Goal: Task Accomplishment & Management: Complete application form

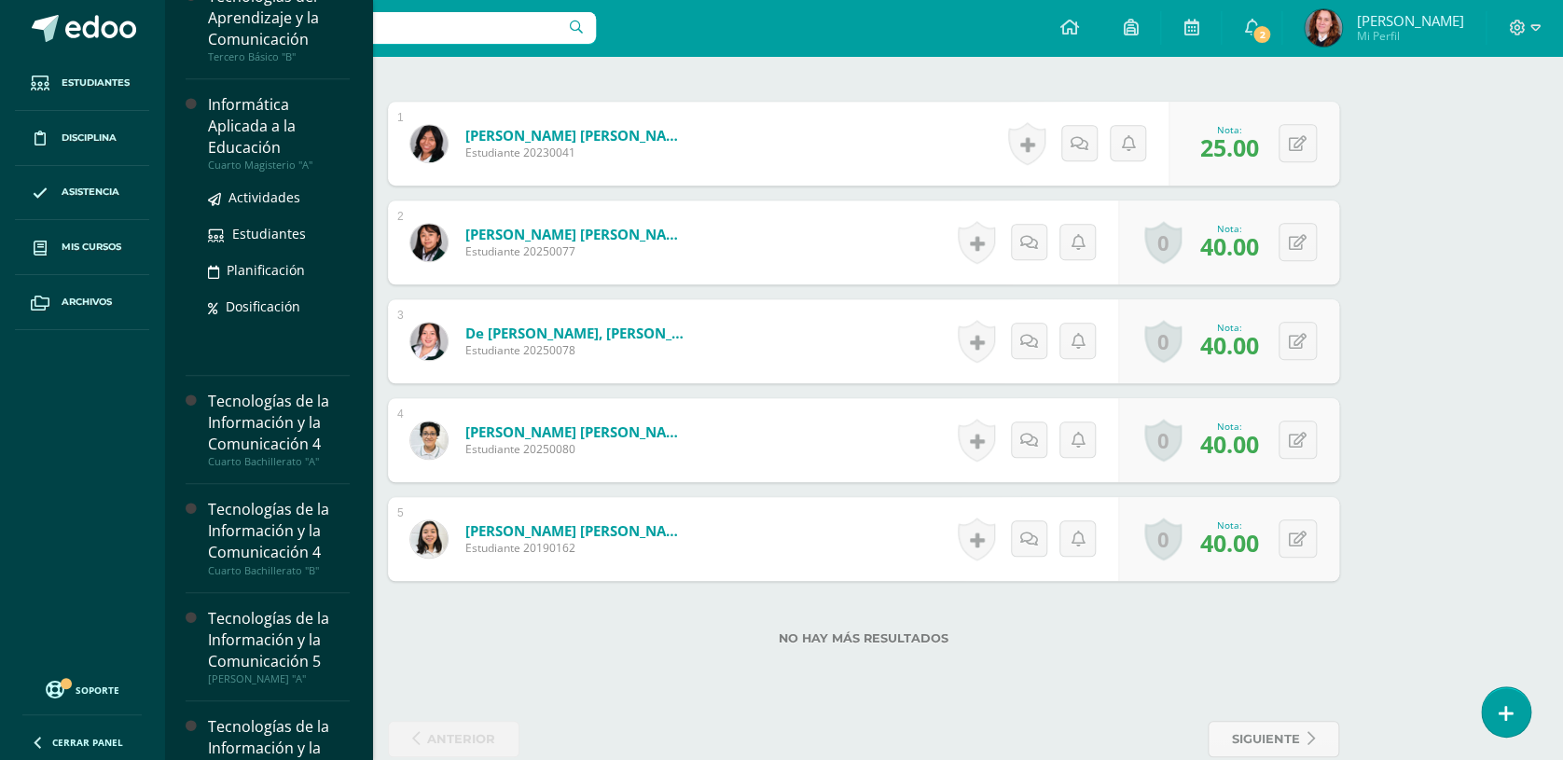
scroll to position [572, 0]
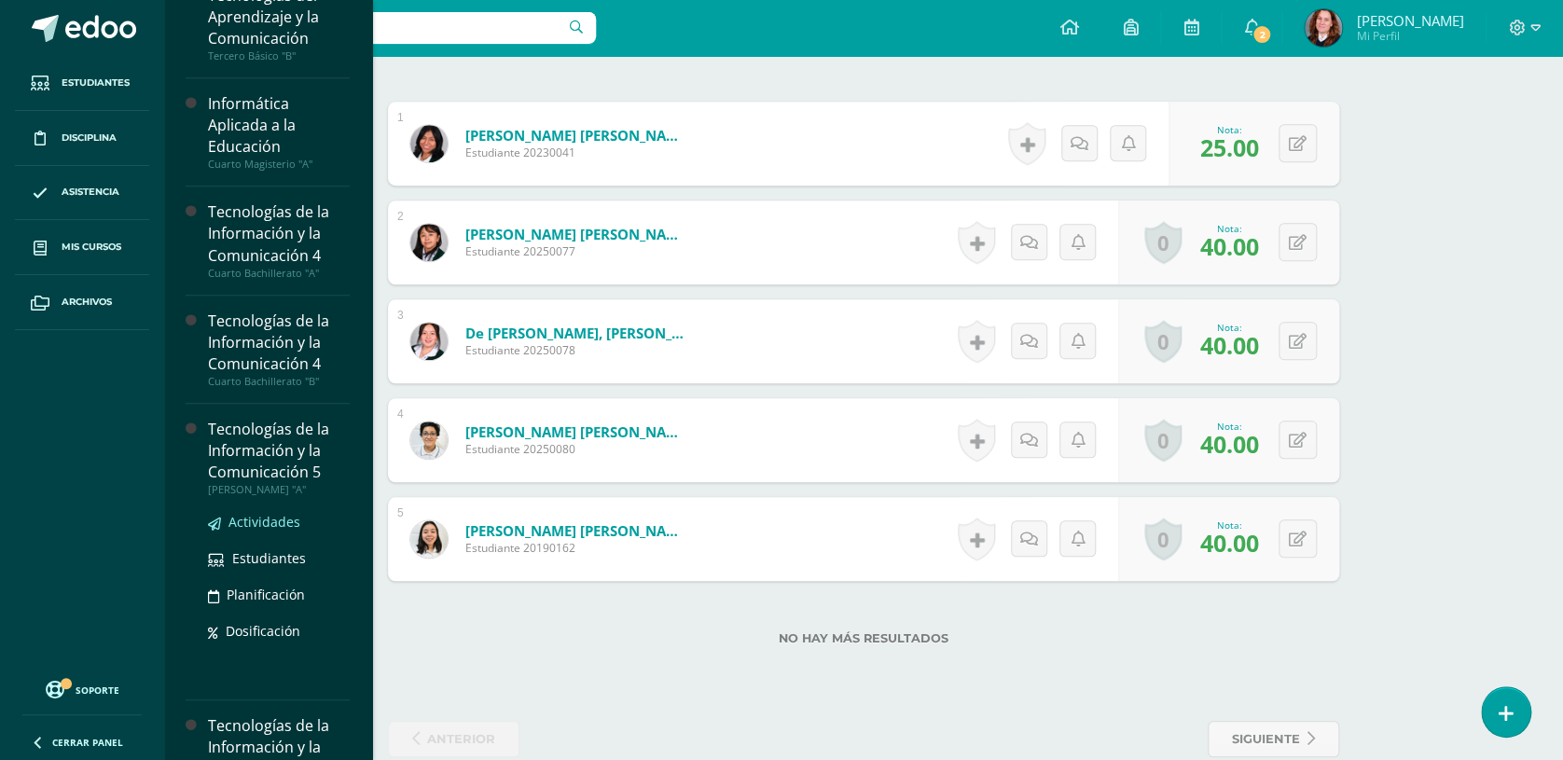
click at [276, 516] on span "Actividades" at bounding box center [264, 522] width 72 height 18
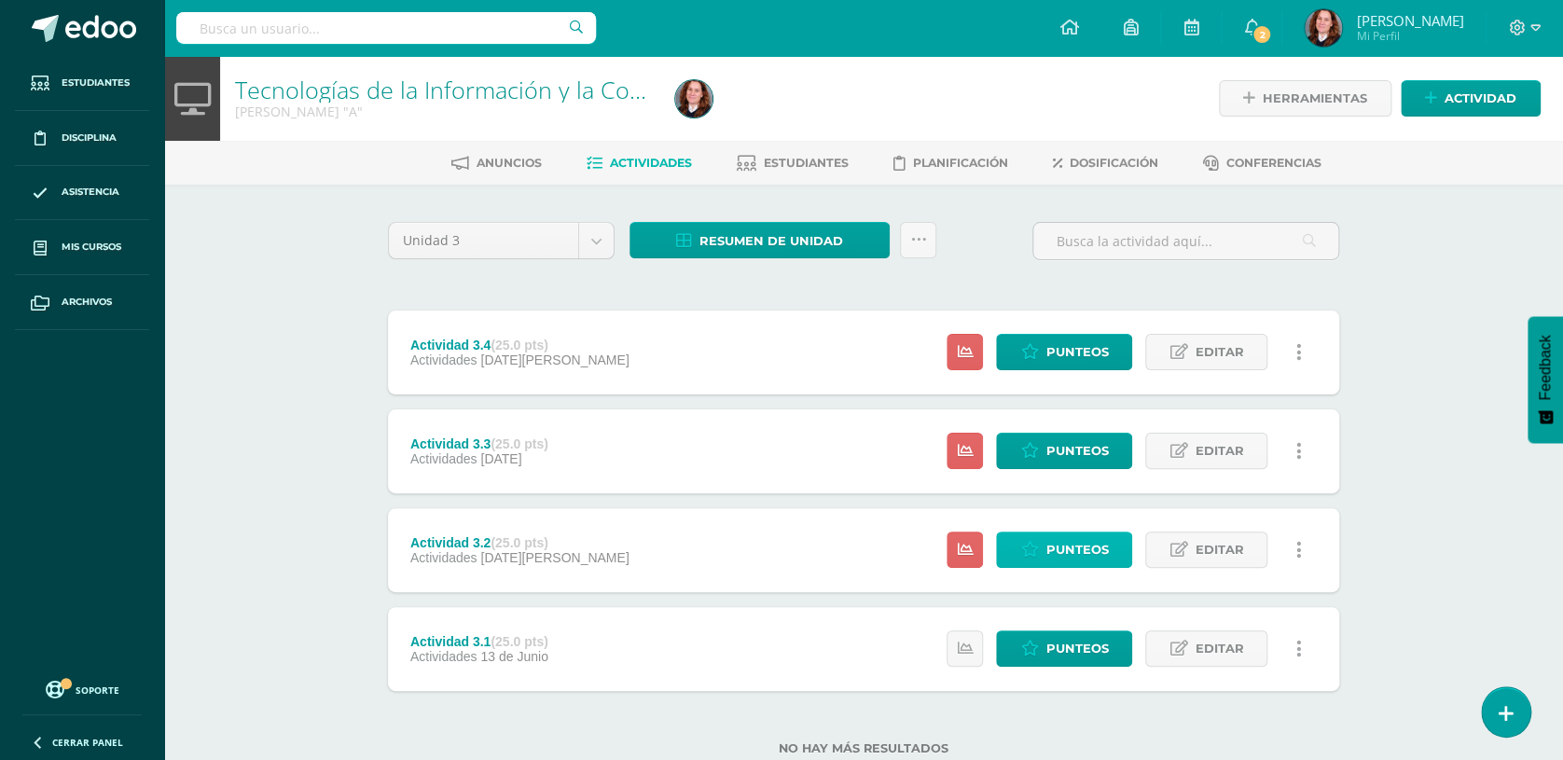
click at [1087, 538] on span "Punteos" at bounding box center [1076, 549] width 62 height 34
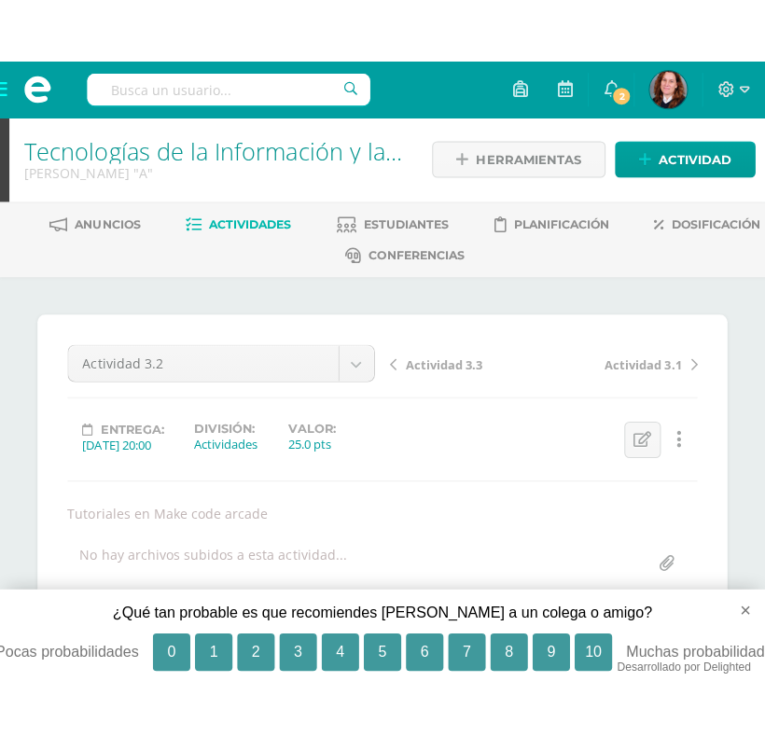
scroll to position [2, 0]
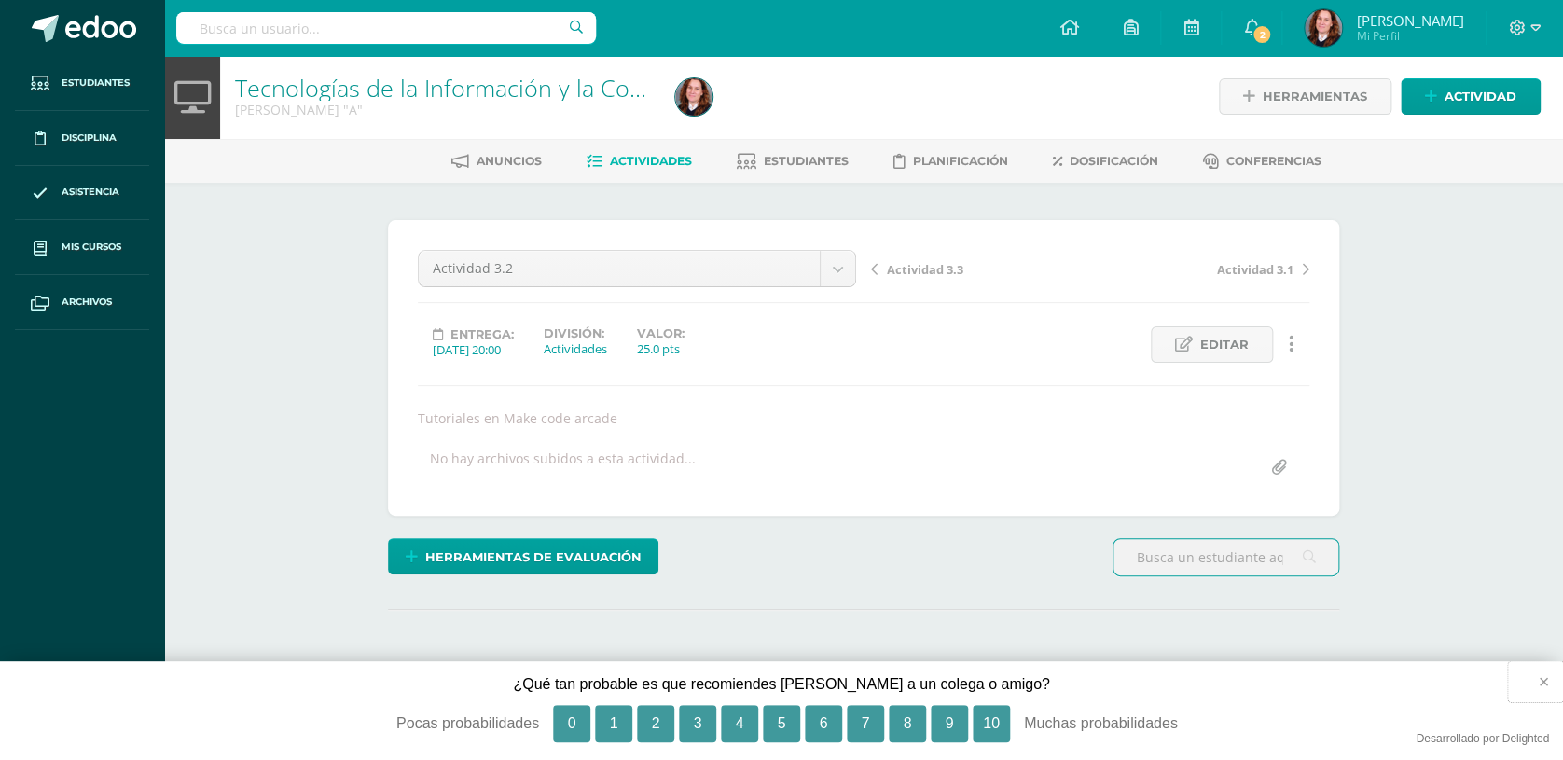
click at [1543, 680] on button "×" at bounding box center [1535, 681] width 55 height 41
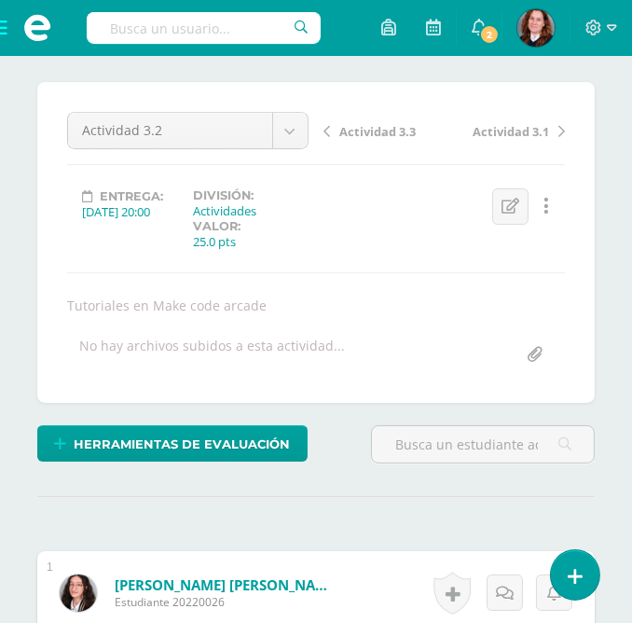
scroll to position [124, 0]
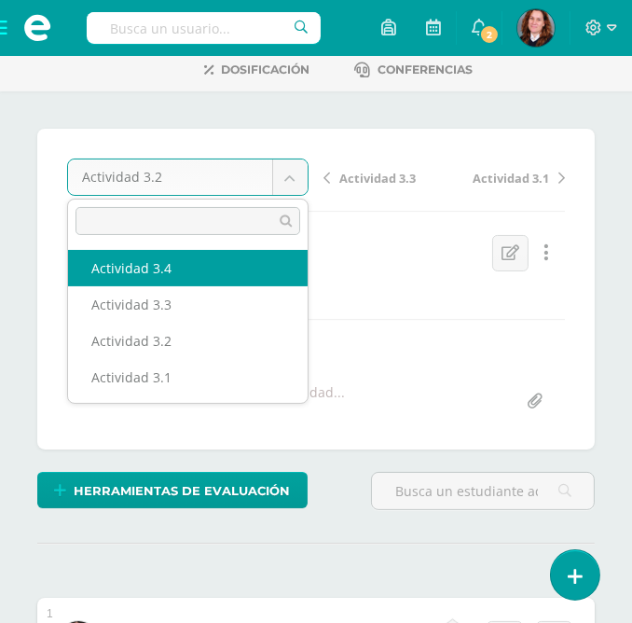
select select "/dashboard/teacher/grade-activity/104191/"
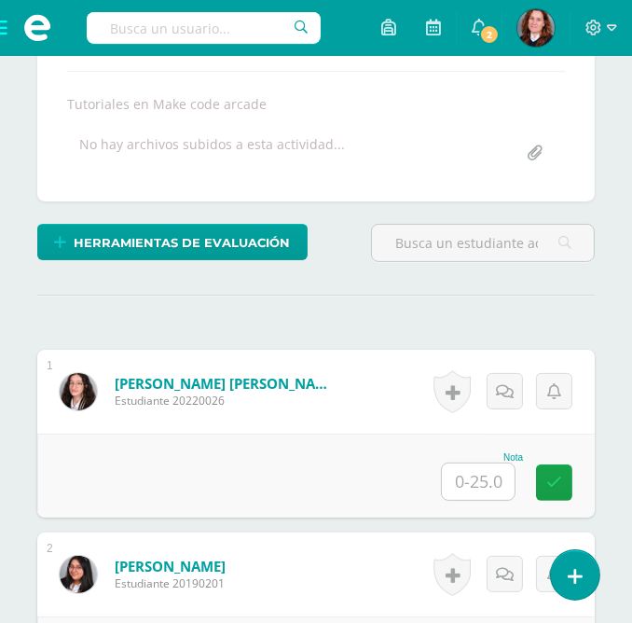
scroll to position [373, 0]
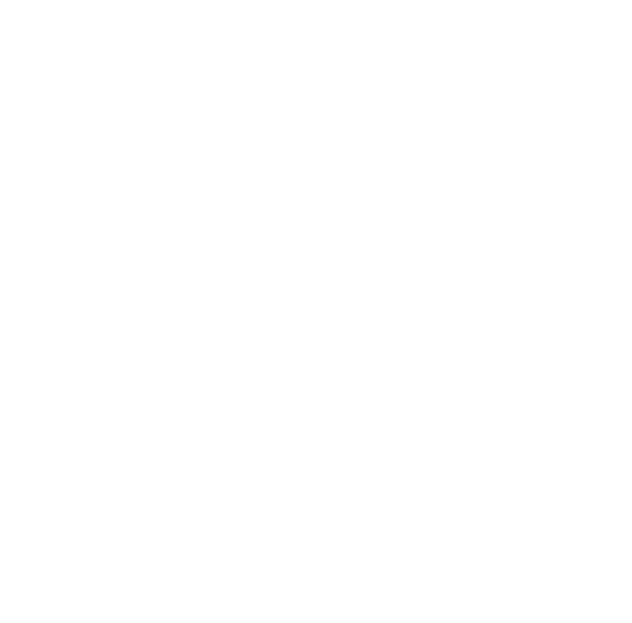
click at [0, 0] on html at bounding box center [0, 0] width 0 height 0
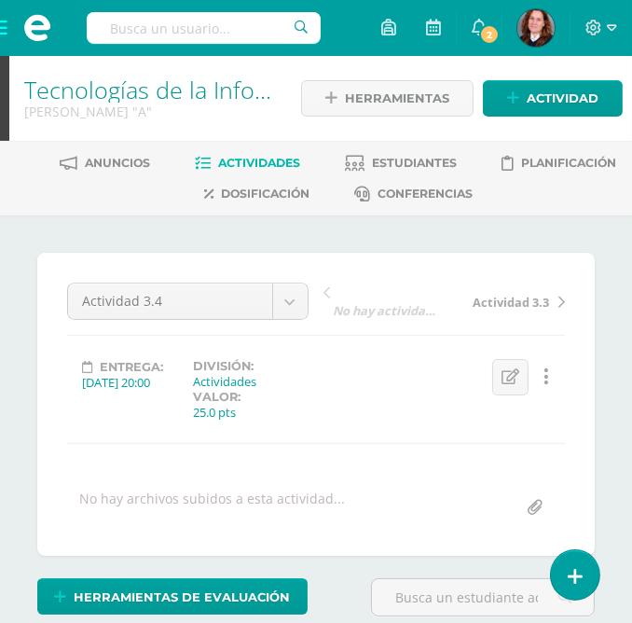
click at [481, 479] on div "Actividad 3.4 Actividad 3.4 Actividad 3.3 Actividad 3.2 Actividad 3.1 No hay ac…" at bounding box center [316, 403] width 498 height 243
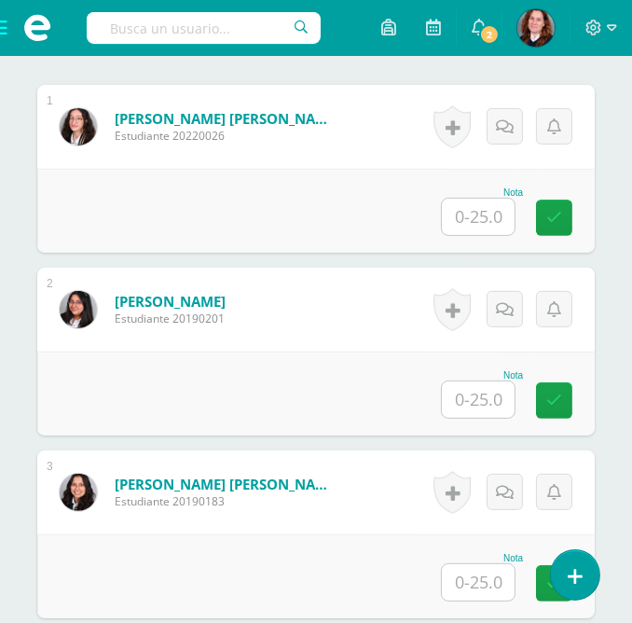
scroll to position [620, 0]
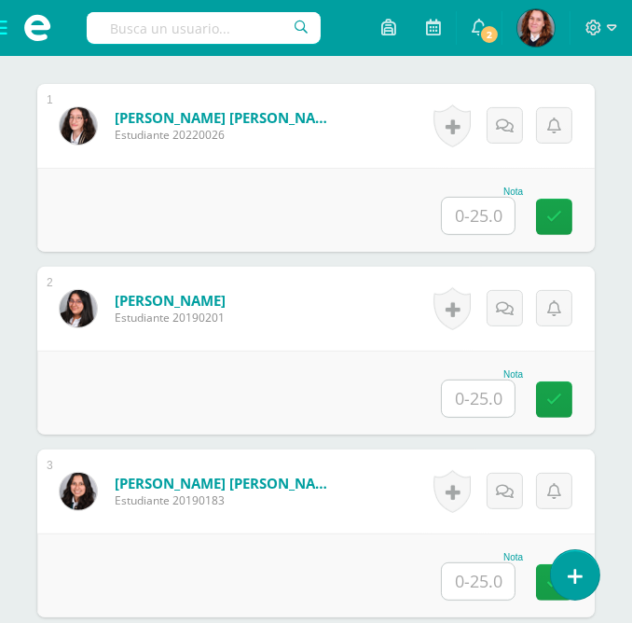
click at [478, 208] on input "text" at bounding box center [478, 216] width 73 height 36
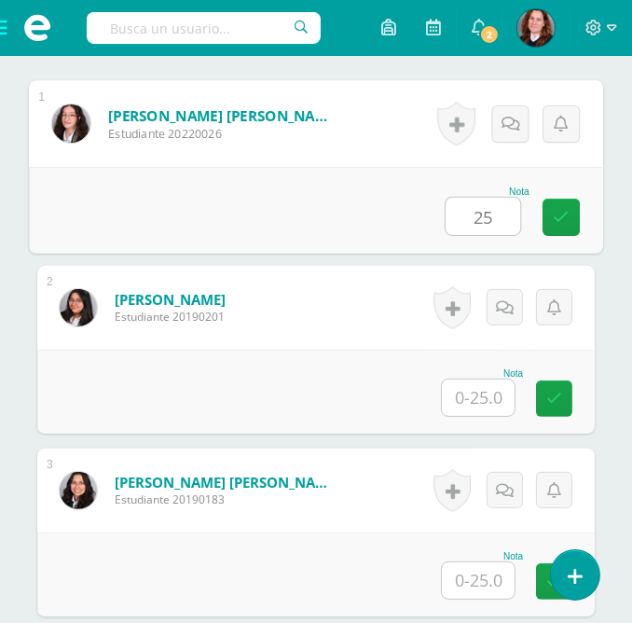
type input "25"
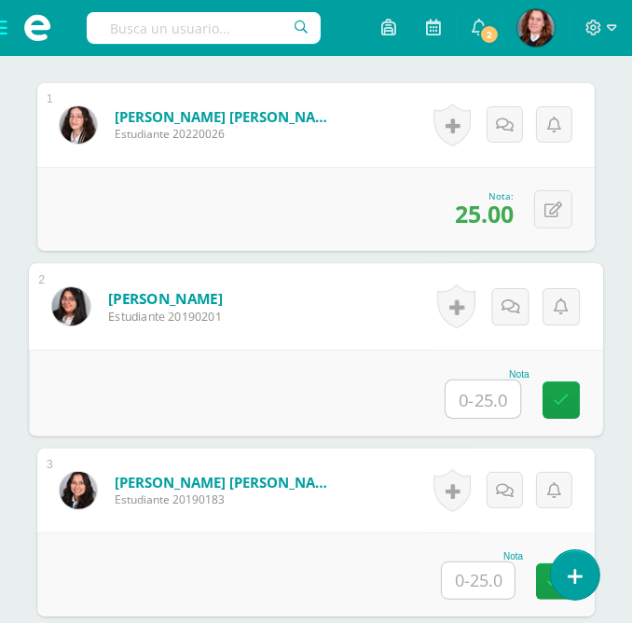
scroll to position [622, 0]
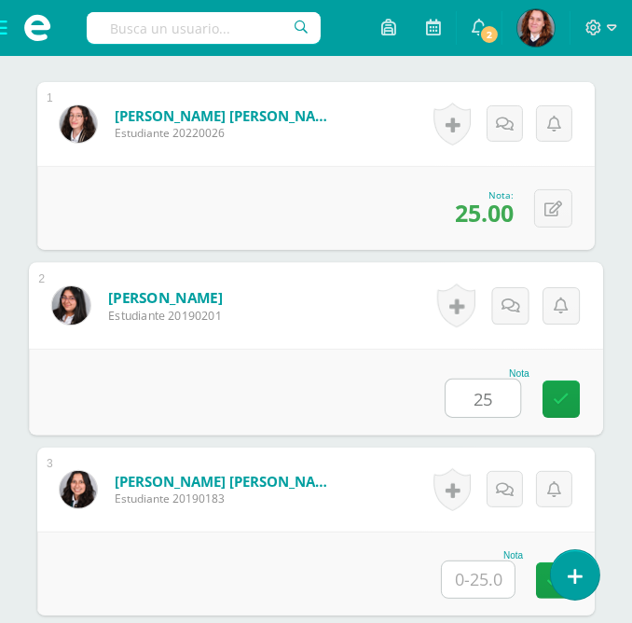
type input "25"
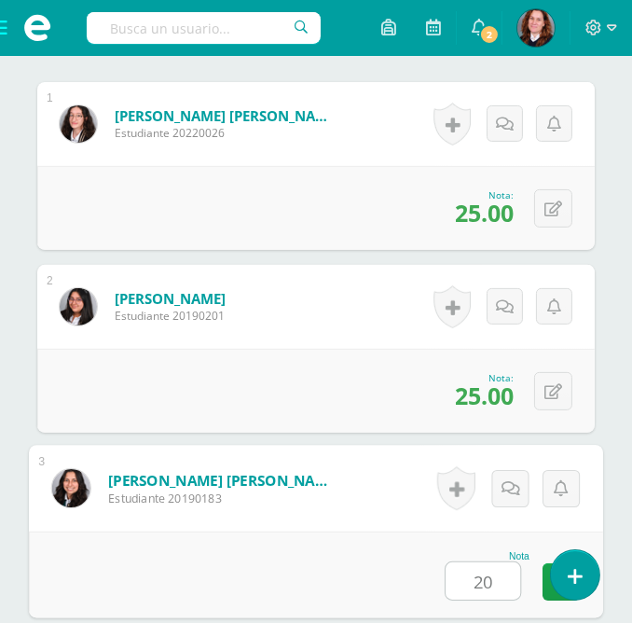
type input "20"
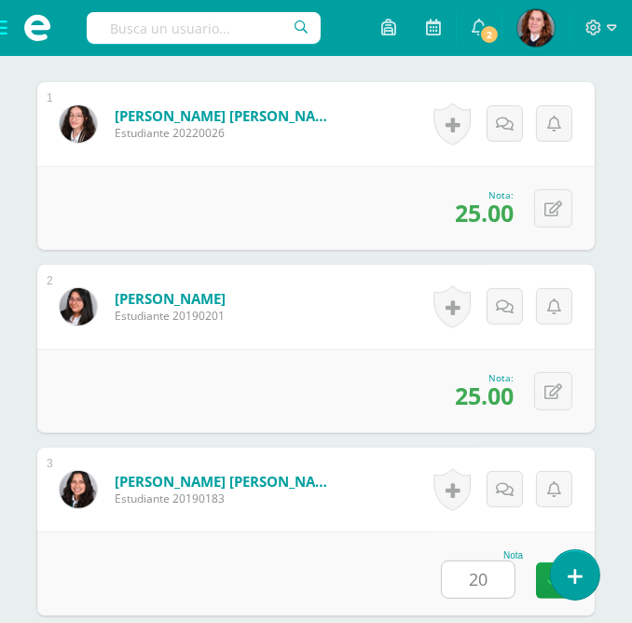
scroll to position [1068, 0]
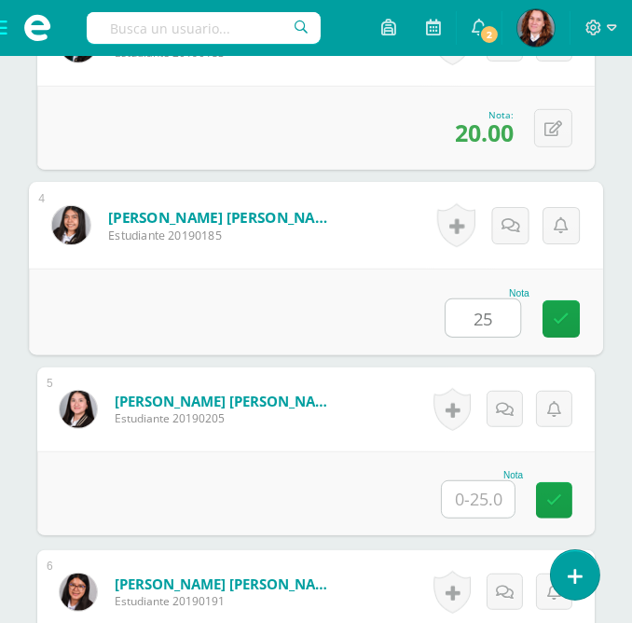
type input "25"
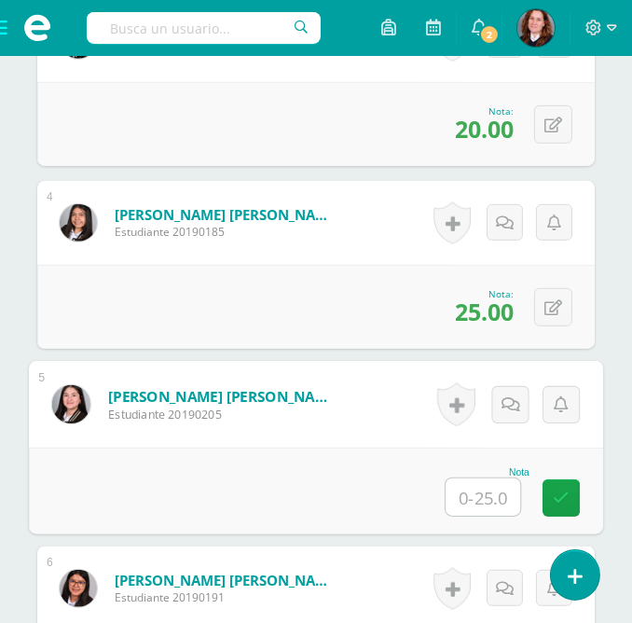
scroll to position [1073, 0]
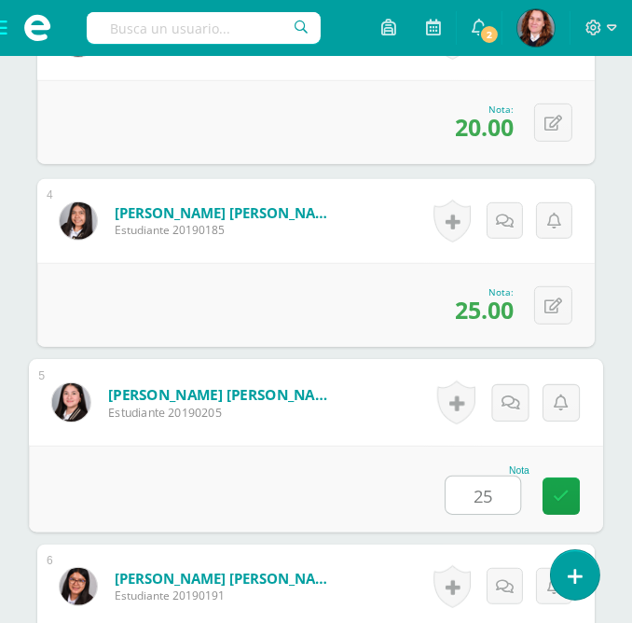
type input "25"
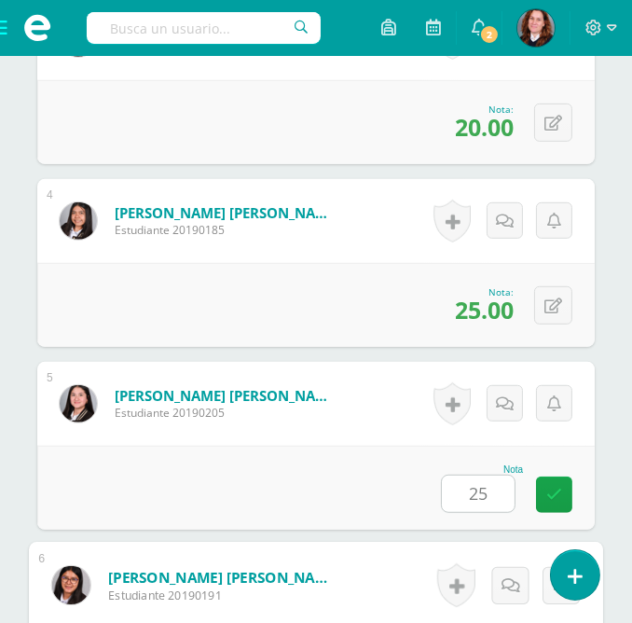
scroll to position [1433, 0]
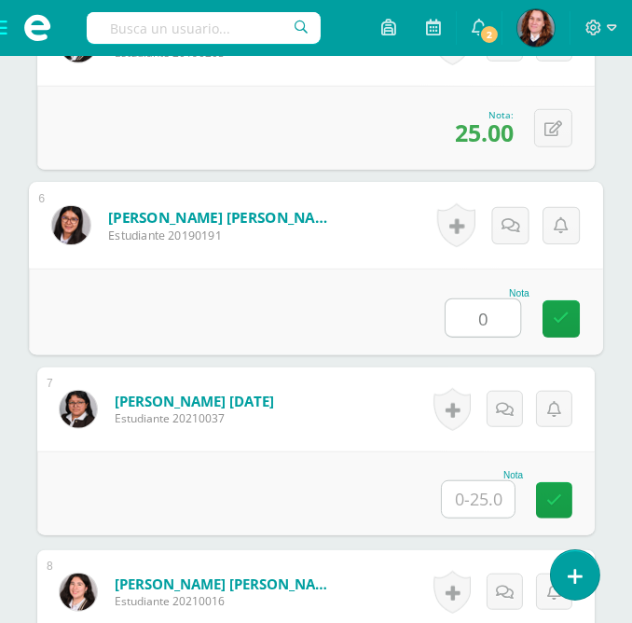
type input "0"
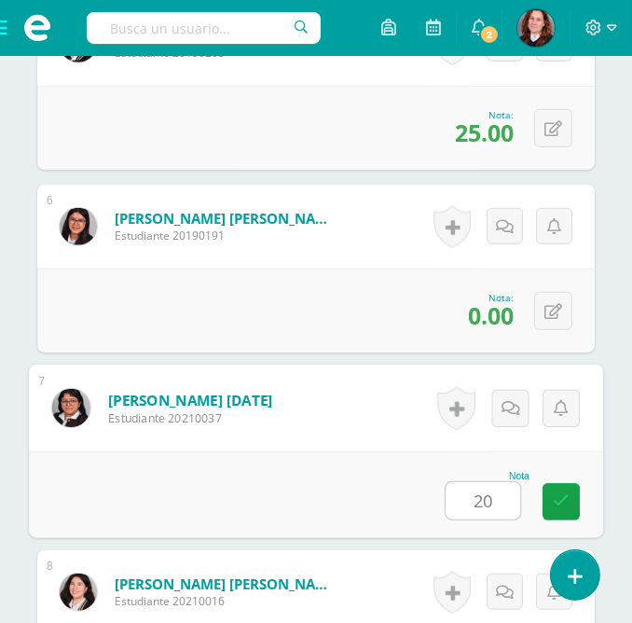
type input "20"
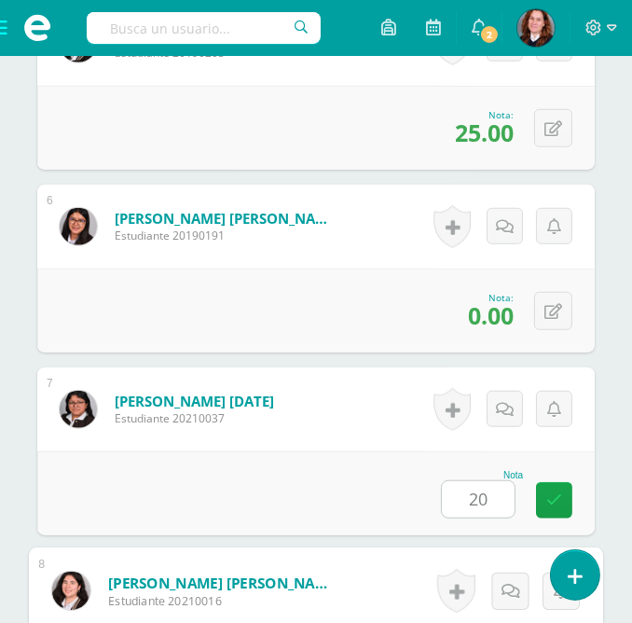
scroll to position [1798, 0]
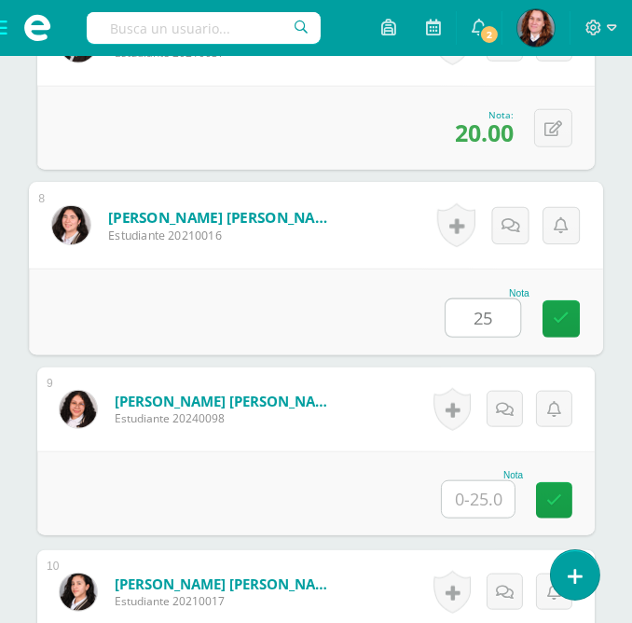
type input "25"
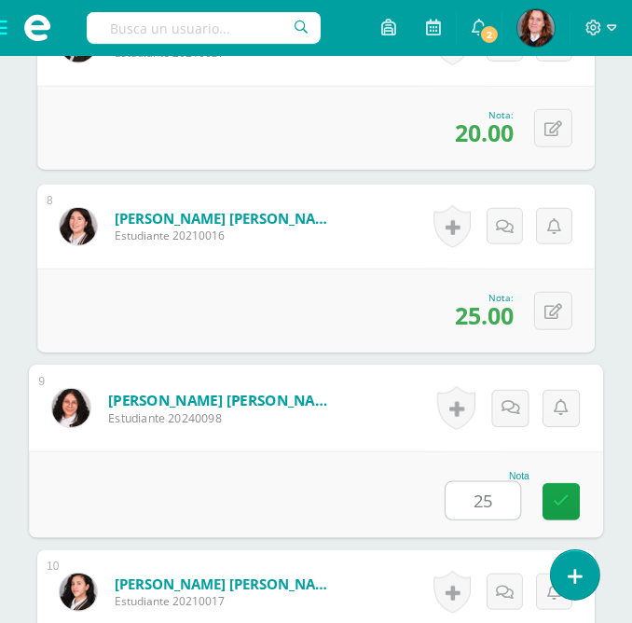
type input "25"
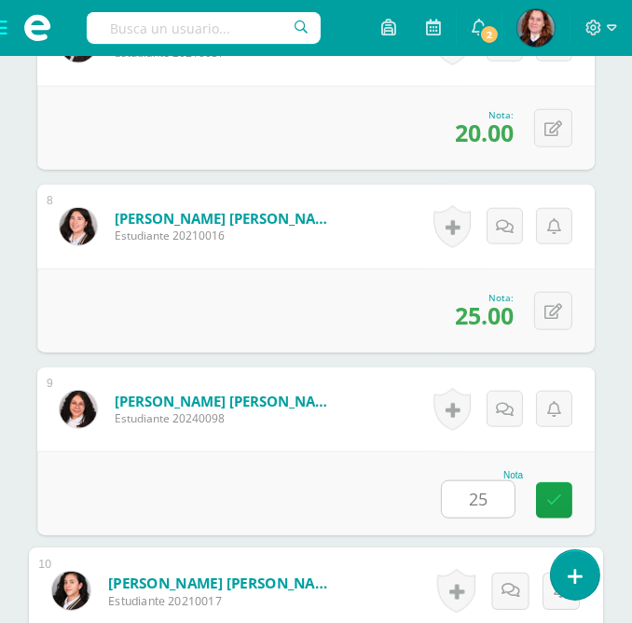
scroll to position [2164, 0]
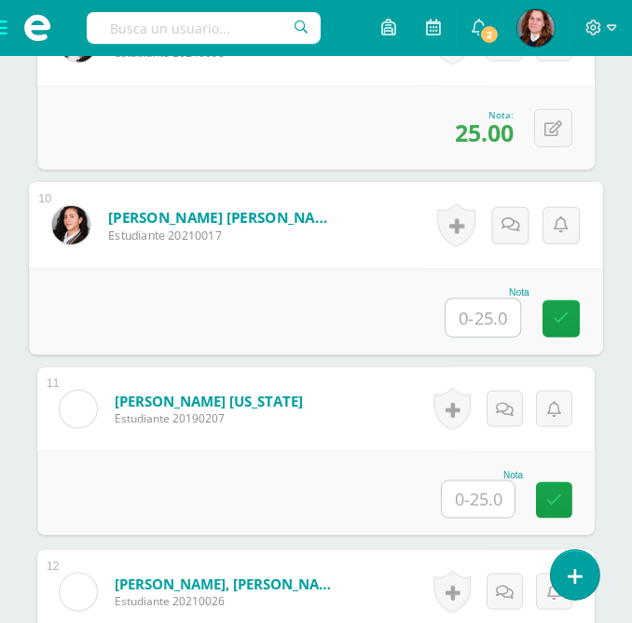
type input "3"
type input "23"
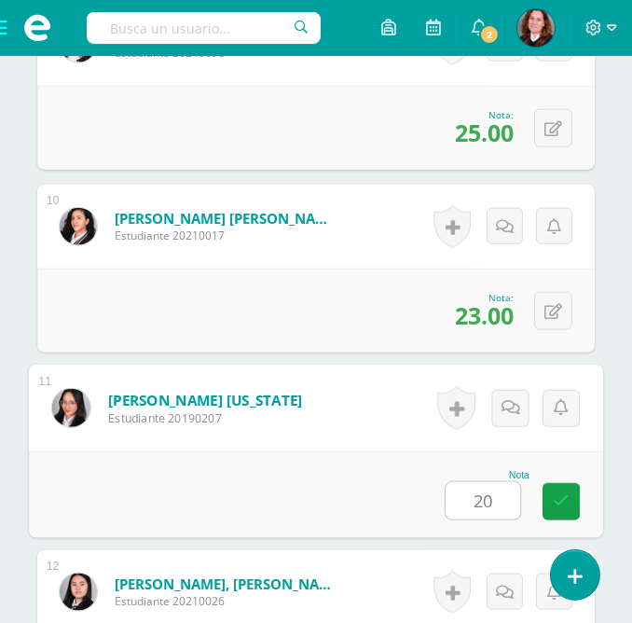
type input "20"
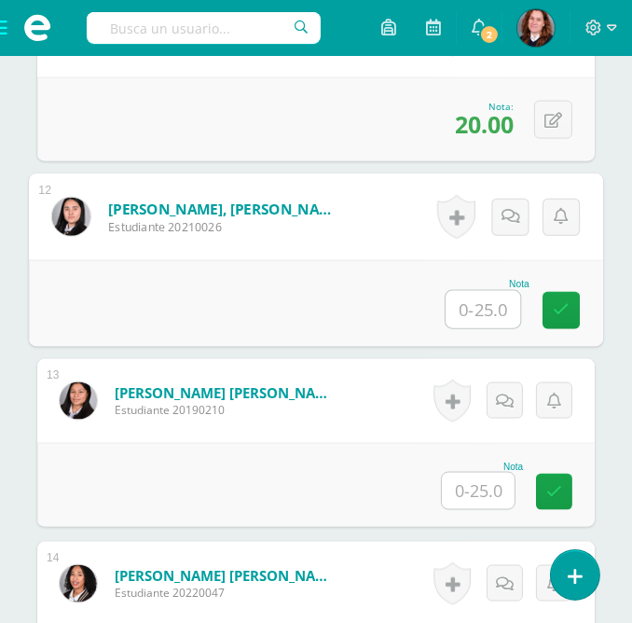
scroll to position [2539, 0]
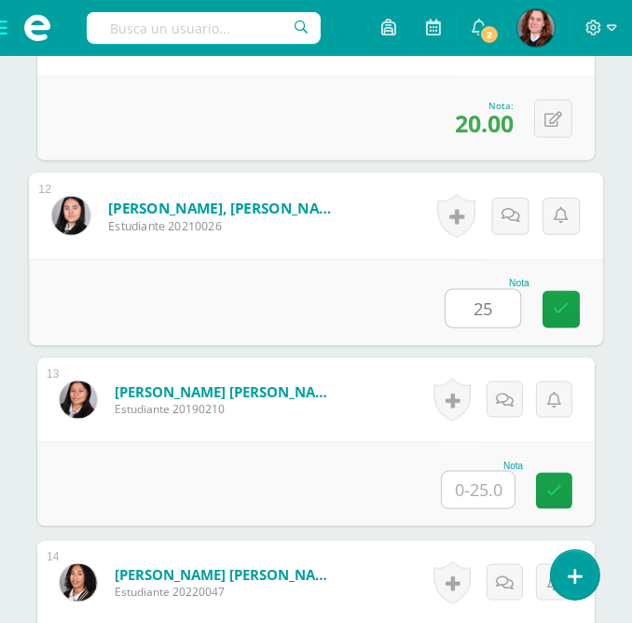
type input "25"
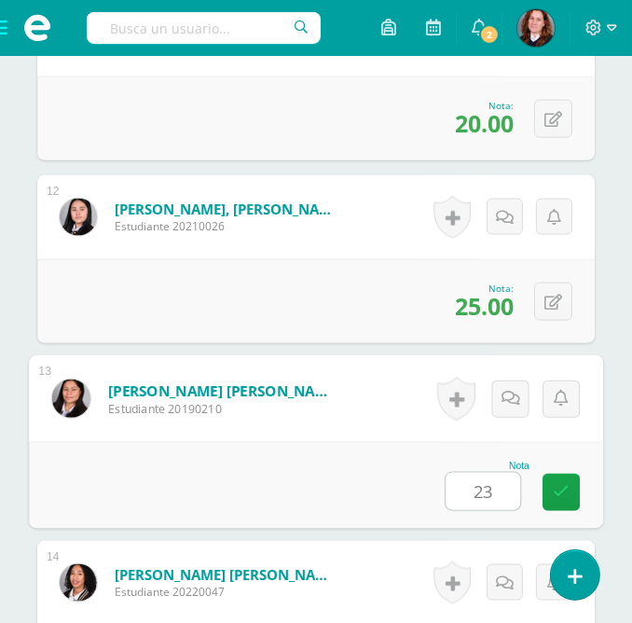
type input "23"
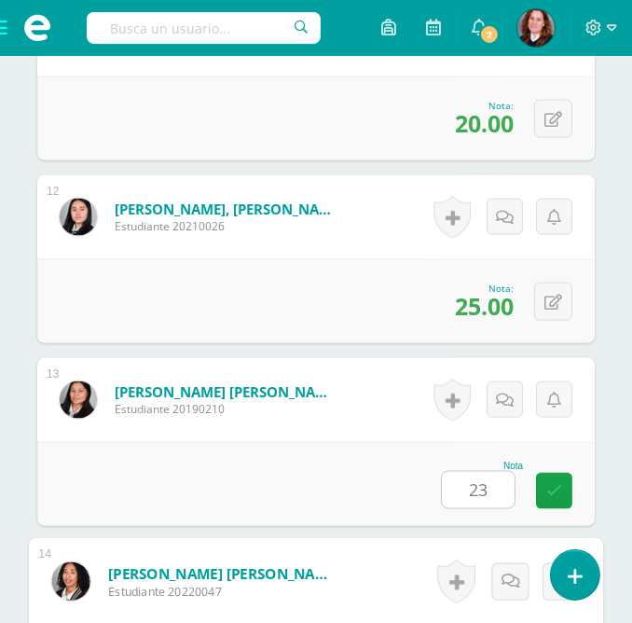
scroll to position [2895, 0]
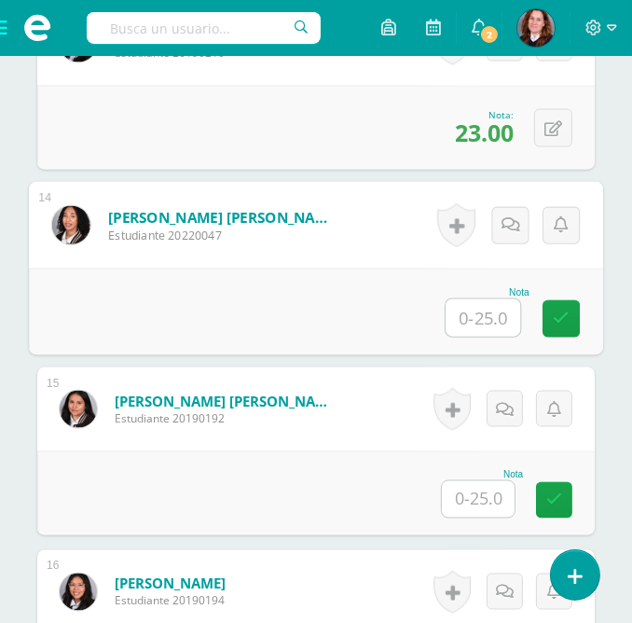
click at [481, 482] on input "text" at bounding box center [478, 499] width 73 height 36
click at [494, 302] on input "text" at bounding box center [483, 317] width 75 height 37
type input "25"
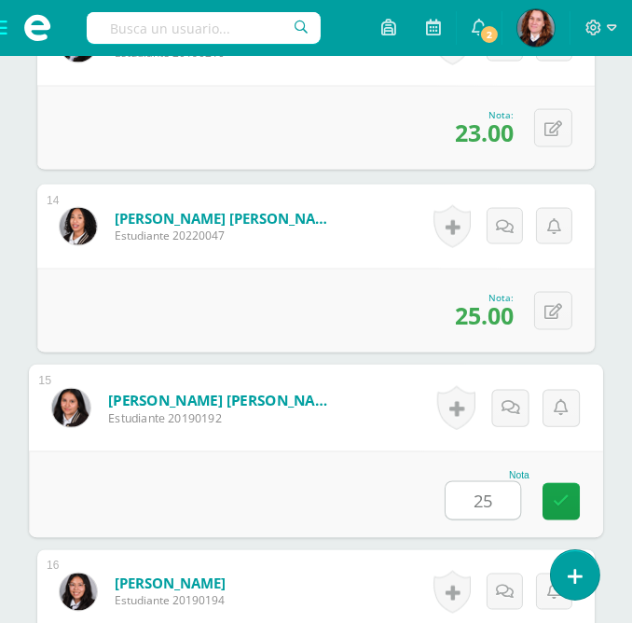
type input "25"
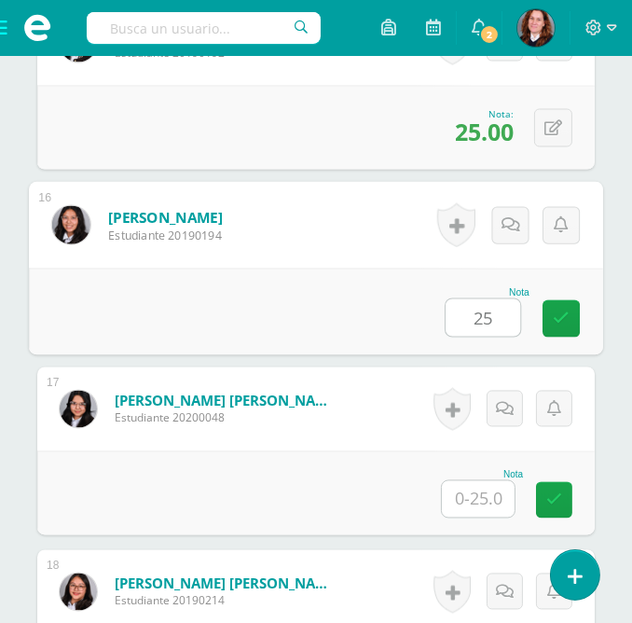
type input "25"
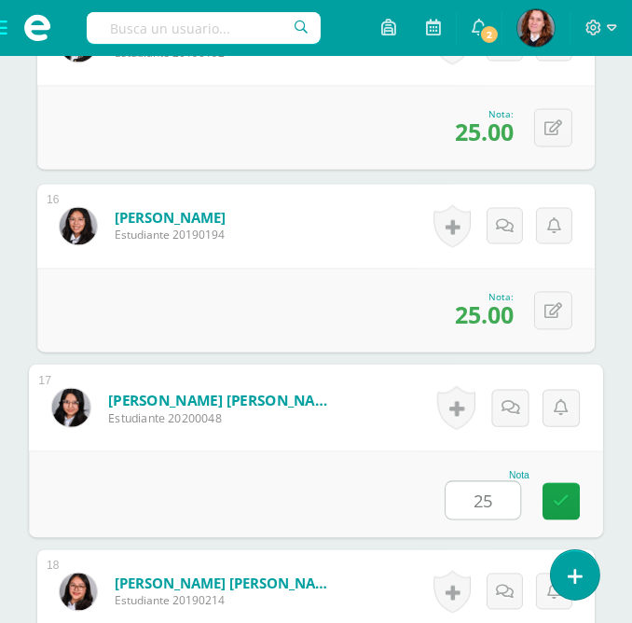
type input "25"
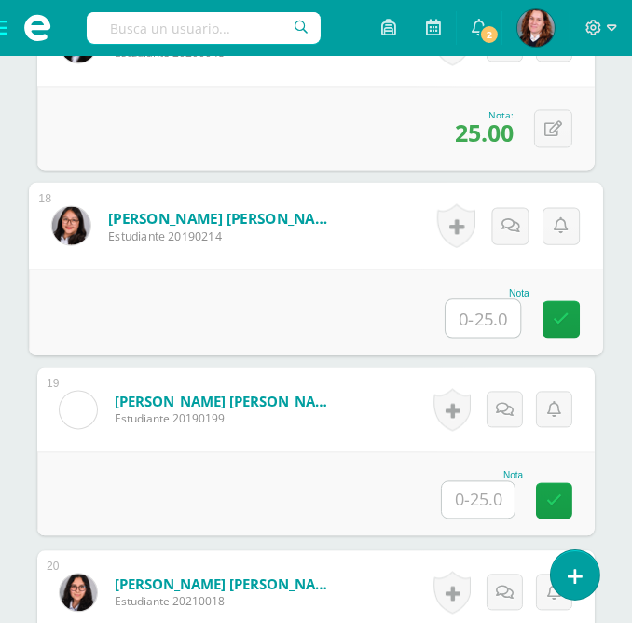
scroll to position [3627, 0]
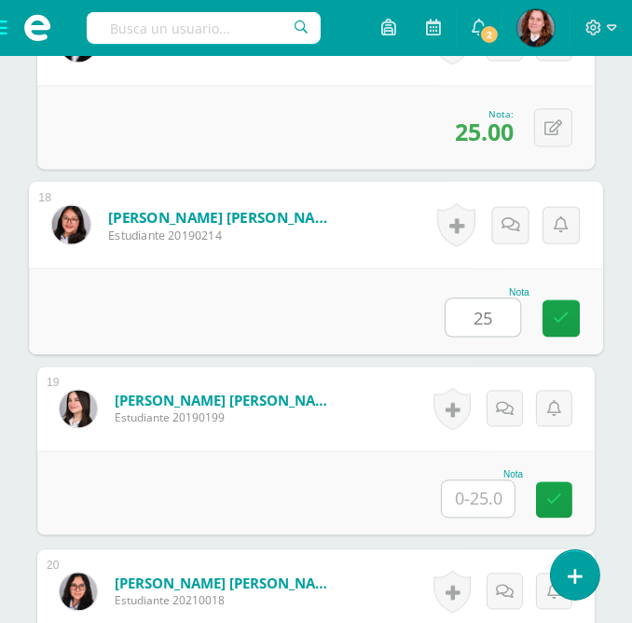
type input "25"
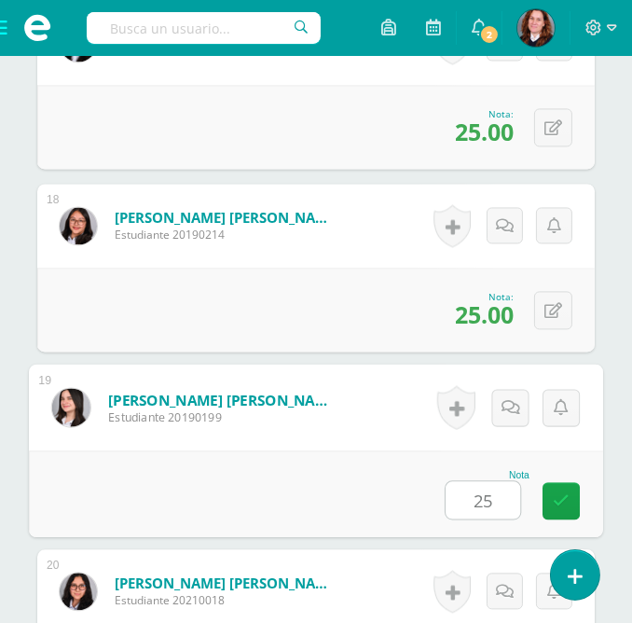
type input "25"
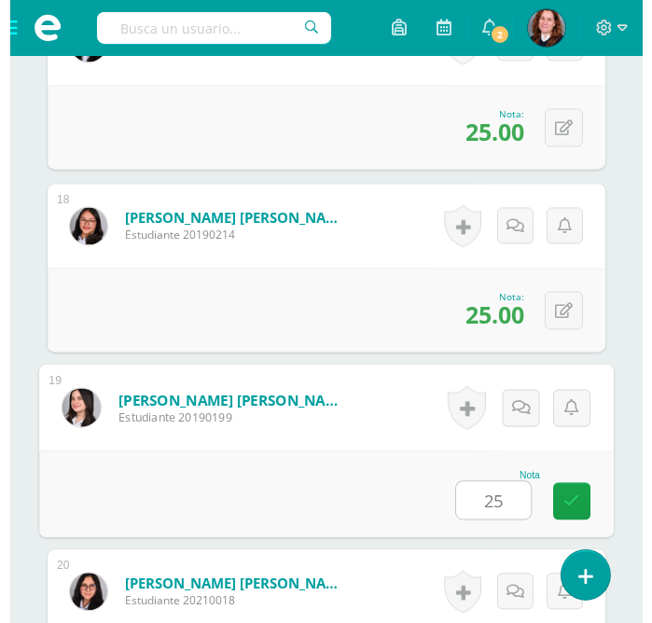
scroll to position [3930, 0]
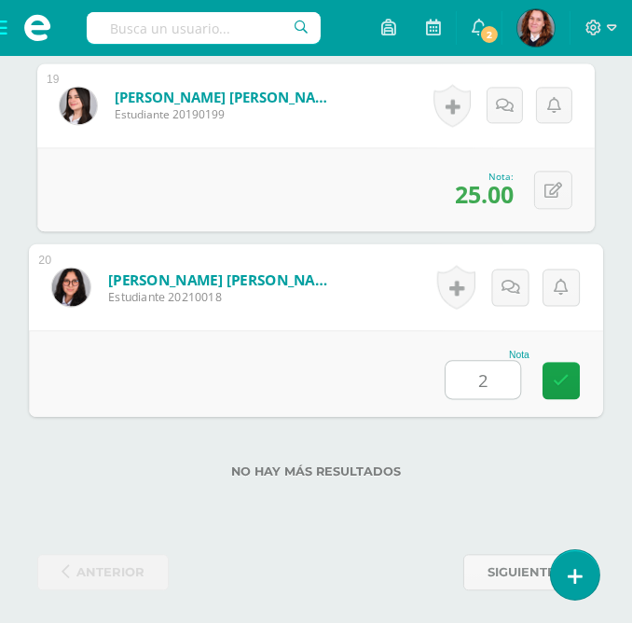
type input "25"
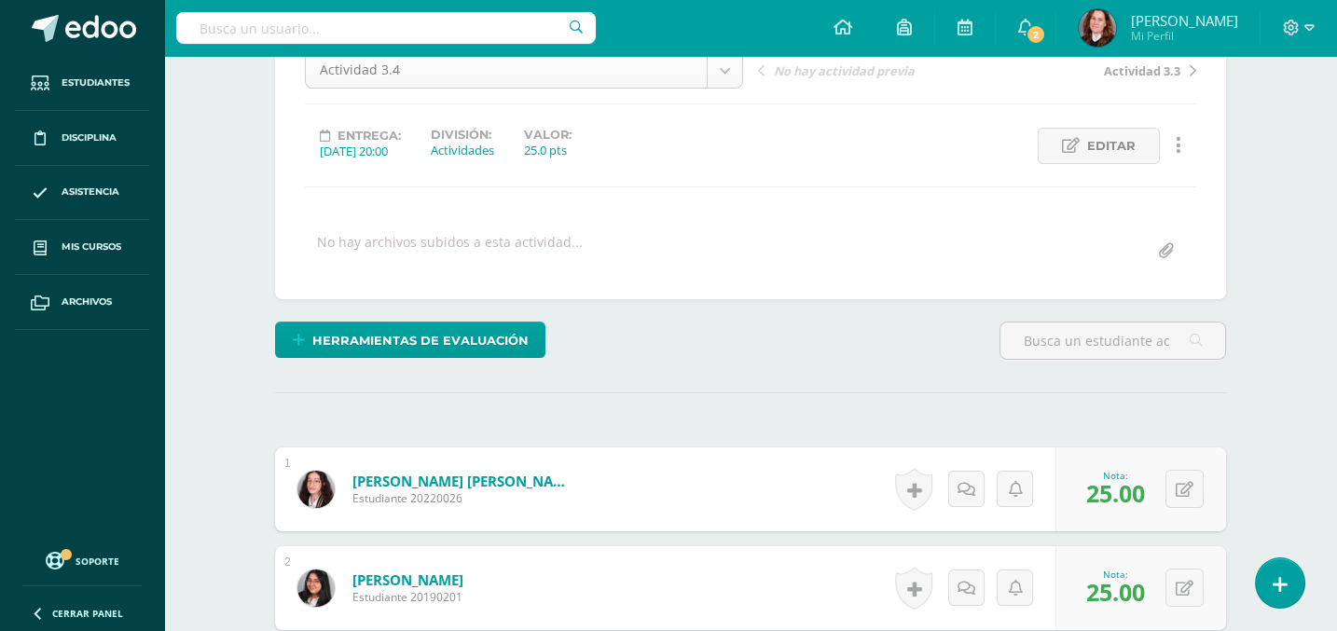
scroll to position [0, 0]
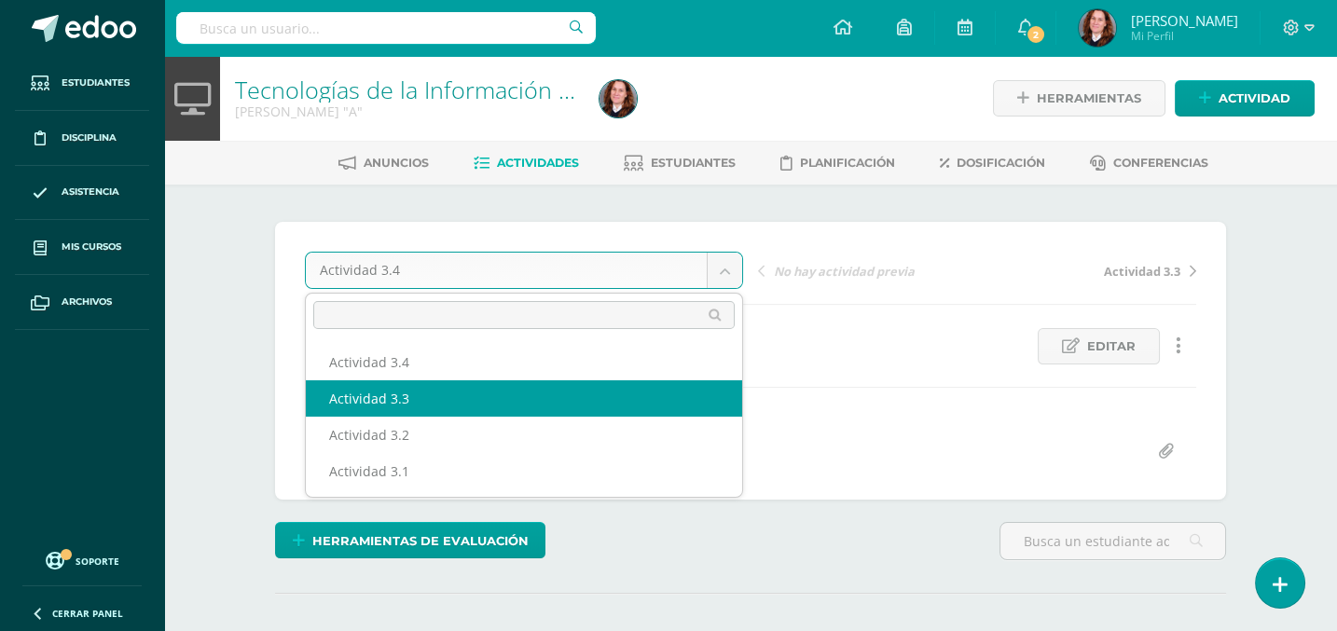
select select "/dashboard/teacher/grade-activity/104190/"
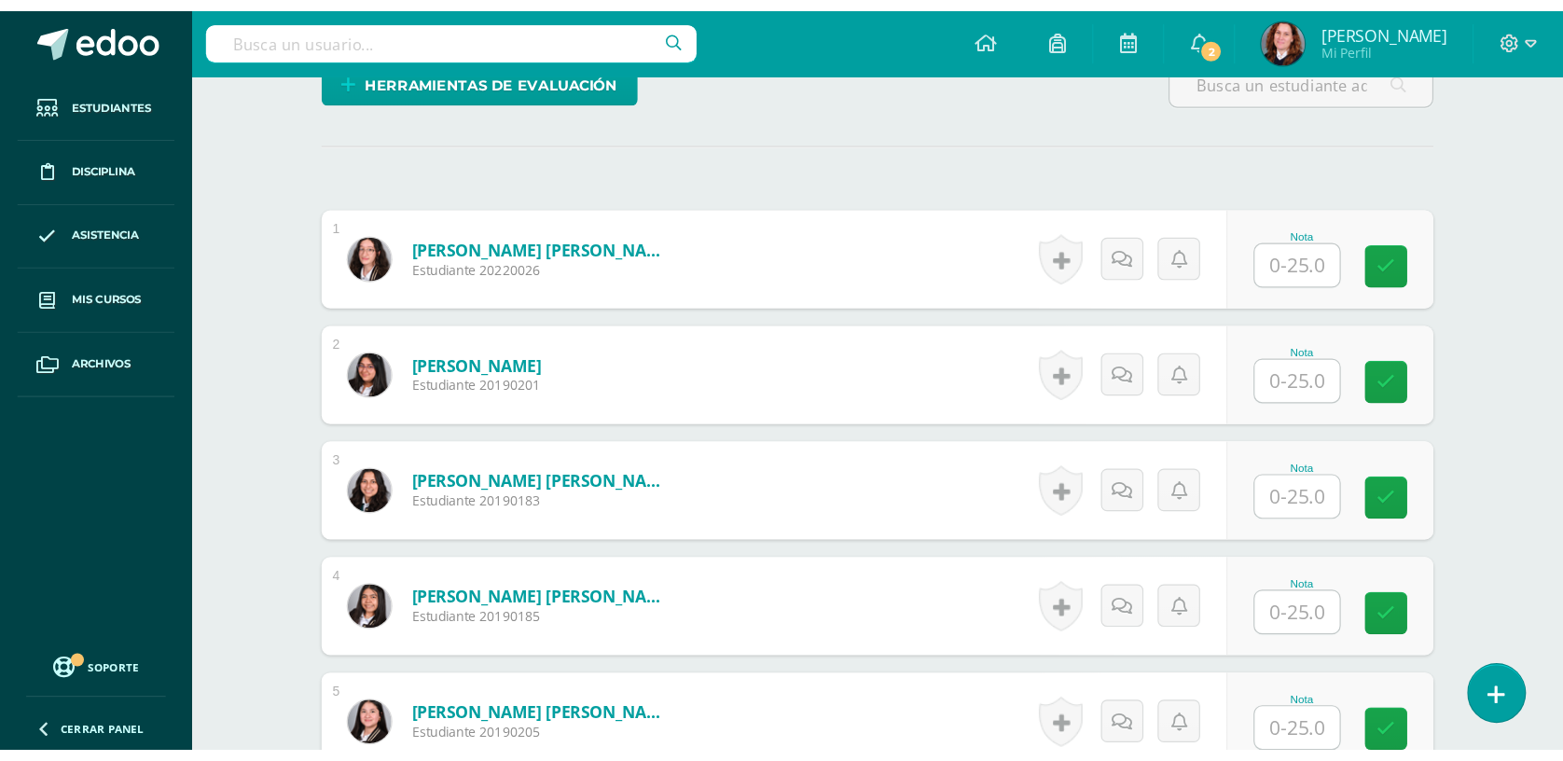
scroll to position [495, 0]
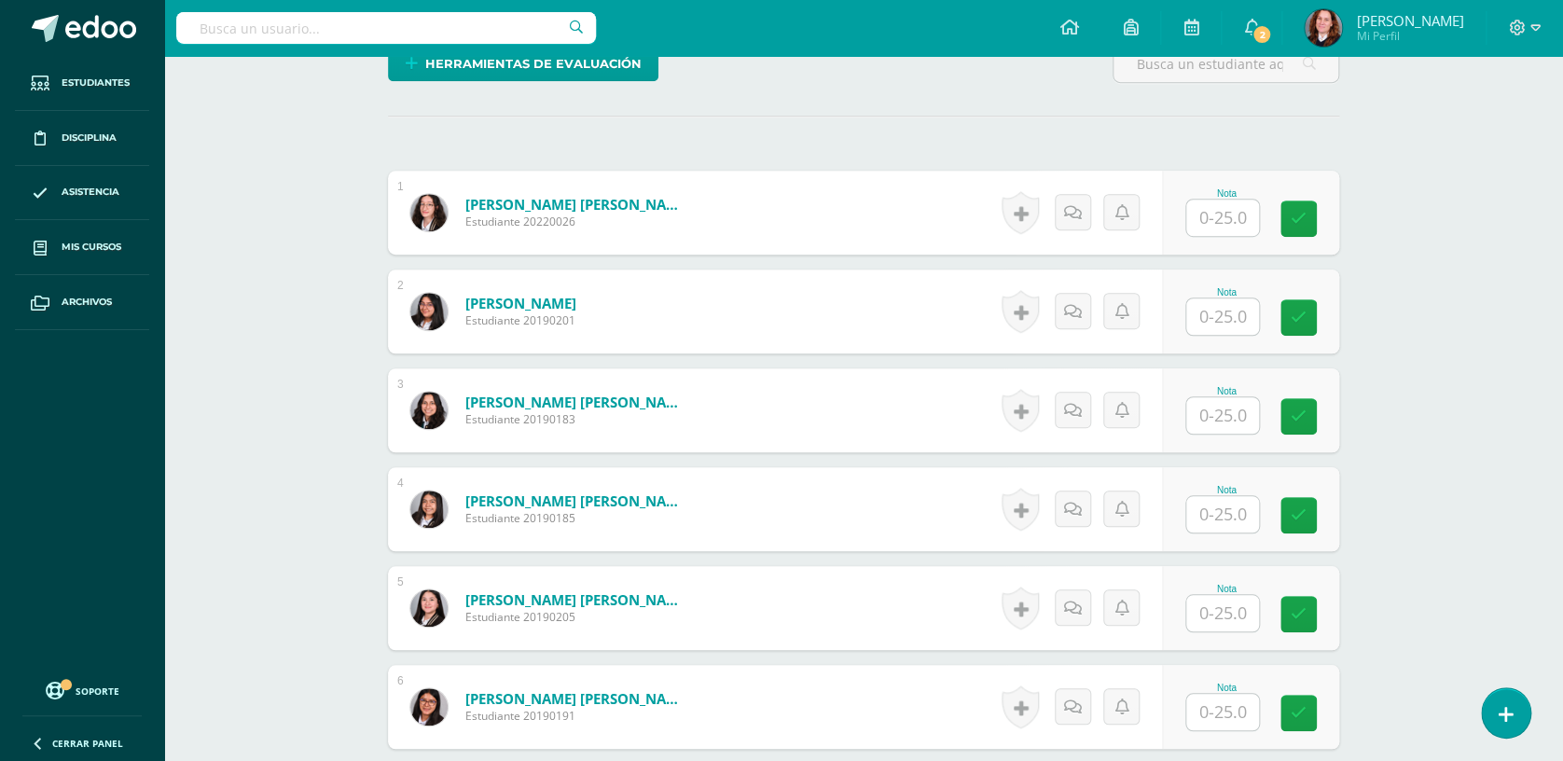
click at [1246, 214] on input "text" at bounding box center [1222, 218] width 73 height 36
type input "25"
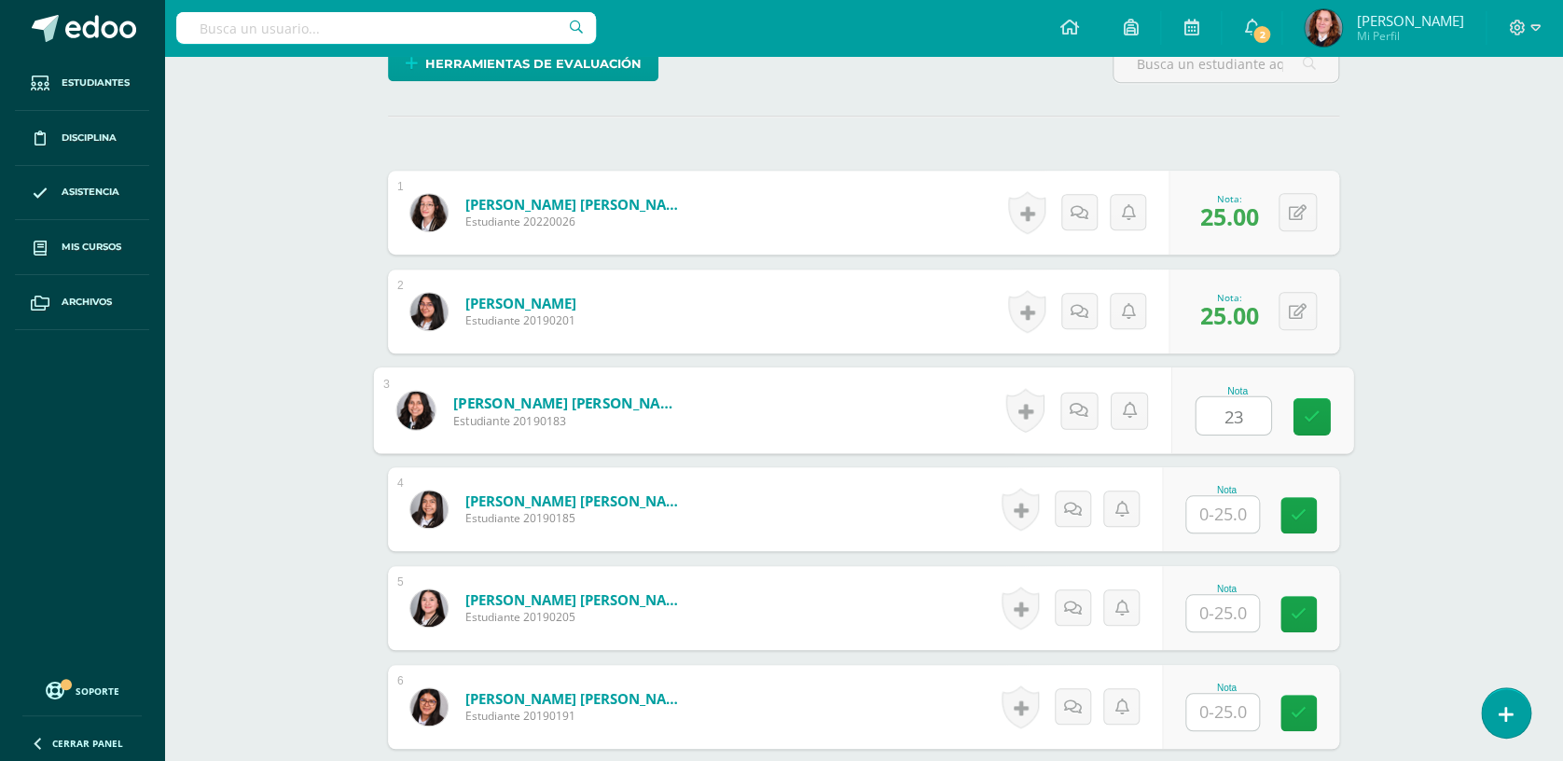
type input "23"
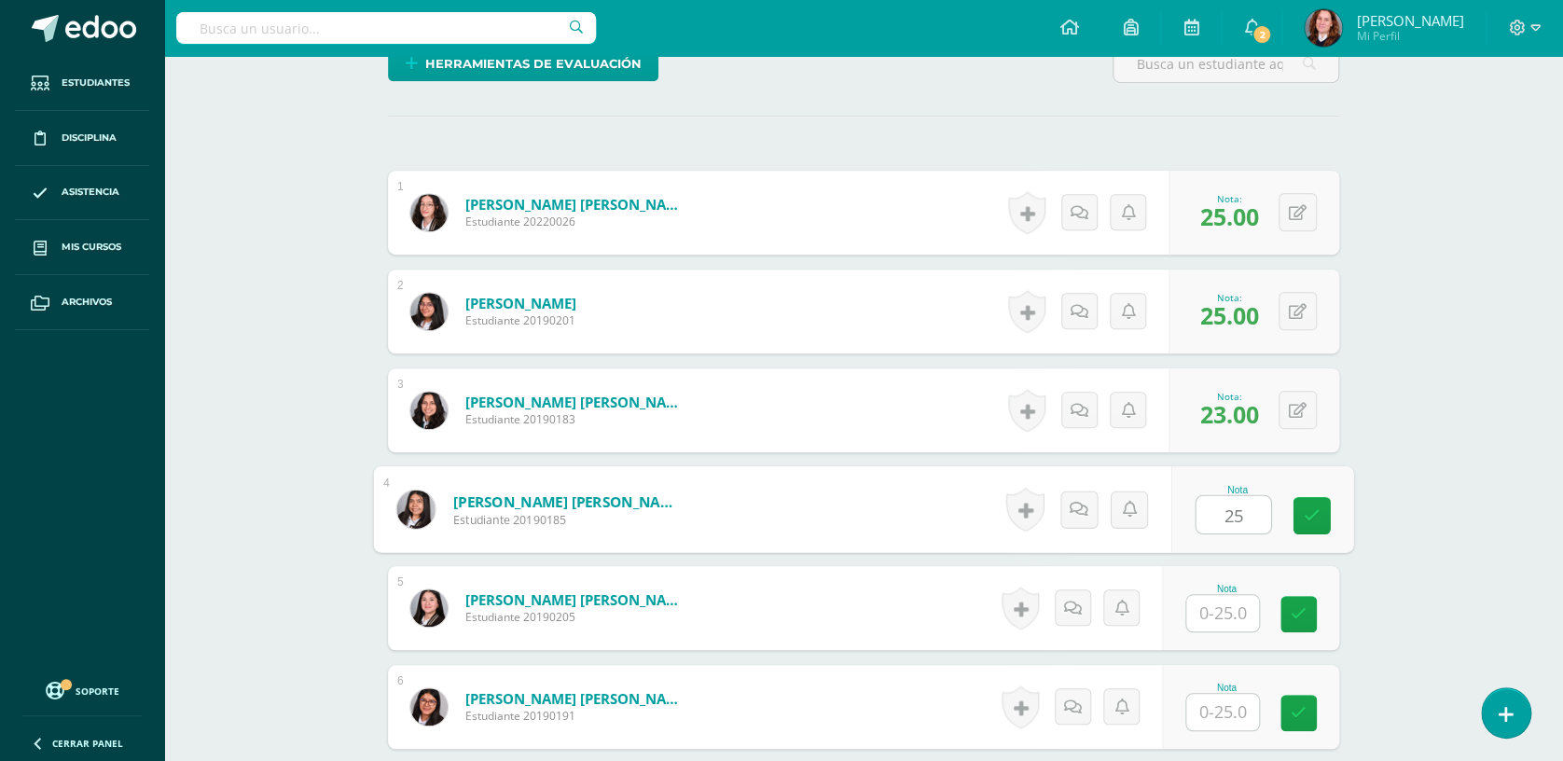
type input "25"
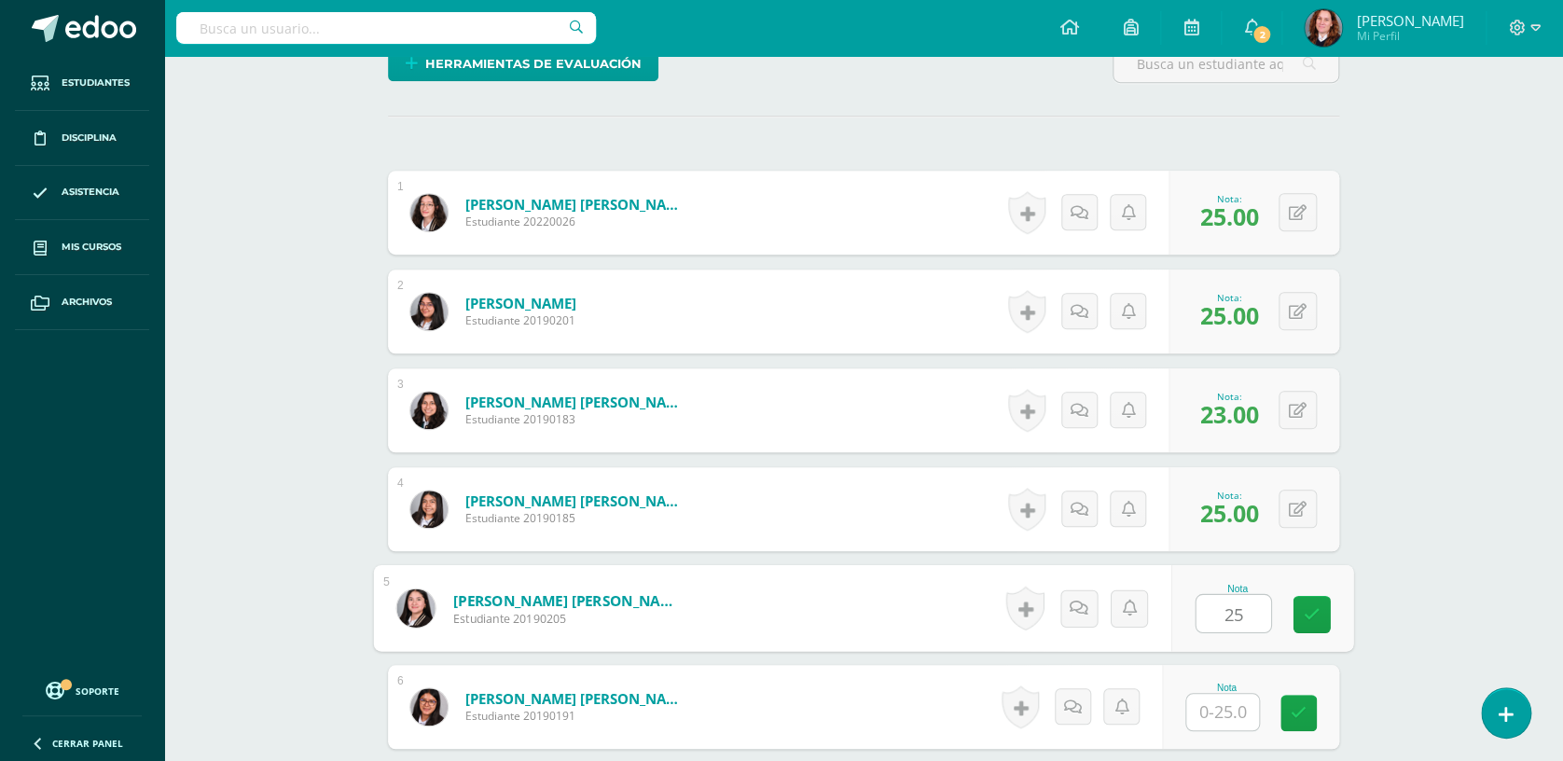
type input "25"
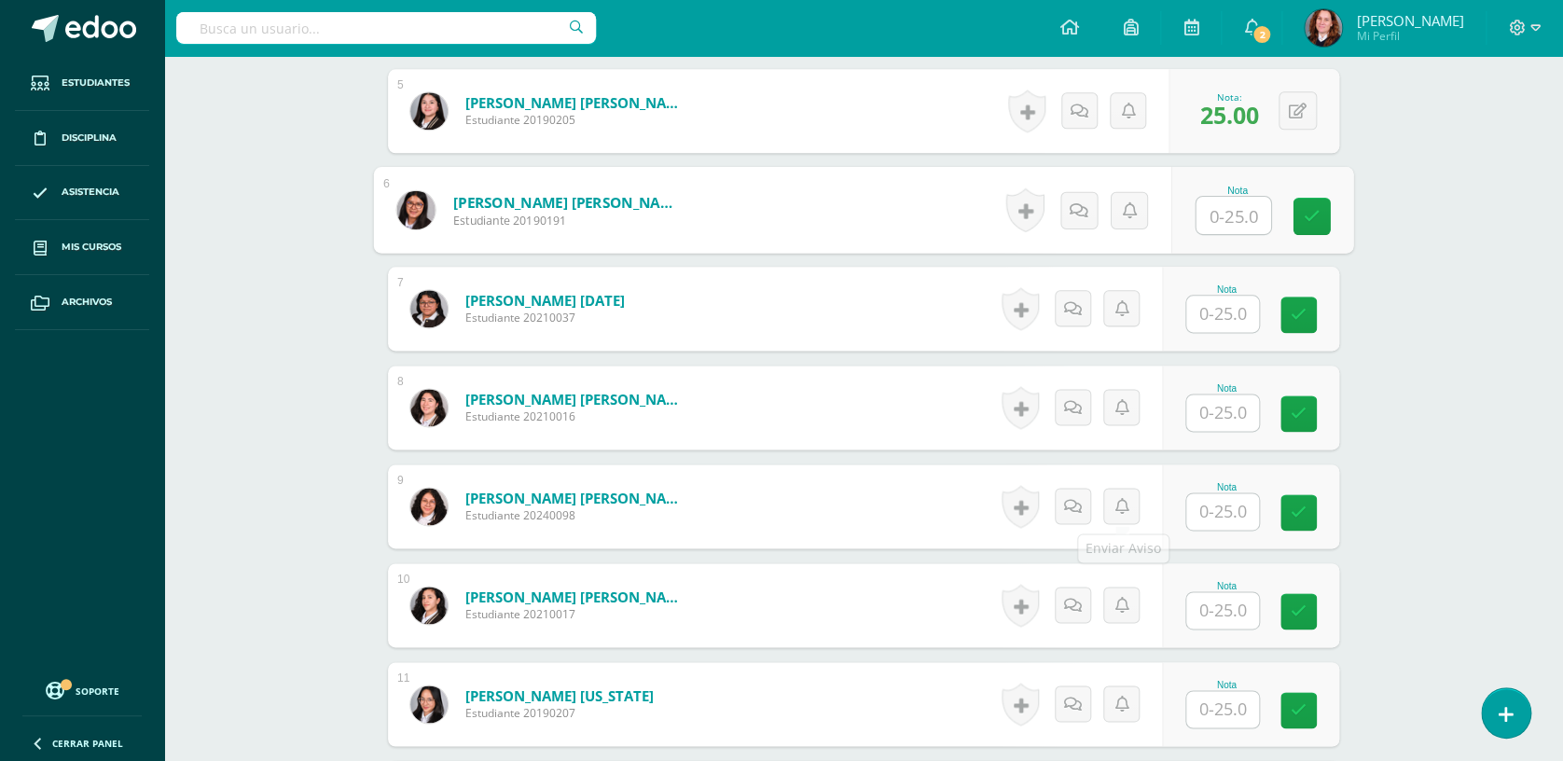
scroll to position [992, 0]
type input "23"
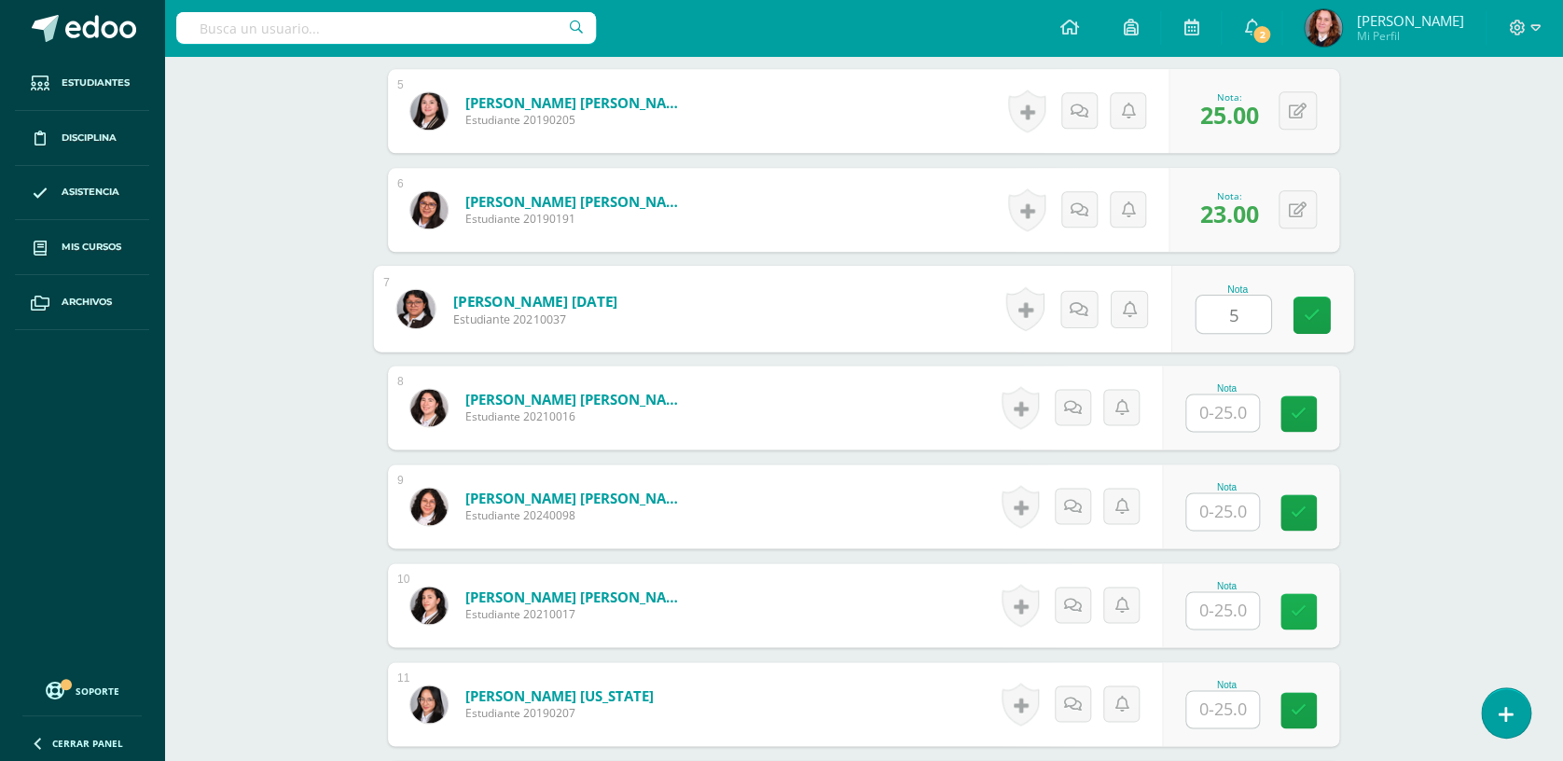
type input "5"
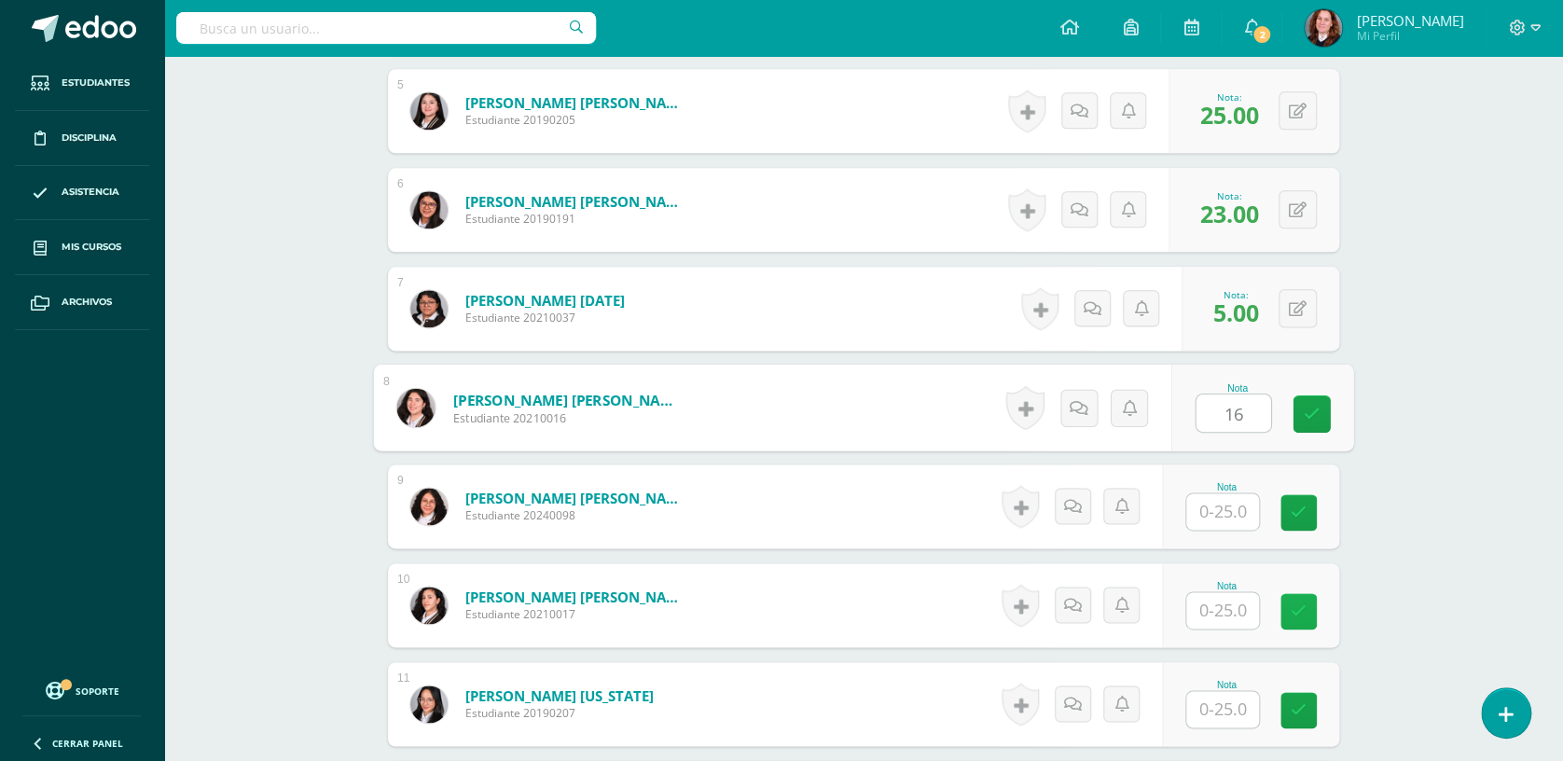
type input "16"
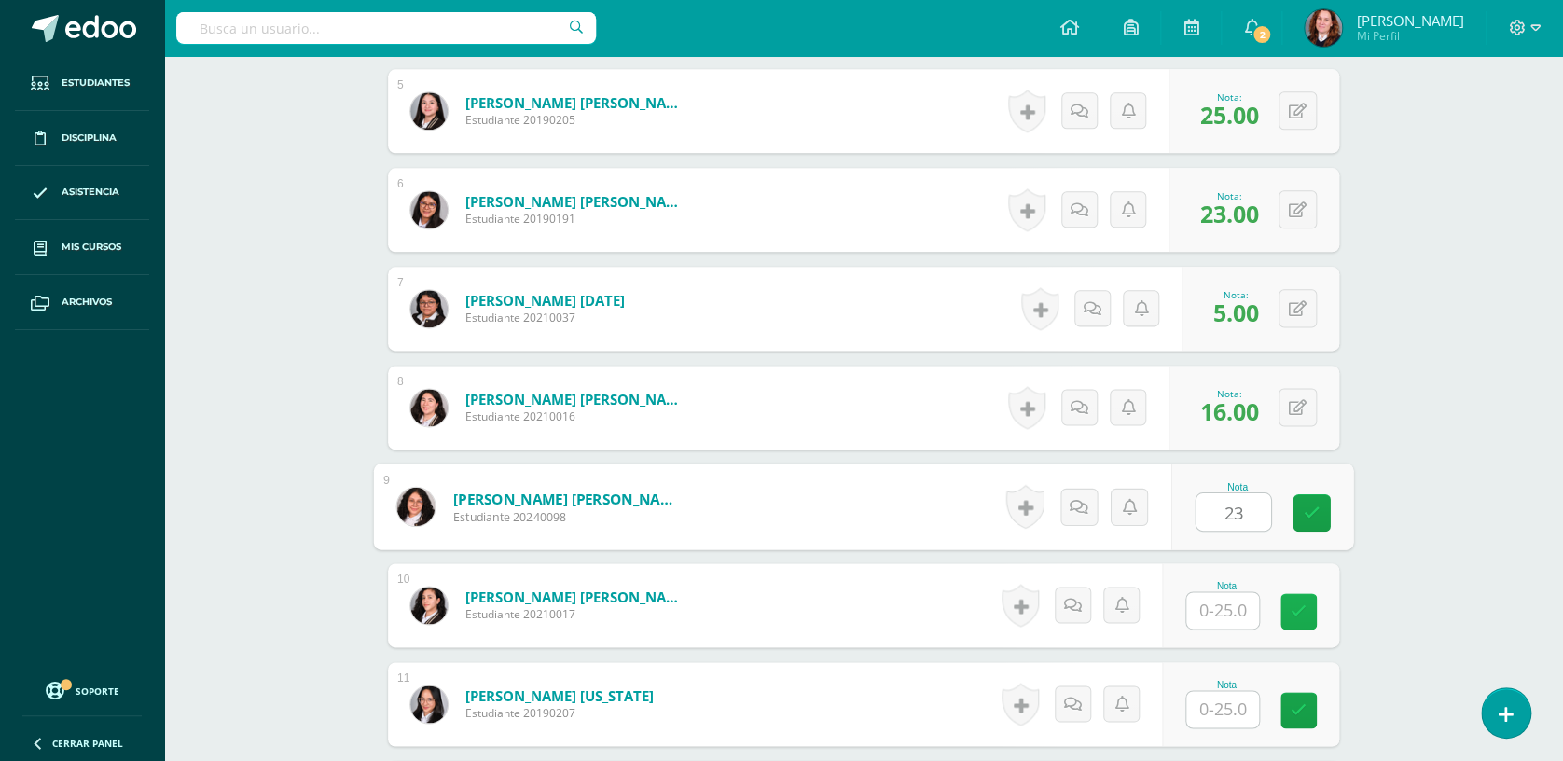
type input "23"
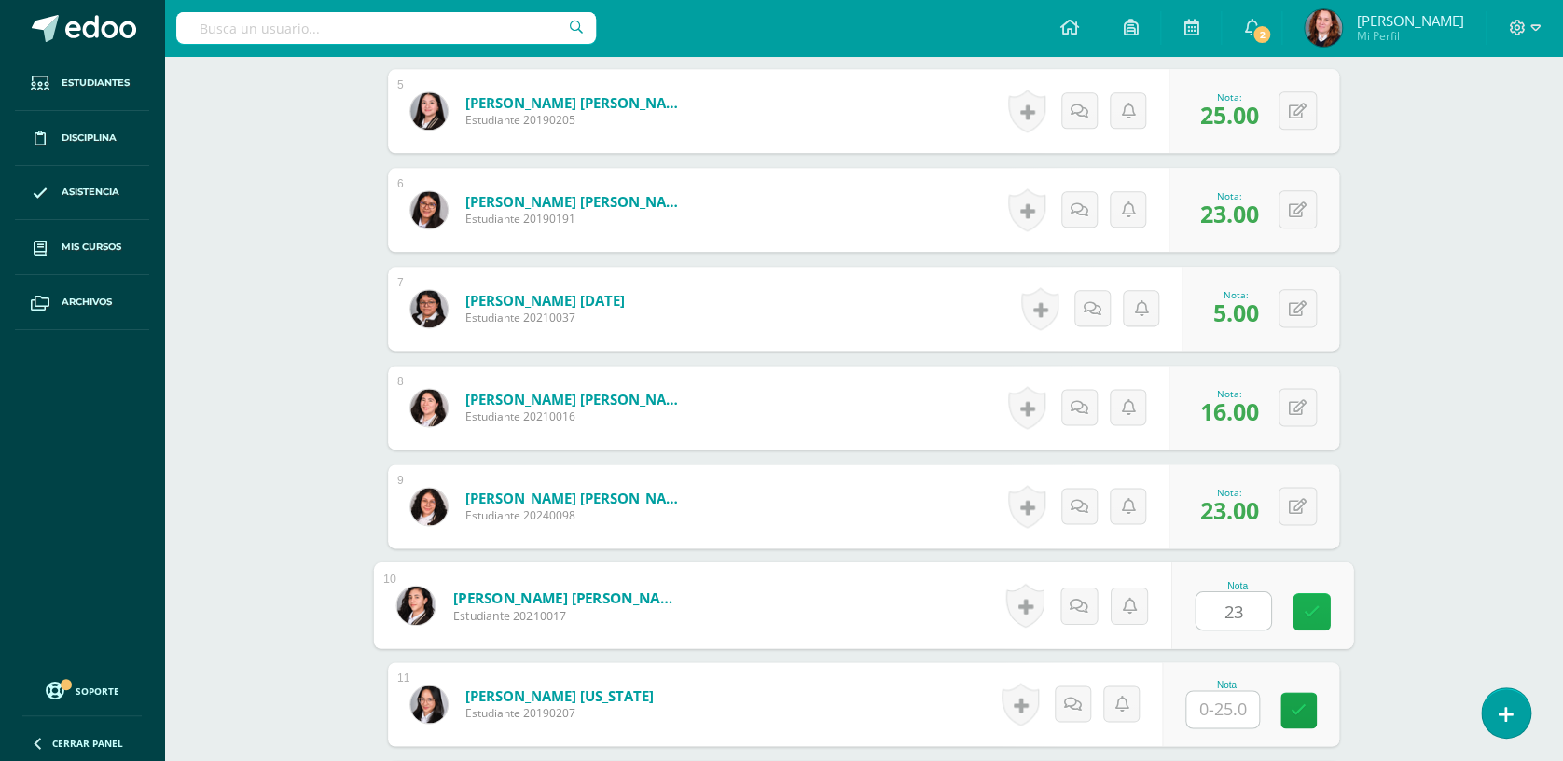
type input "23"
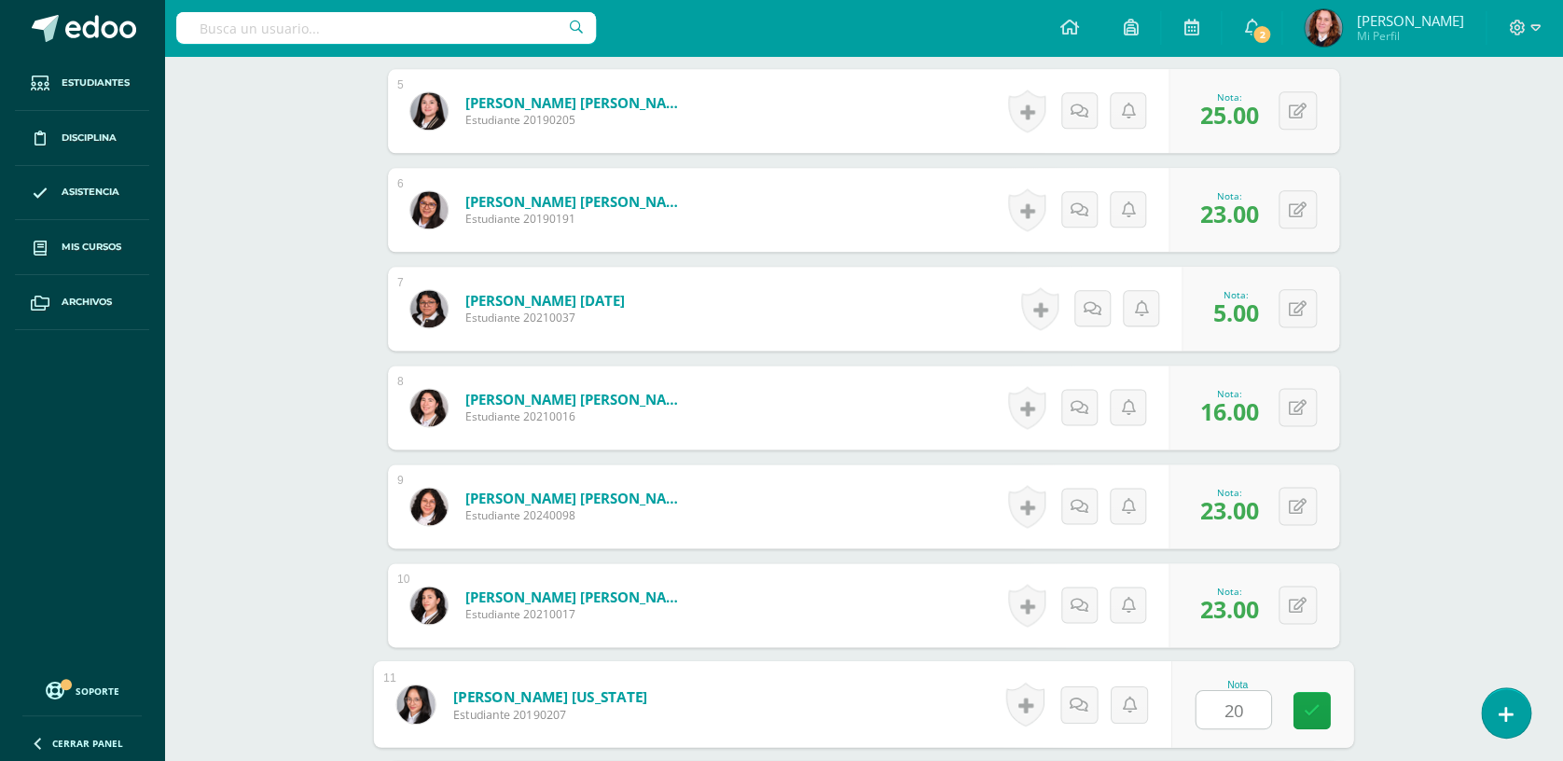
type input "20"
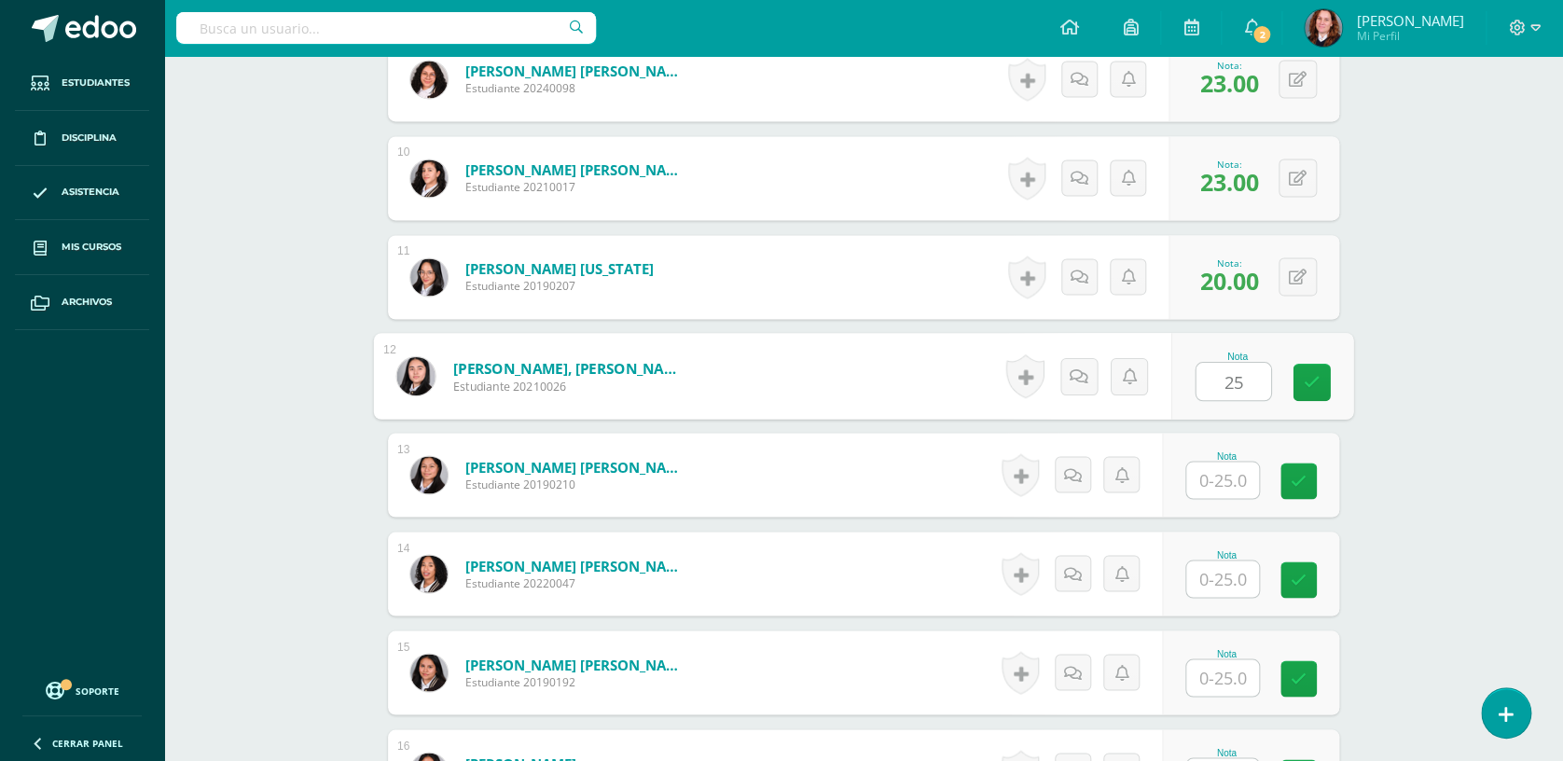
type input "25"
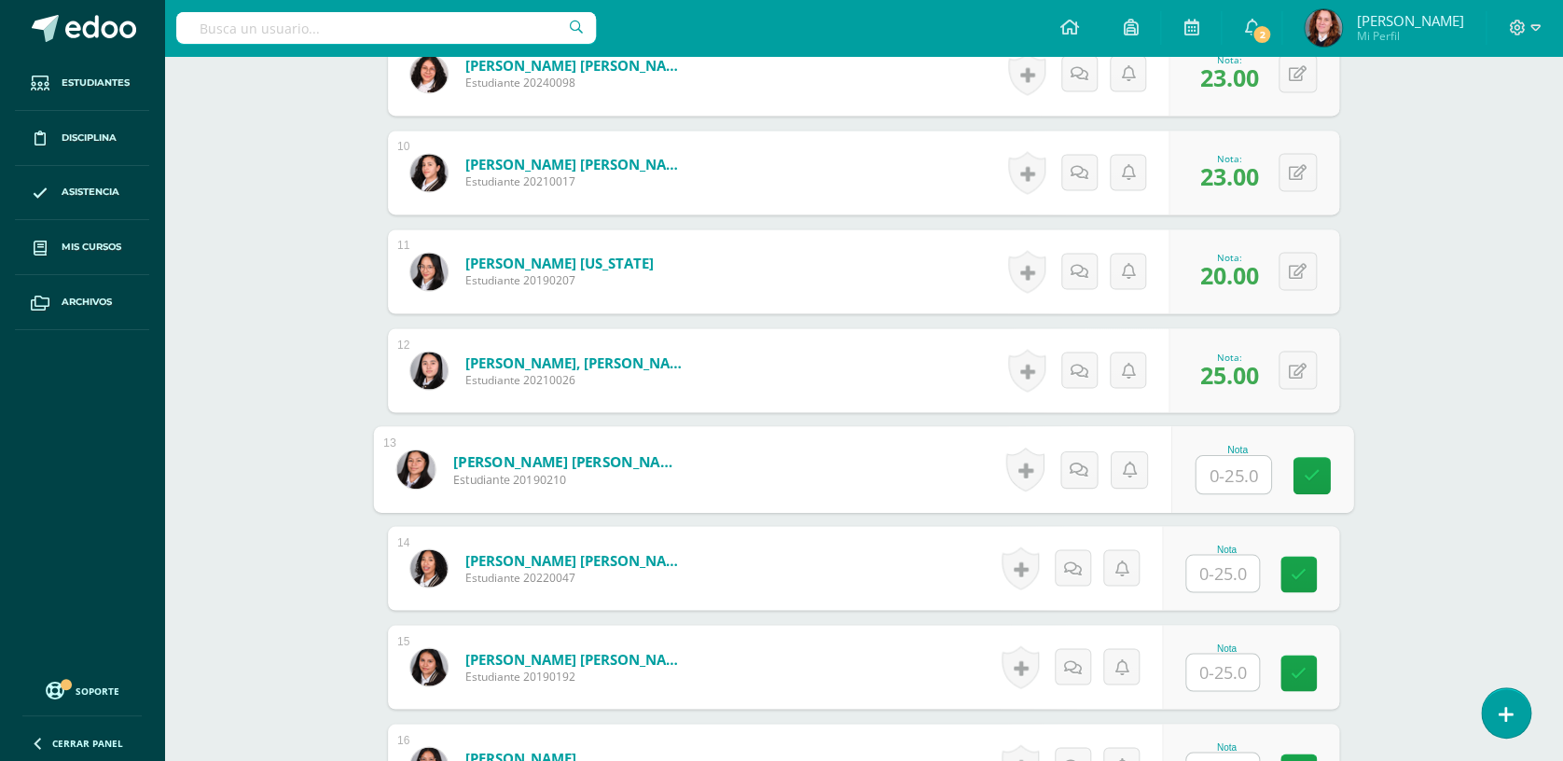
scroll to position [1426, 0]
type input "25"
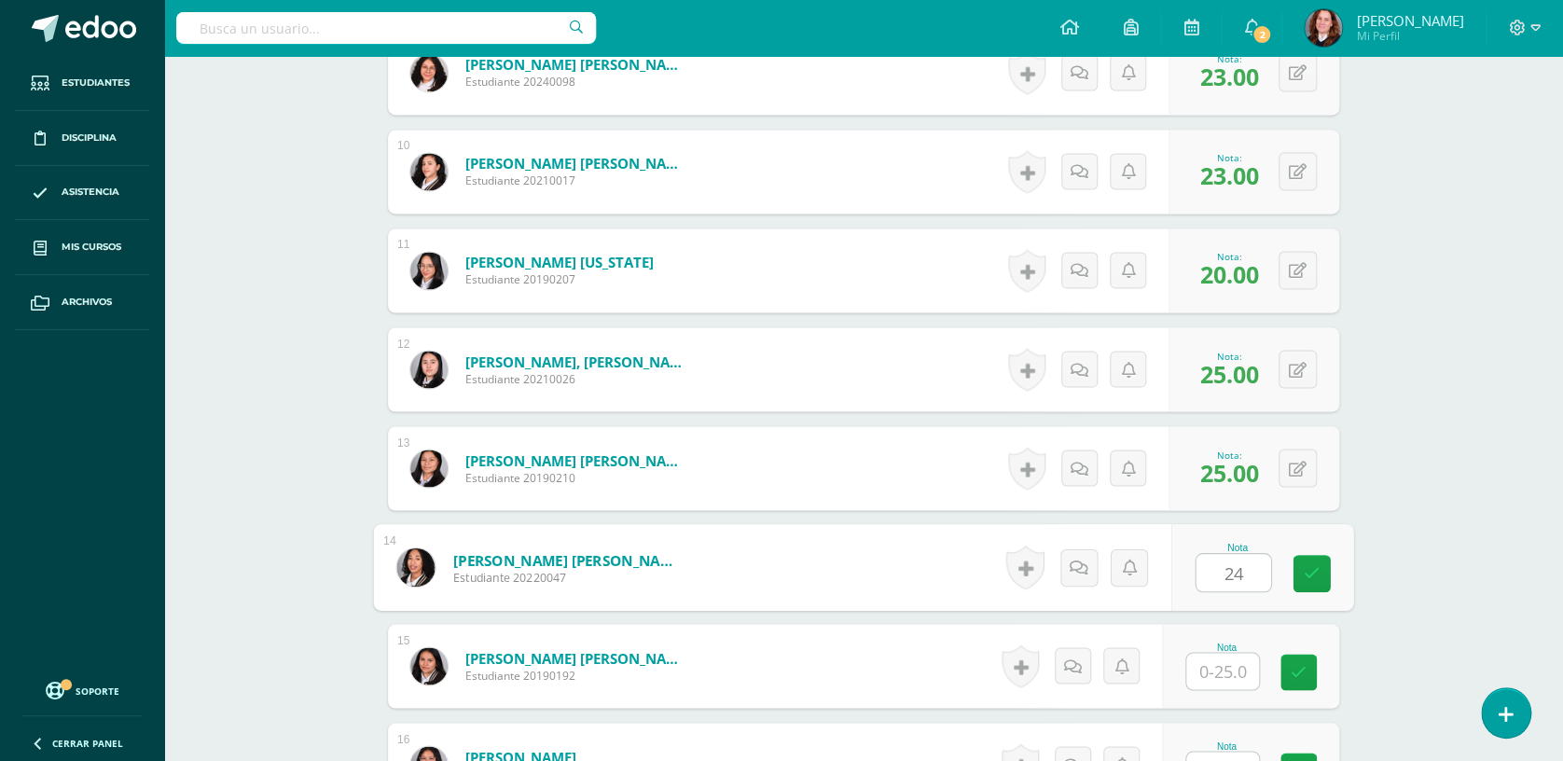
type input "24"
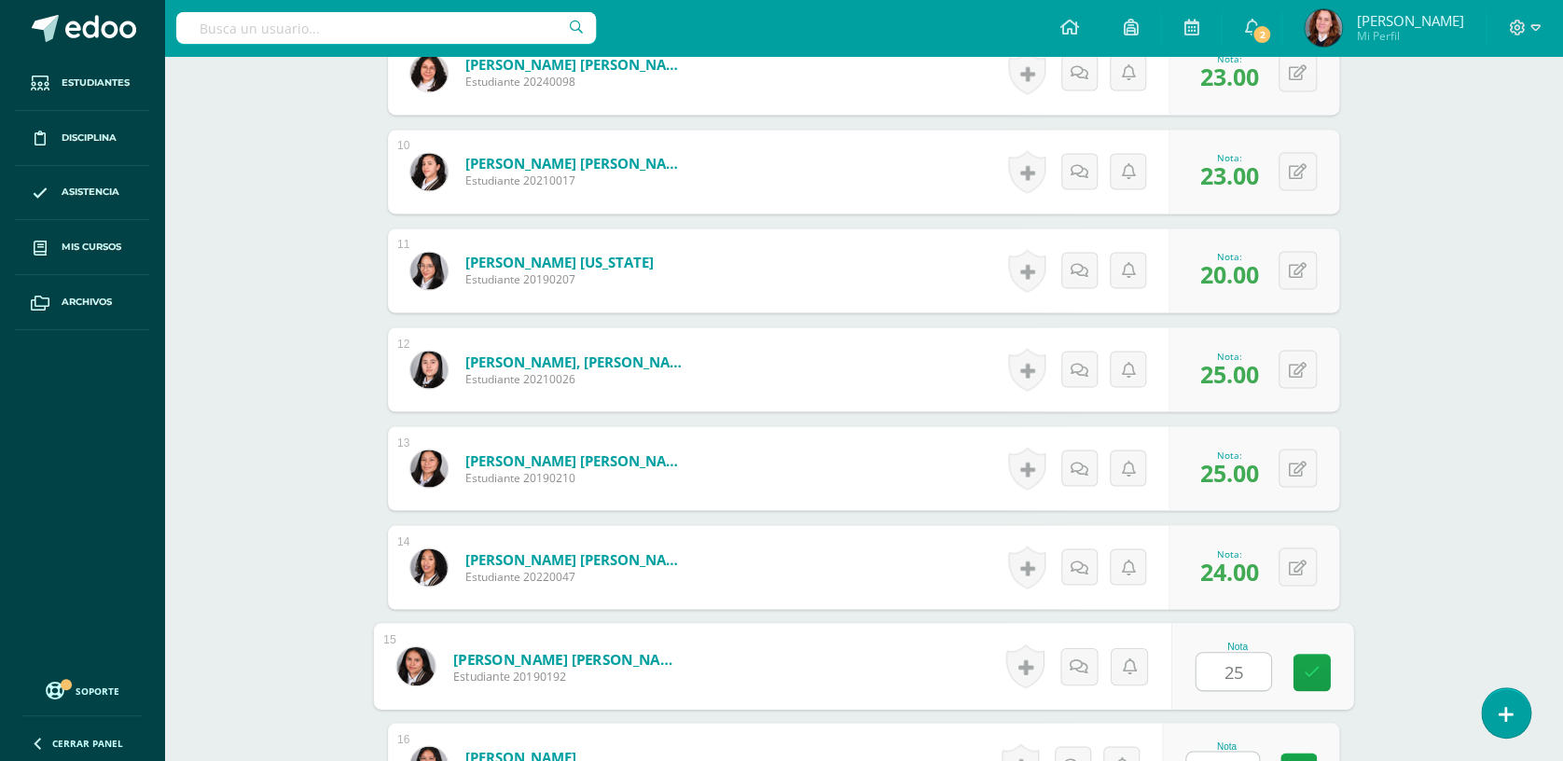
type input "25"
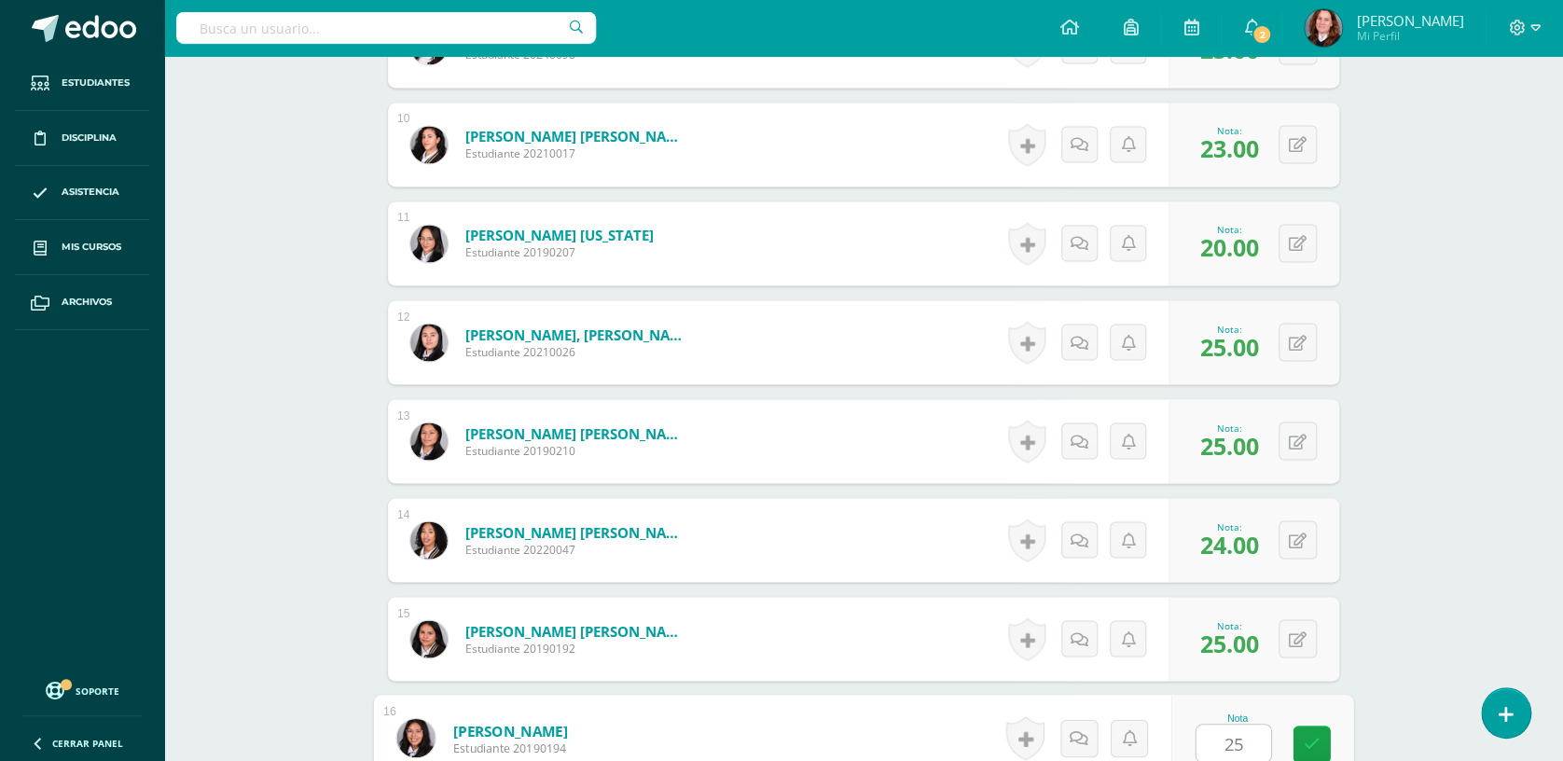
type input "25"
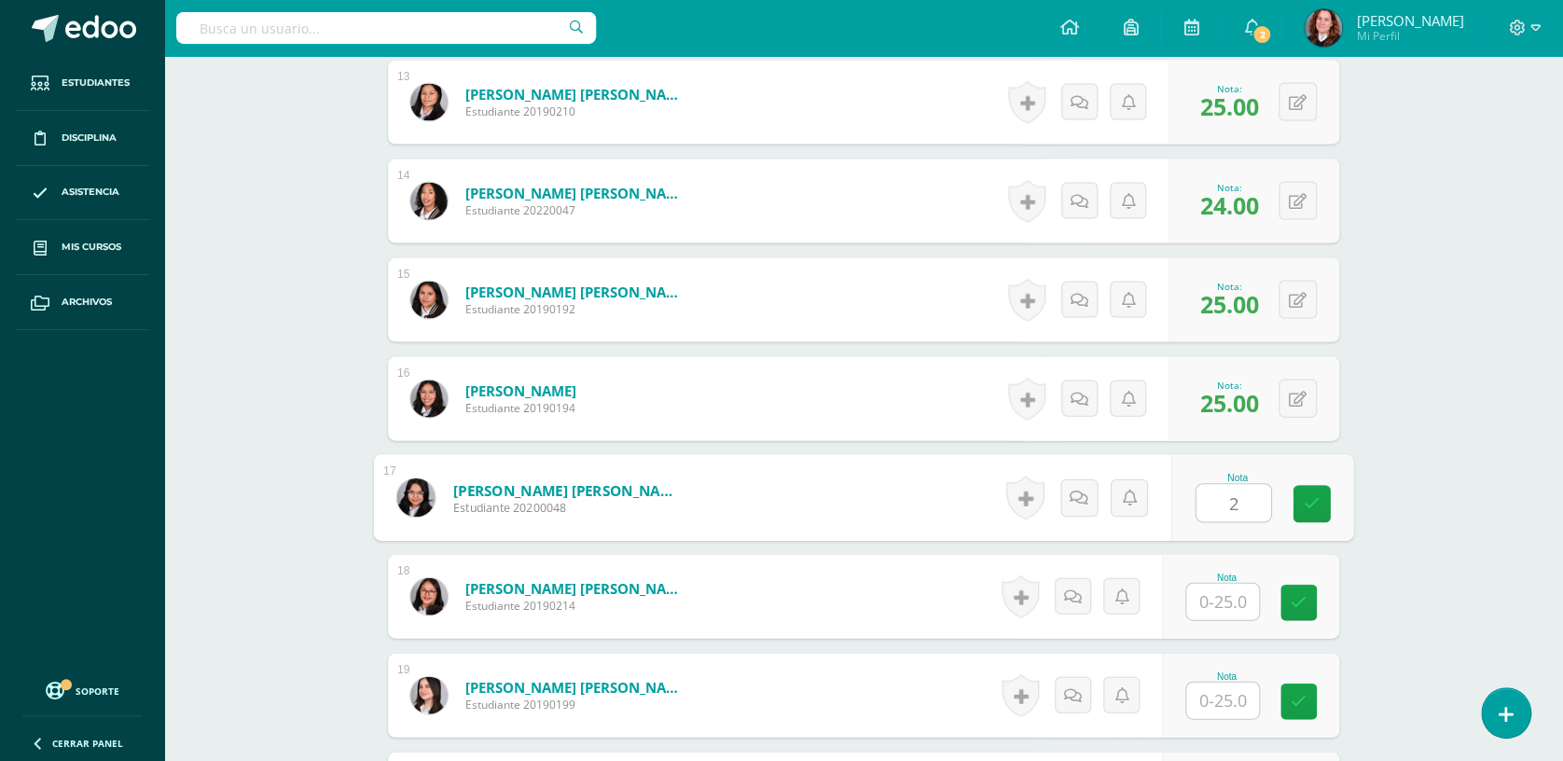
scroll to position [1790, 0]
type input "2"
click at [1289, 107] on button at bounding box center [1297, 103] width 38 height 38
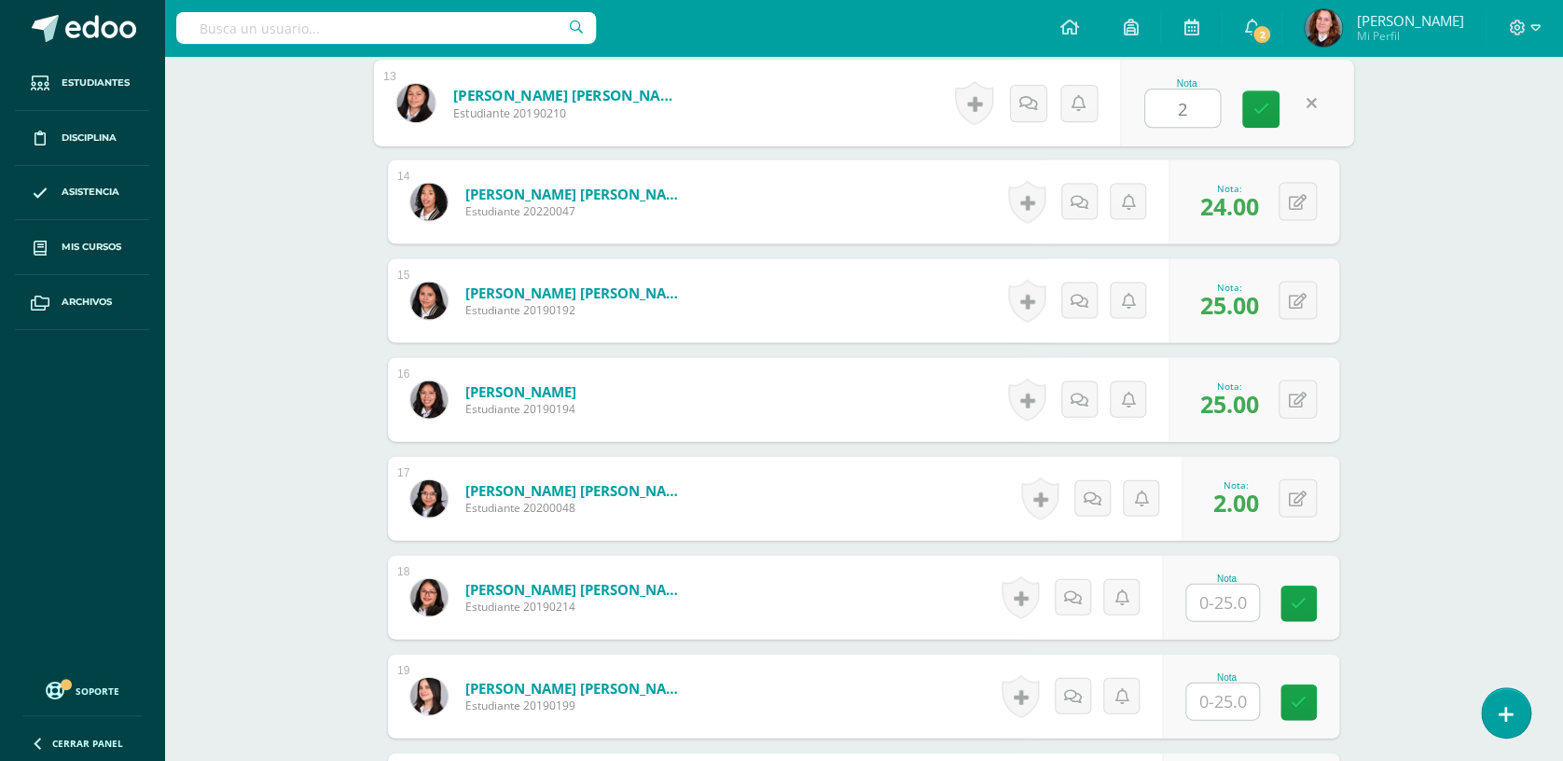
type input "24"
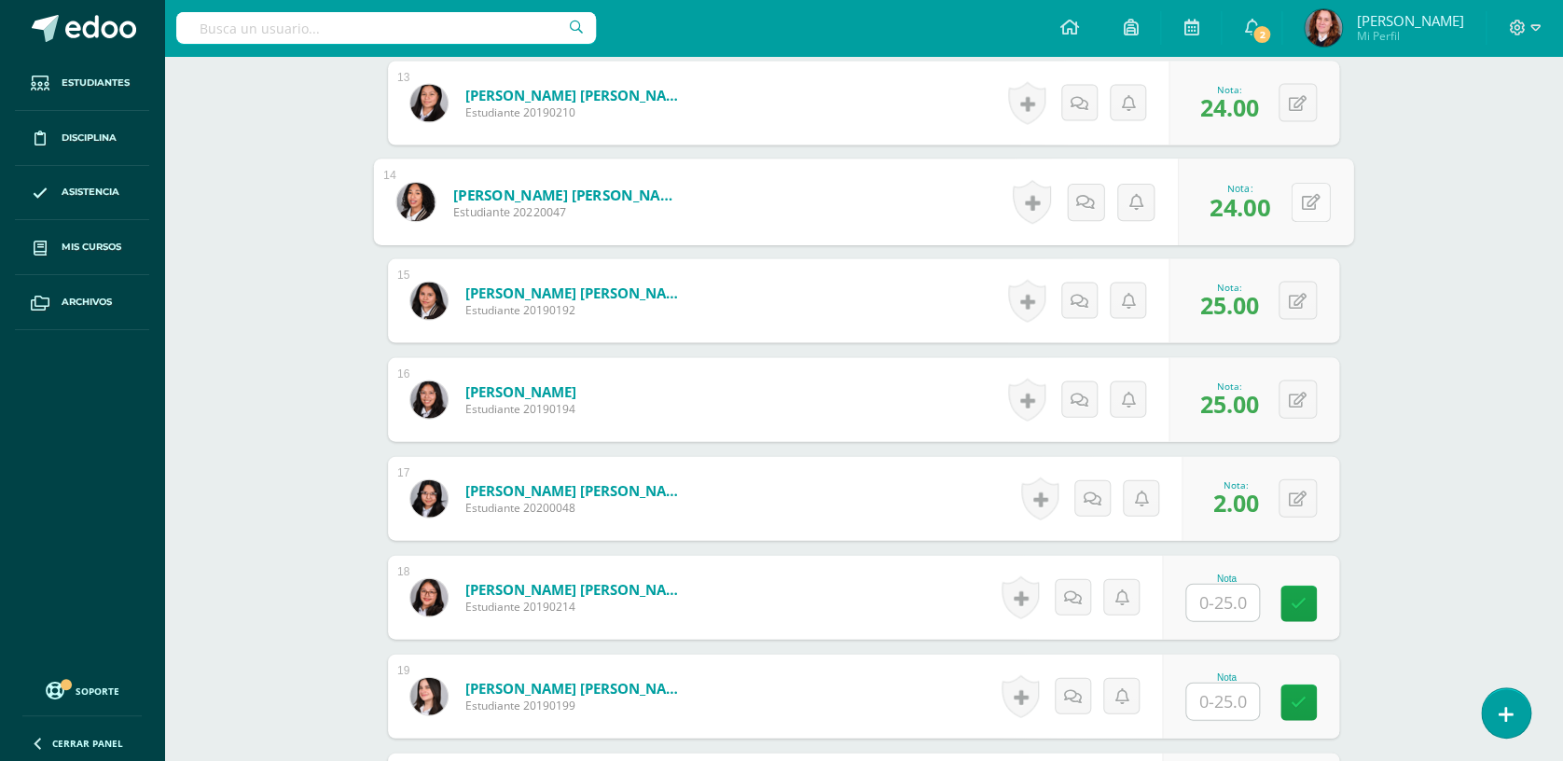
click at [1286, 186] on div "0 Logros Logros obtenidos Aún no hay logros agregados Nota: 24.00" at bounding box center [1265, 202] width 175 height 87
click at [1290, 183] on button at bounding box center [1309, 202] width 39 height 39
type input "25"
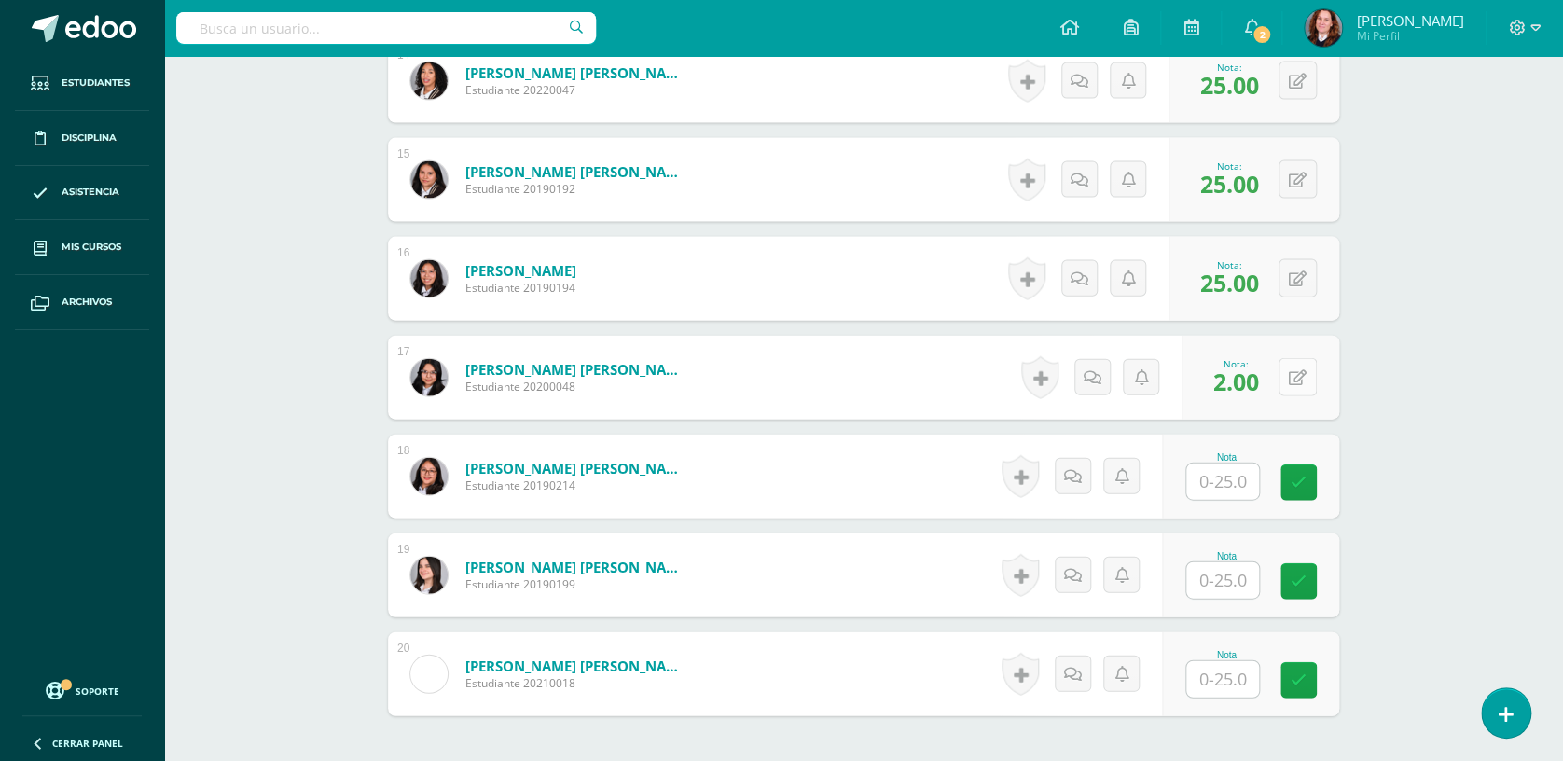
scroll to position [1913, 0]
click at [1291, 373] on button at bounding box center [1297, 375] width 38 height 38
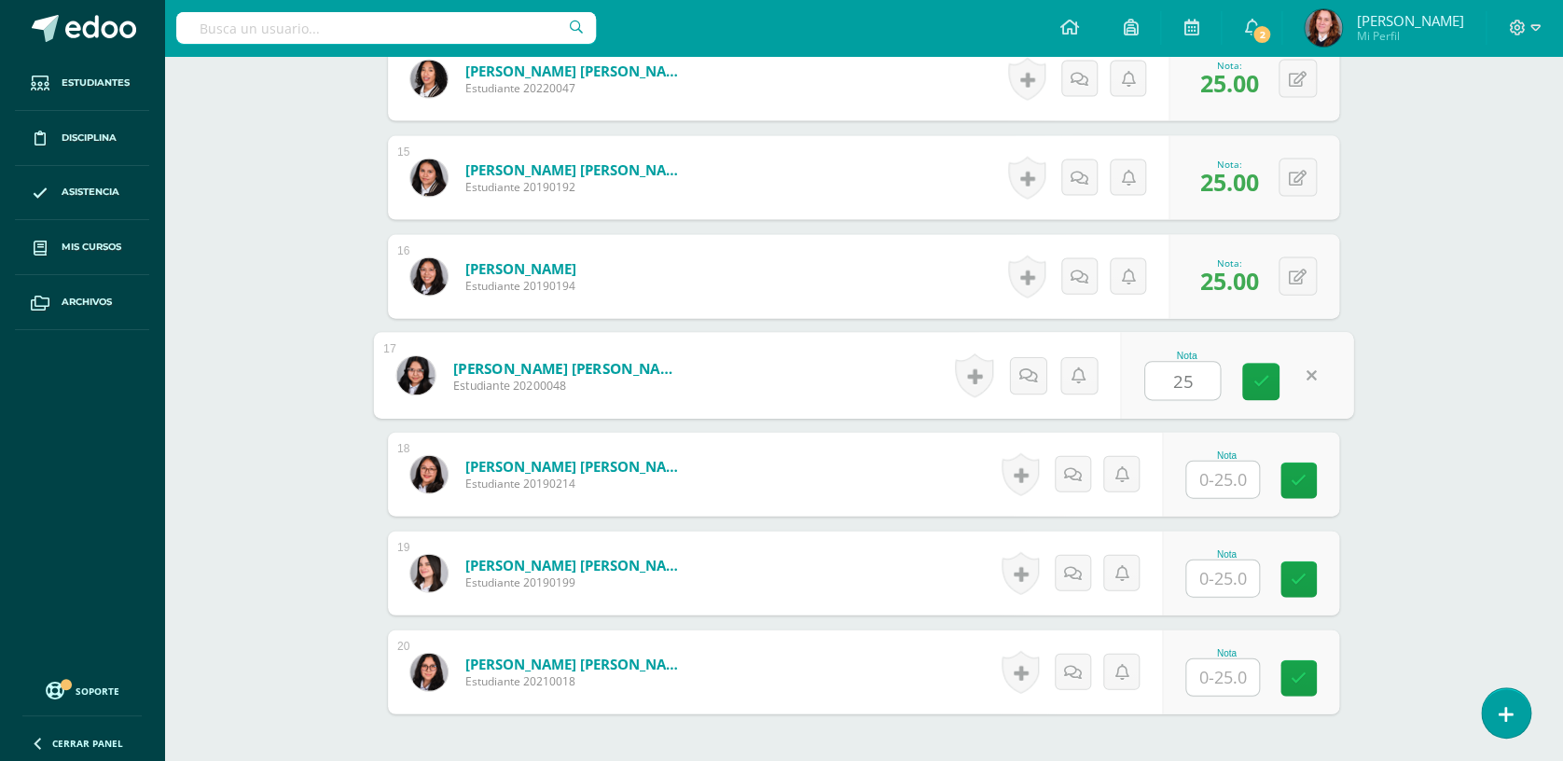
type input "25"
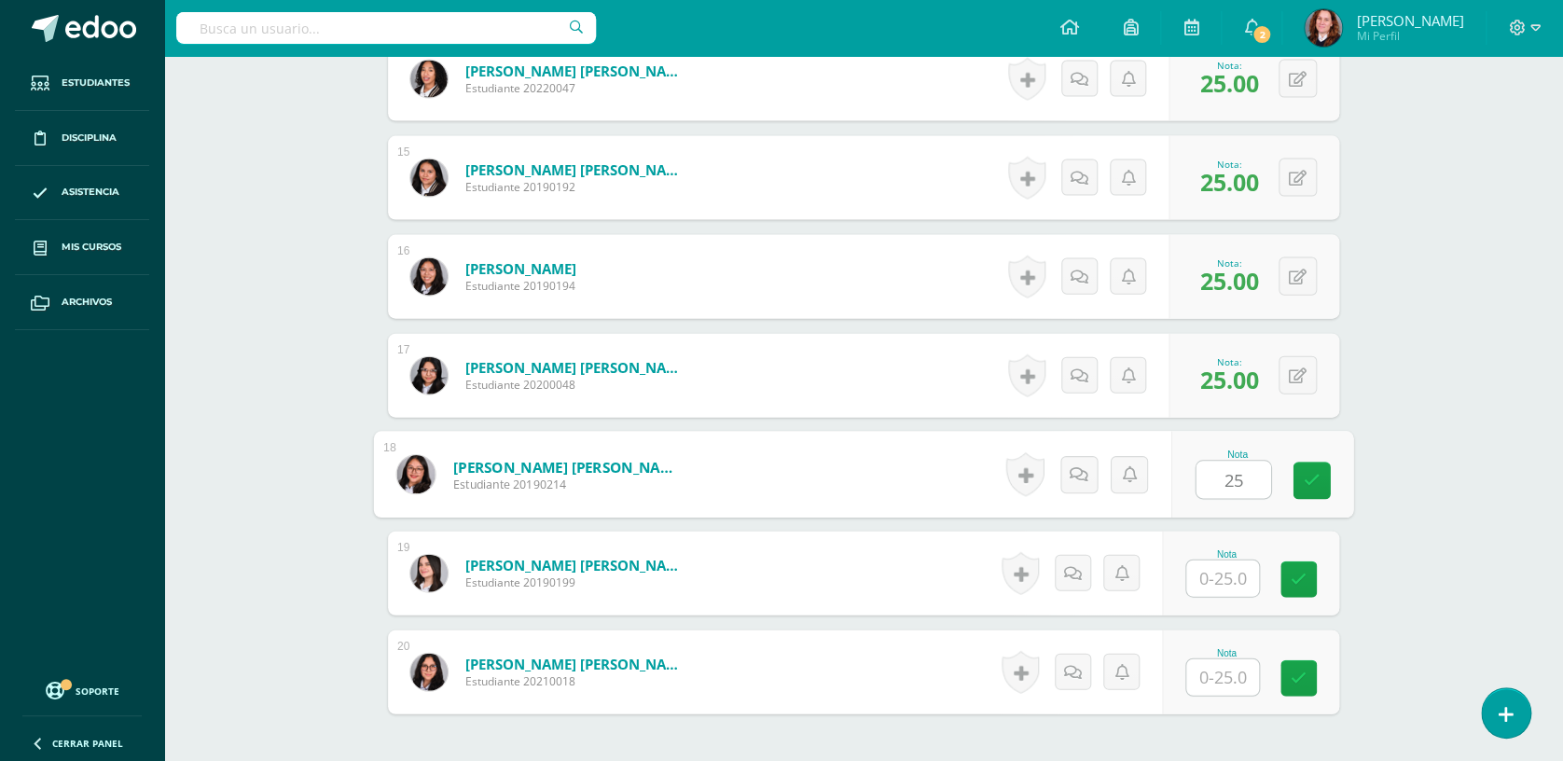
type input "25"
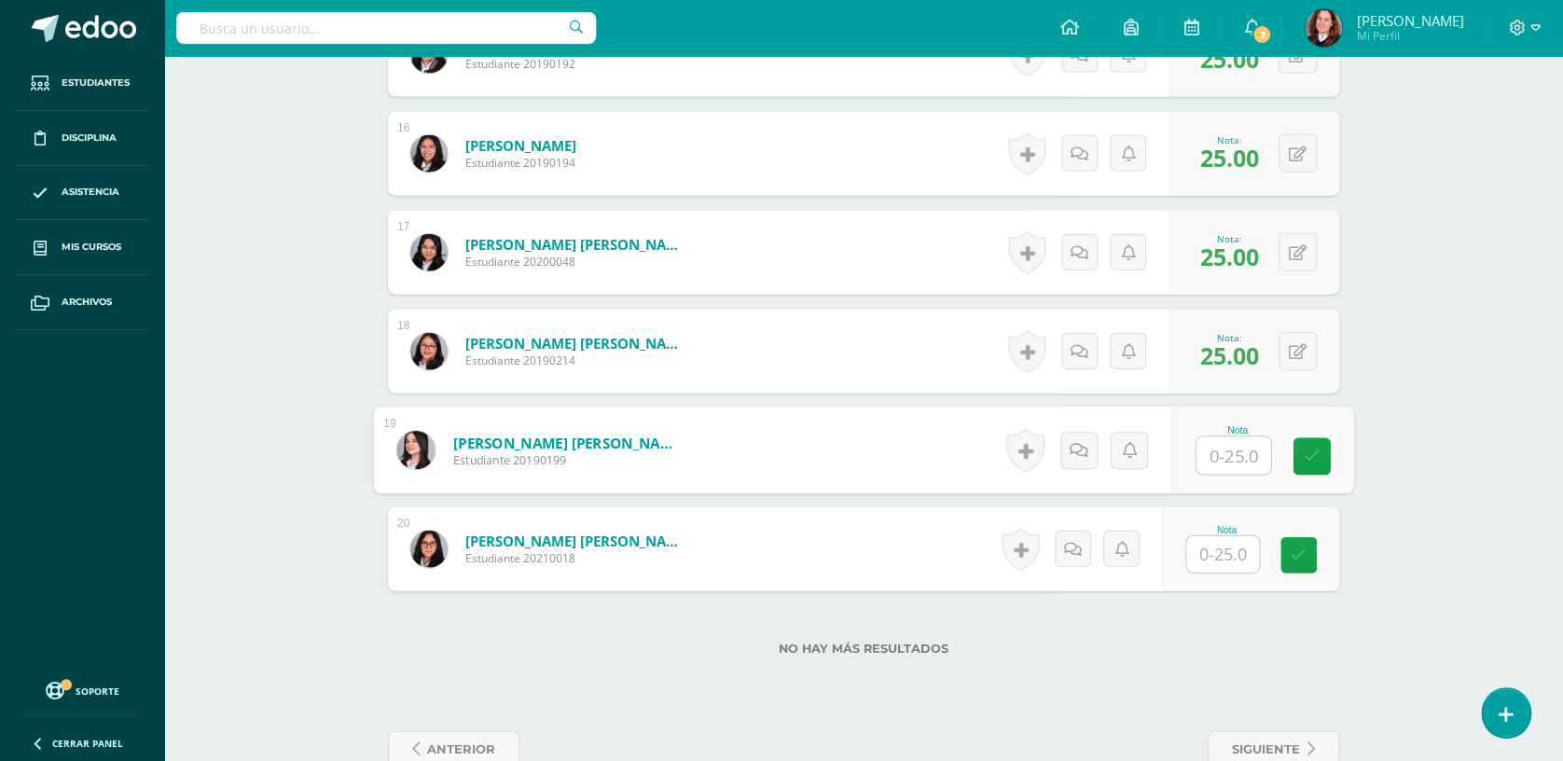
scroll to position [2037, 0]
type input "23"
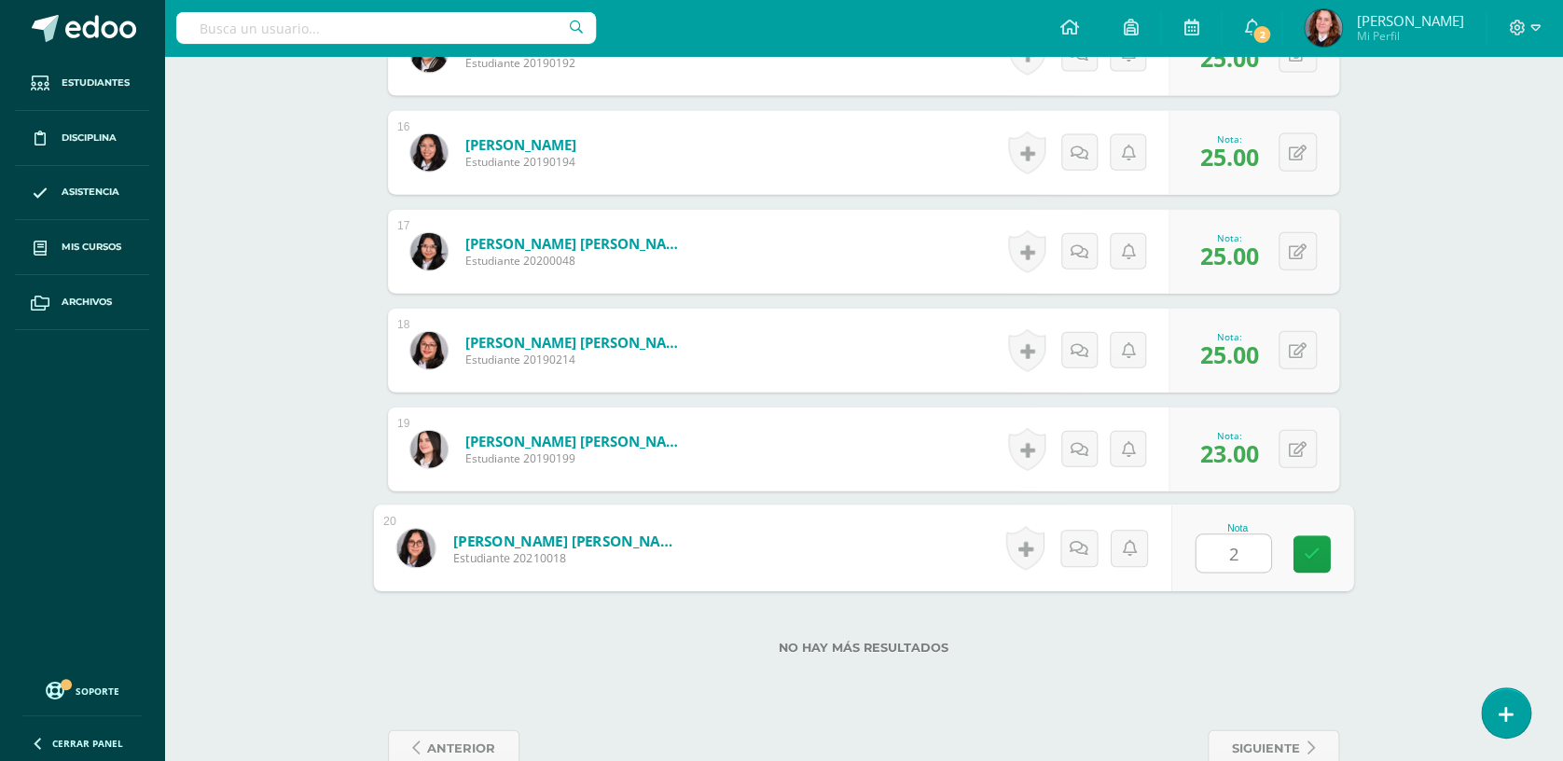
type input "23"
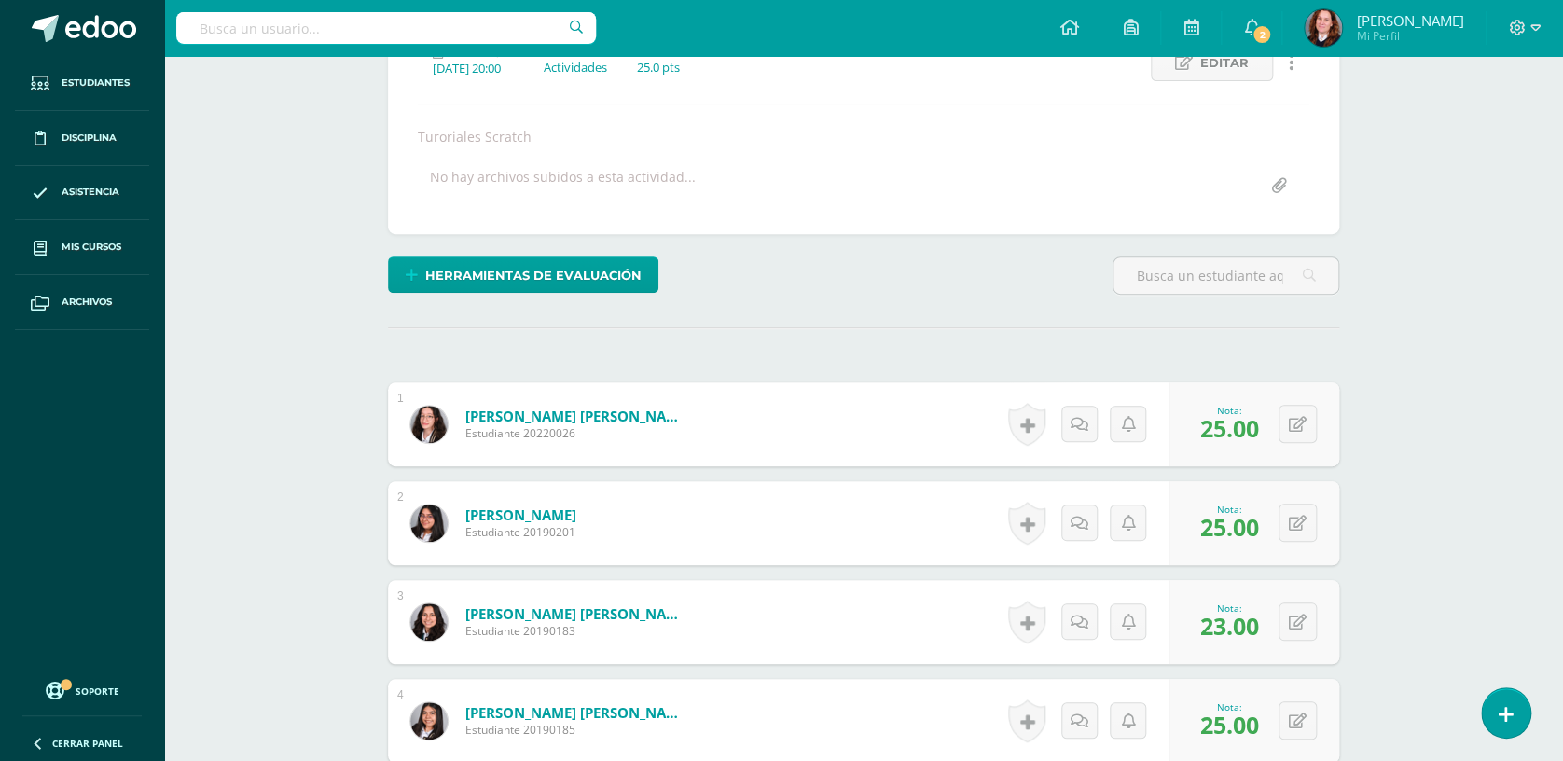
scroll to position [0, 0]
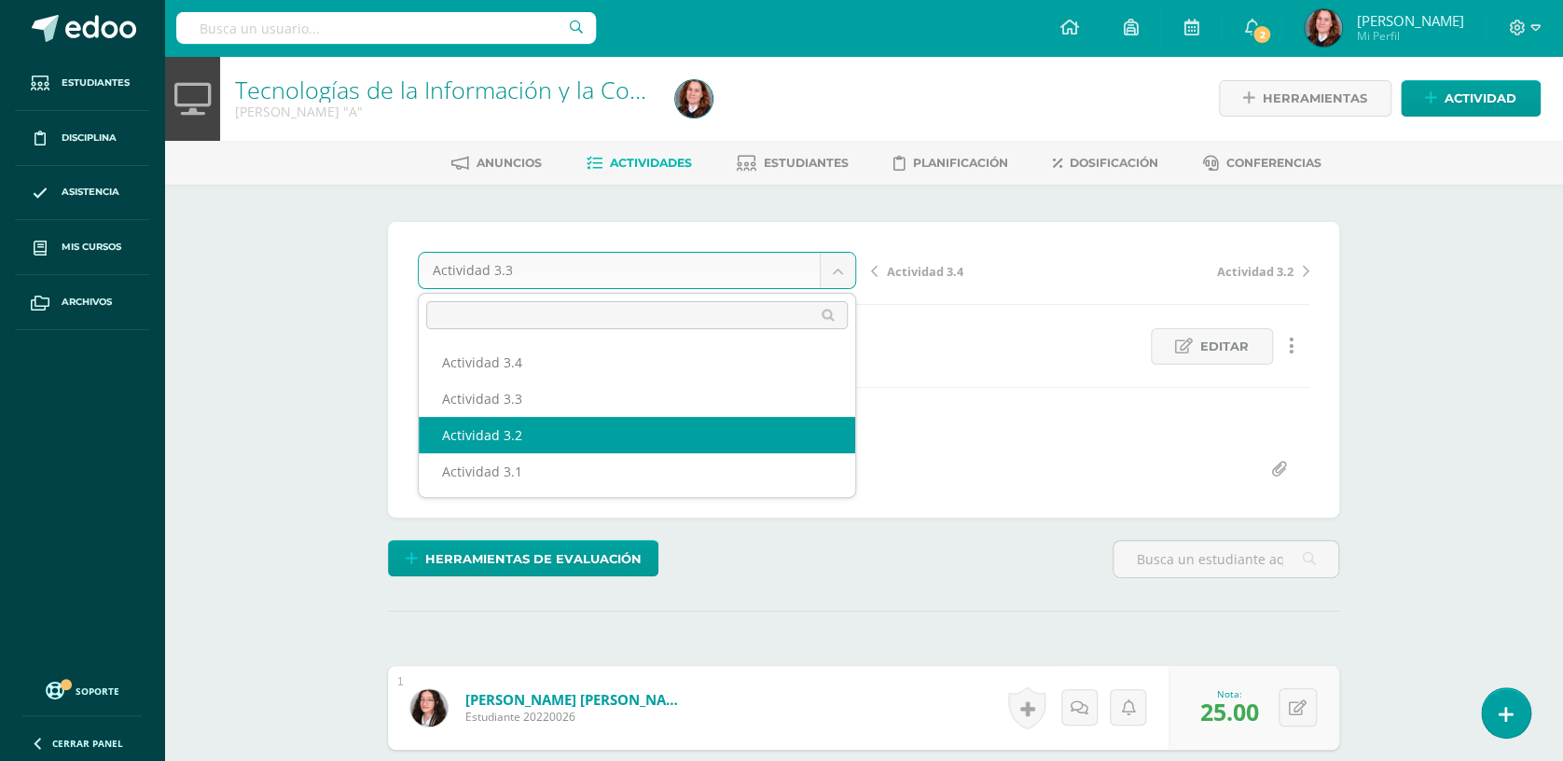
select select "/dashboard/teacher/grade-activity/104189/"
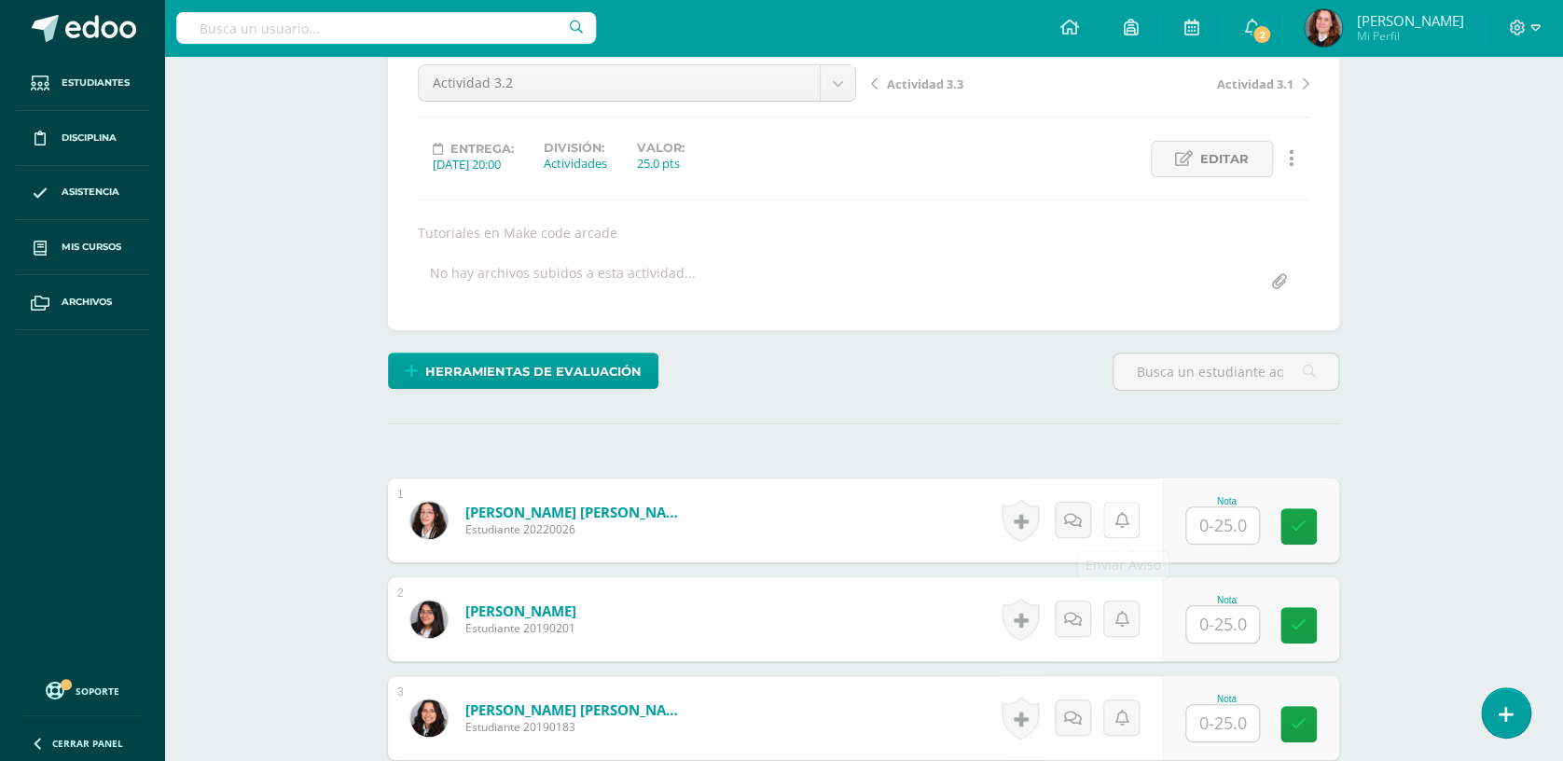
scroll to position [249, 0]
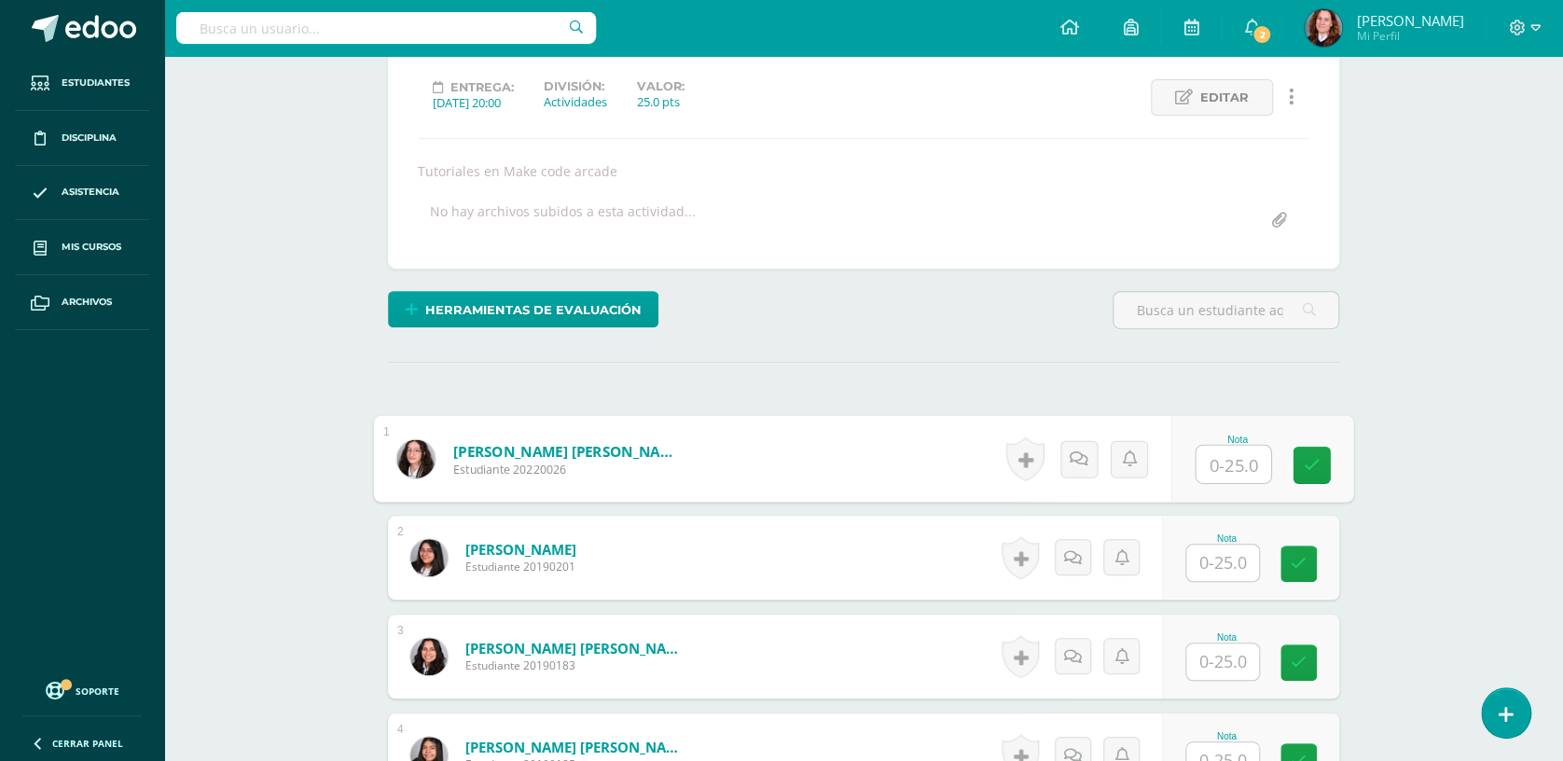
click at [1230, 456] on input "text" at bounding box center [1233, 464] width 75 height 37
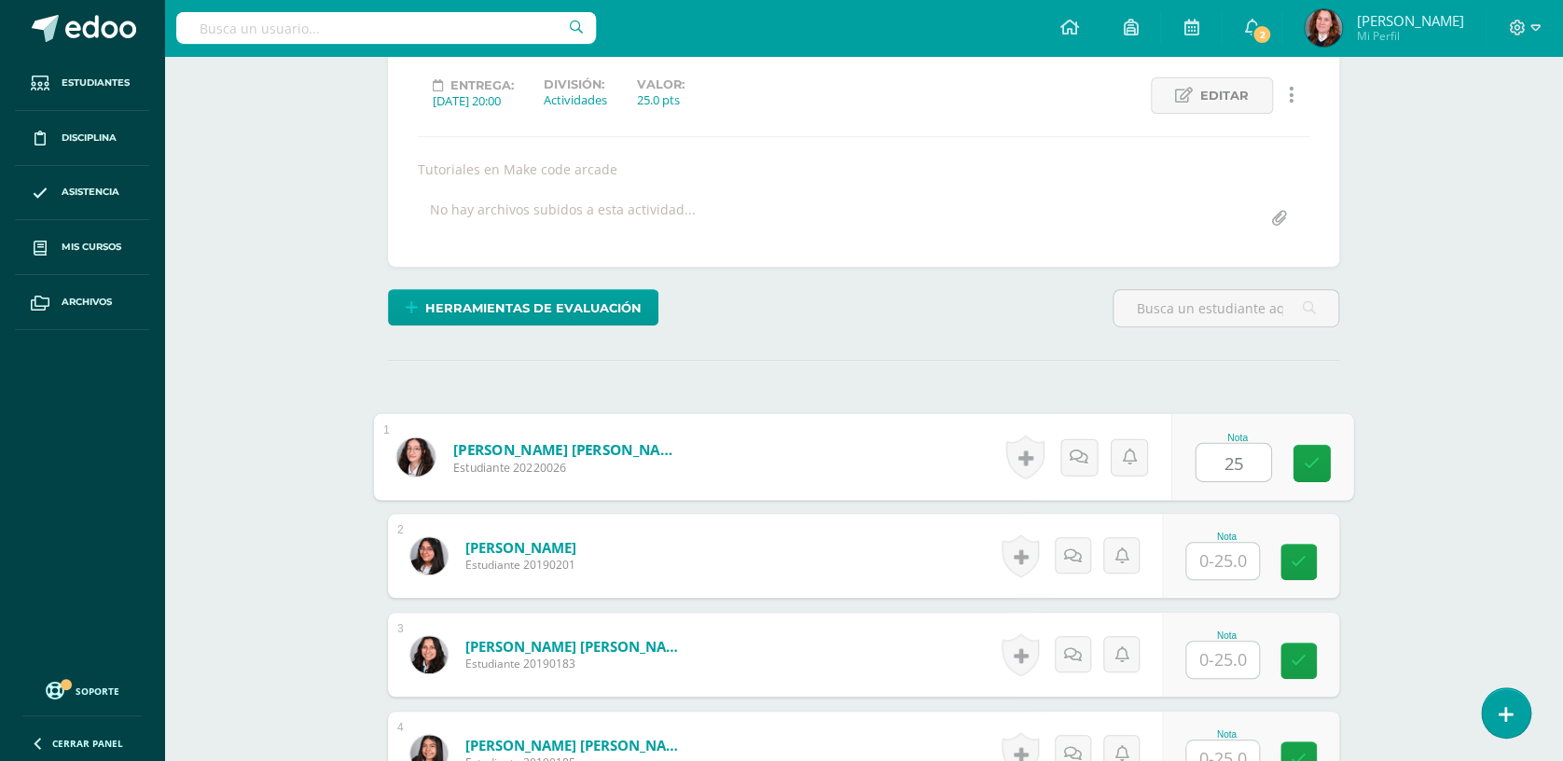
type input "25"
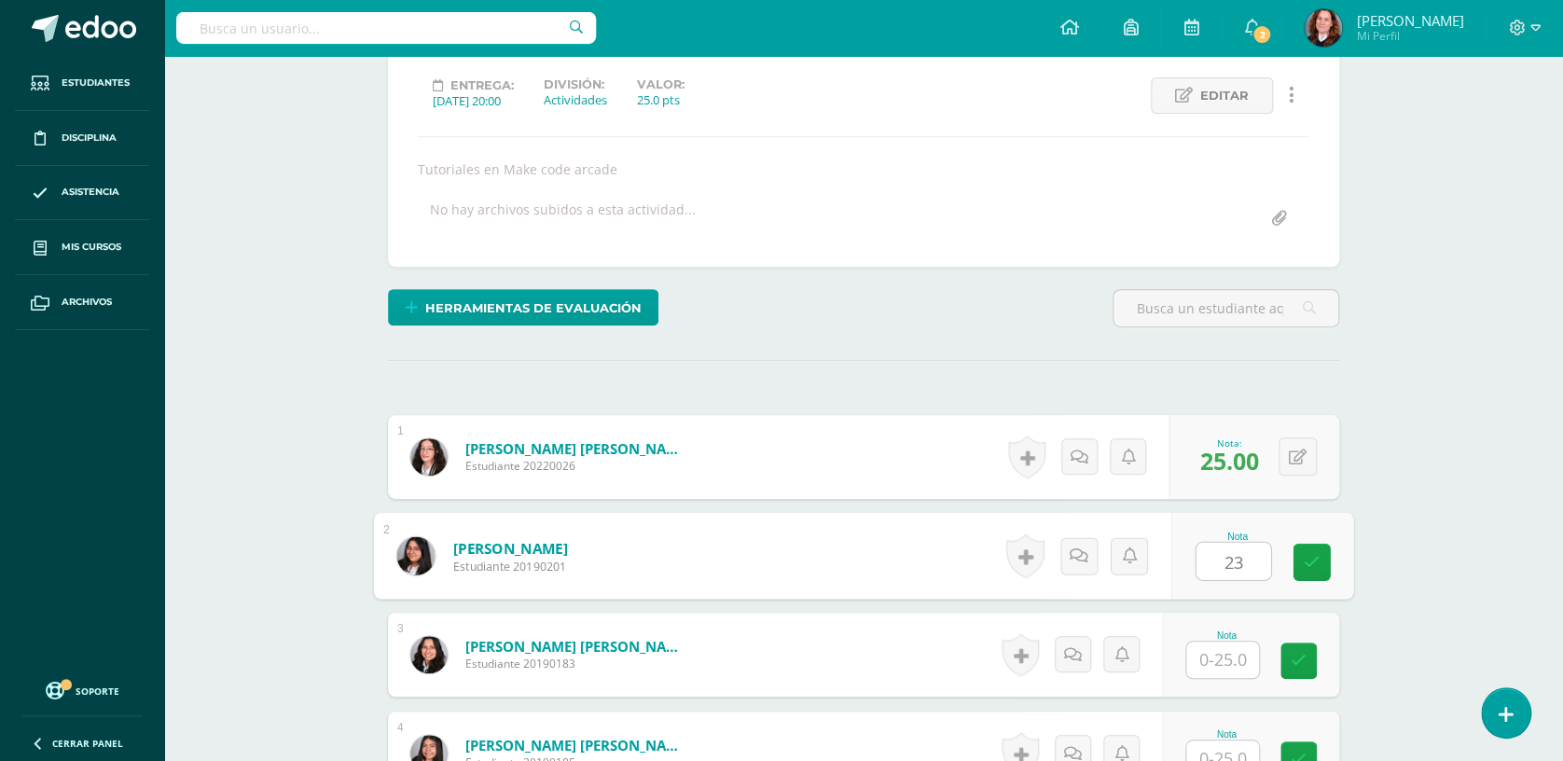
type input "23"
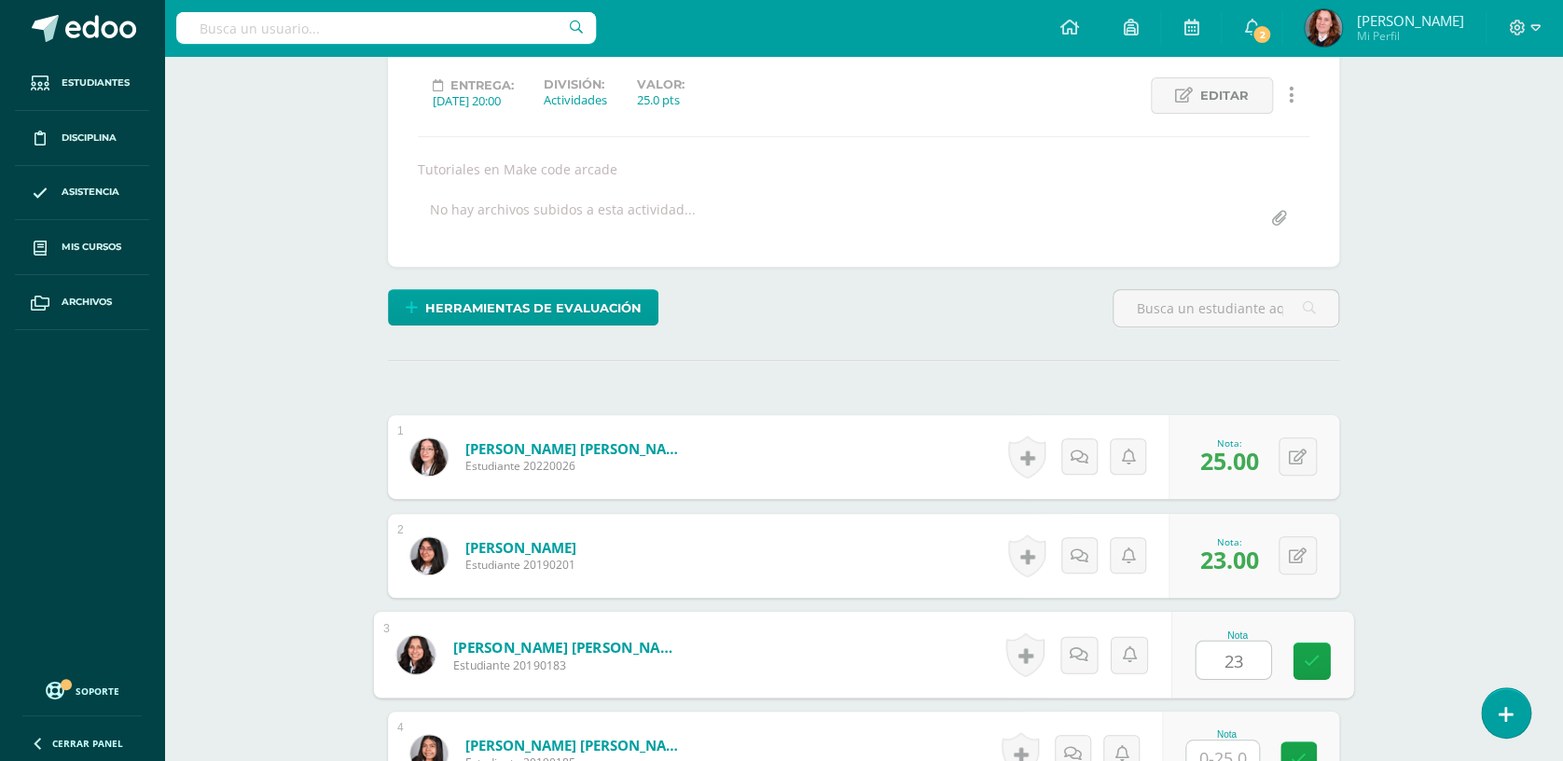
type input "23"
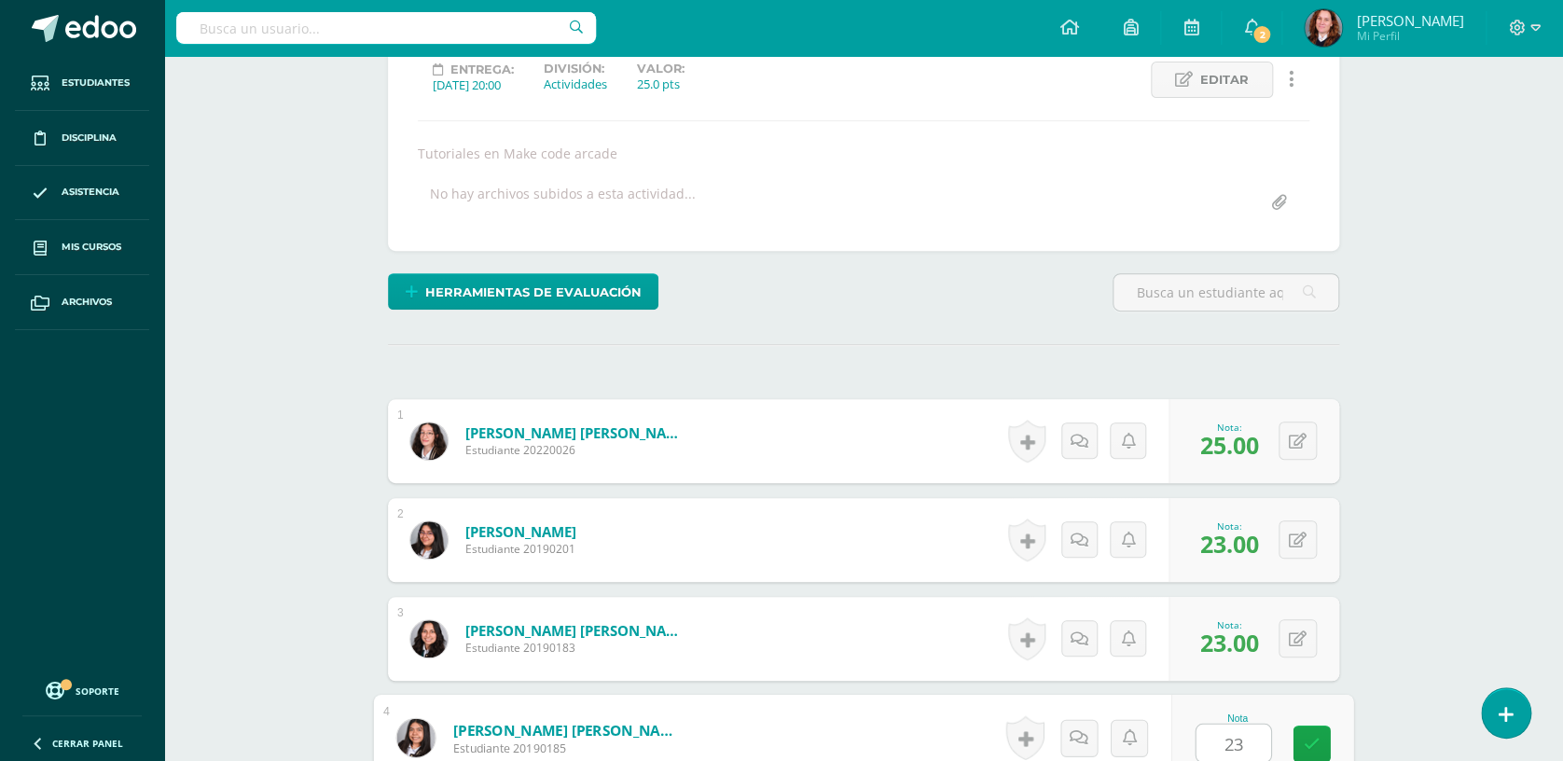
type input "23"
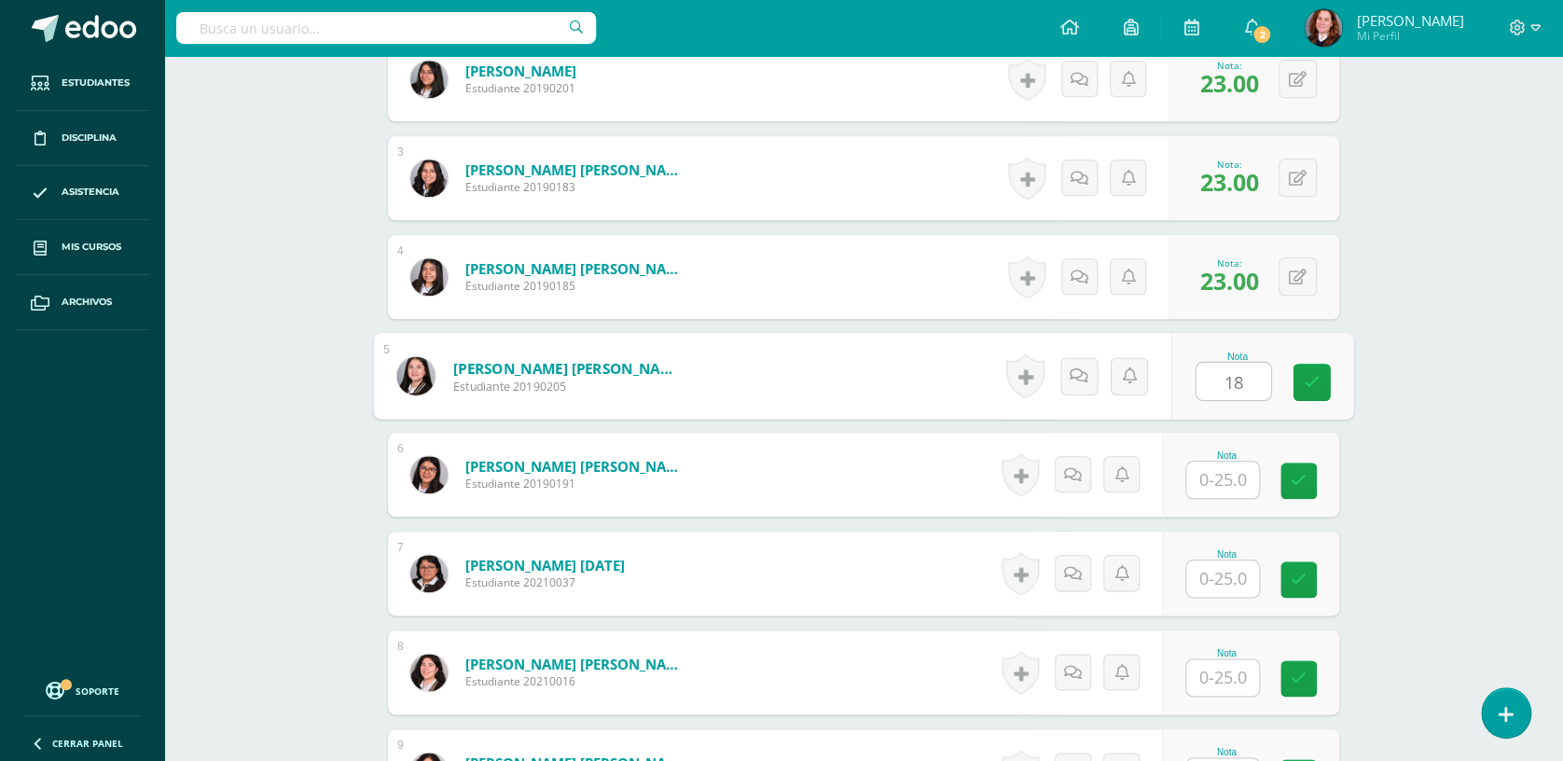
type input "18"
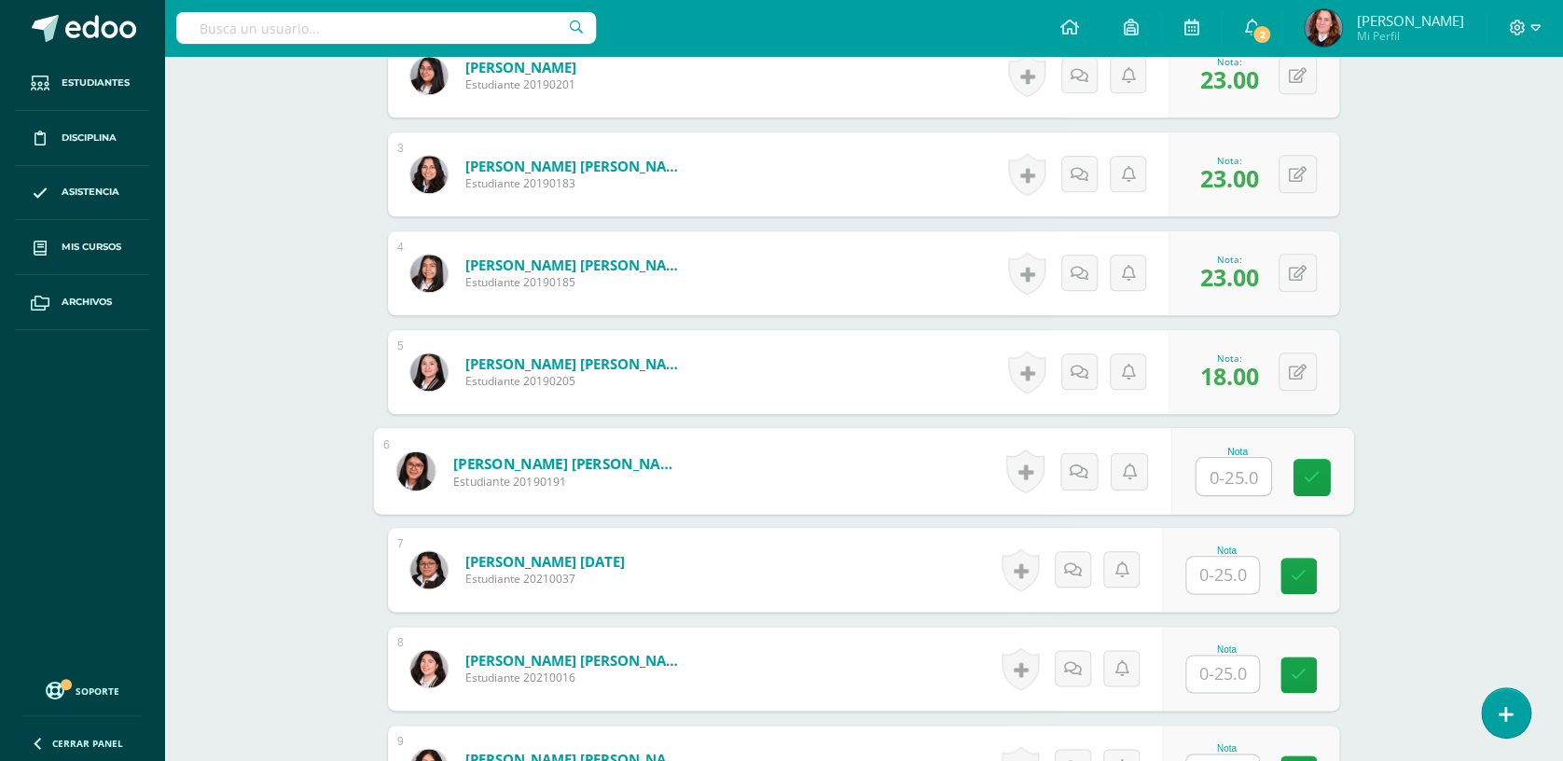
scroll to position [731, 0]
type input "25"
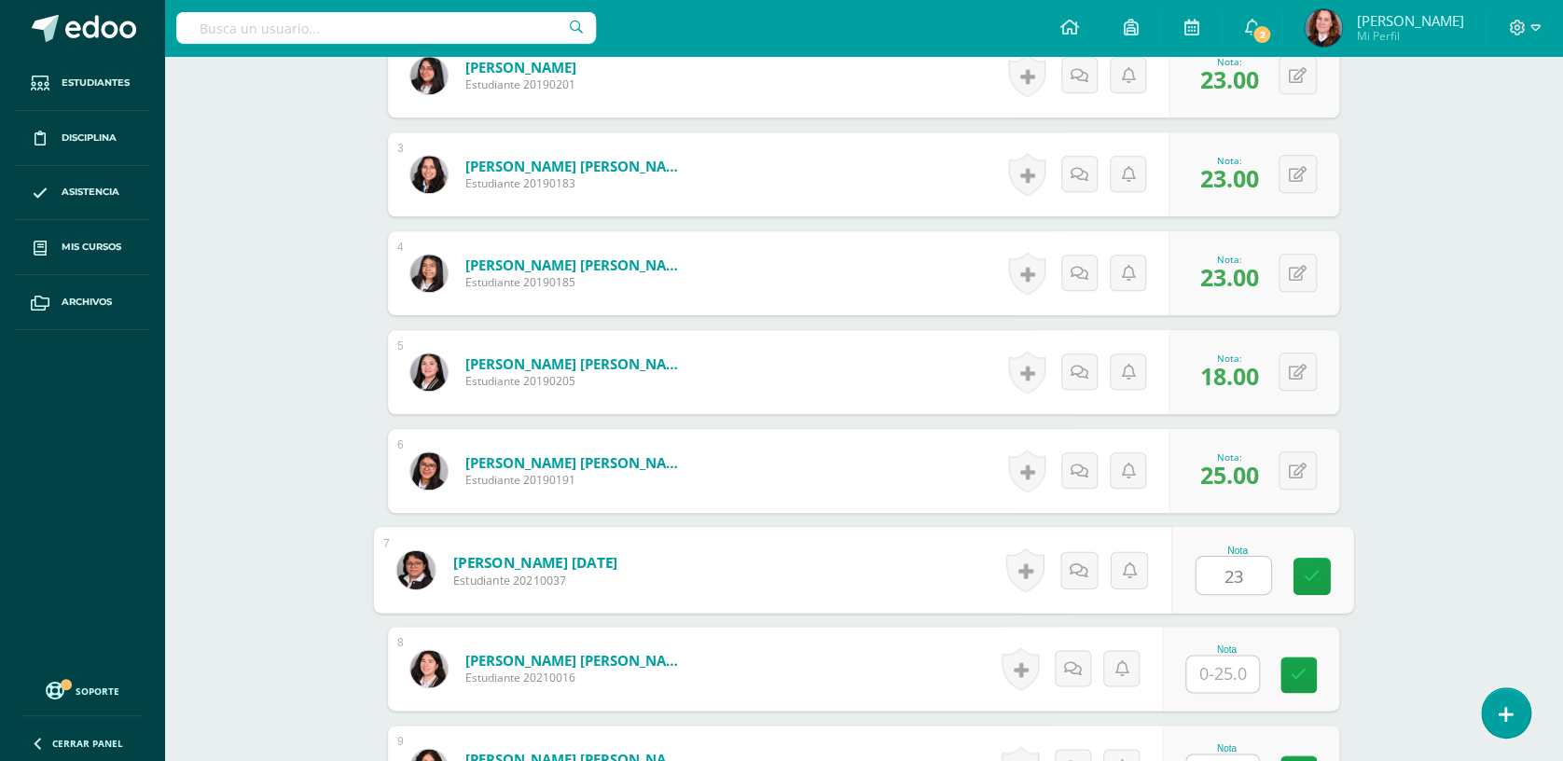
type input "23"
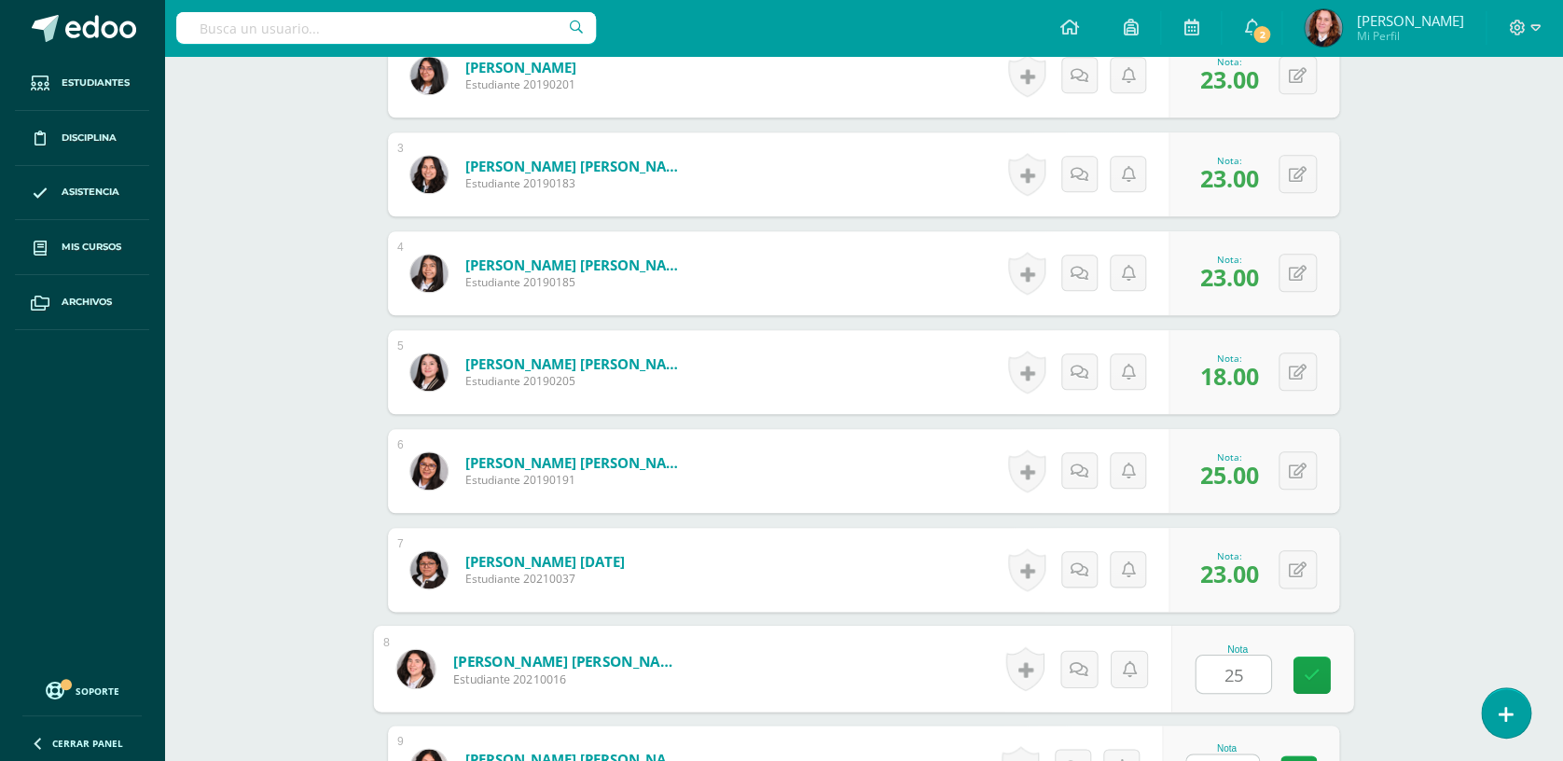
type input "25"
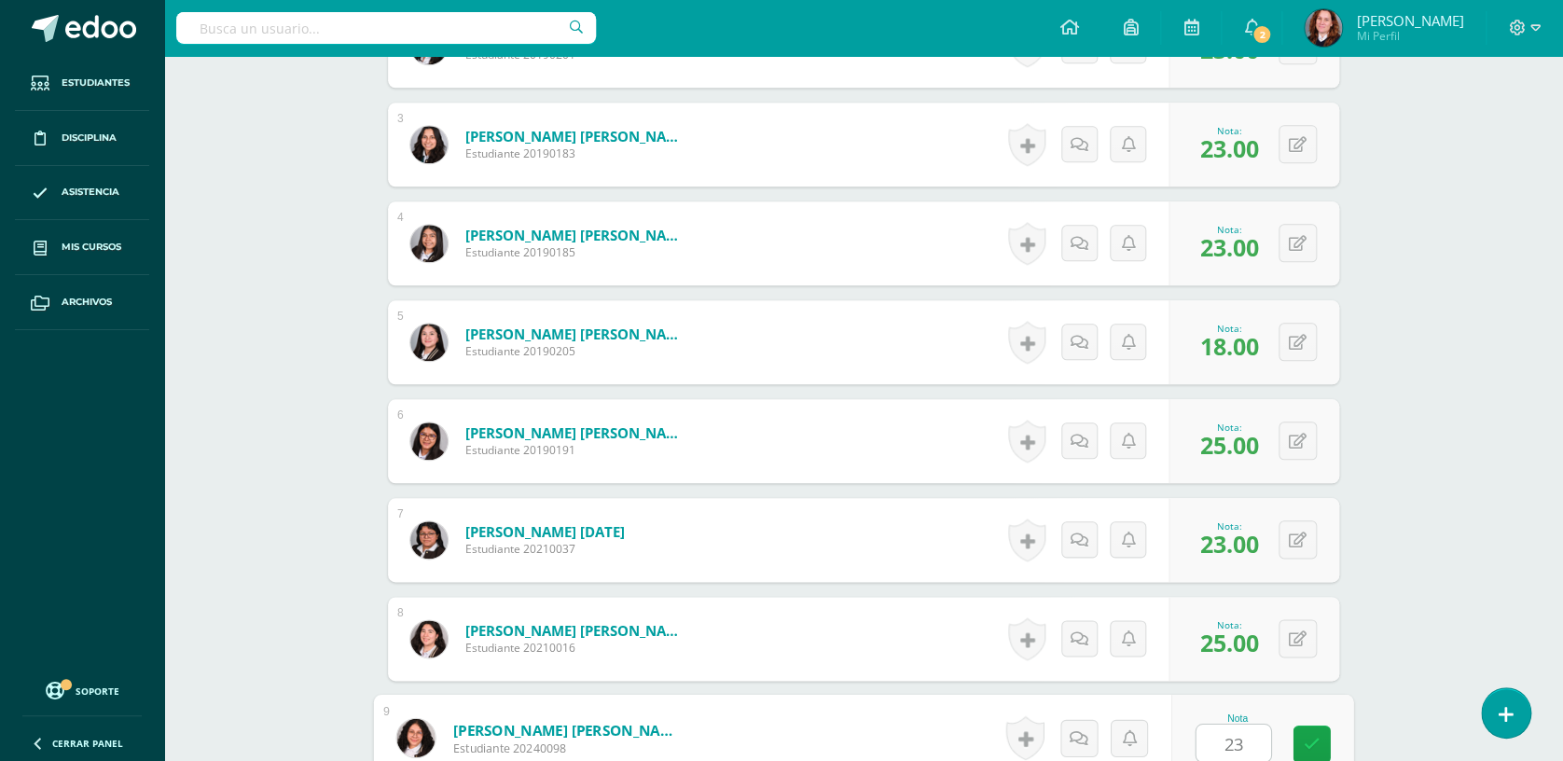
type input "23"
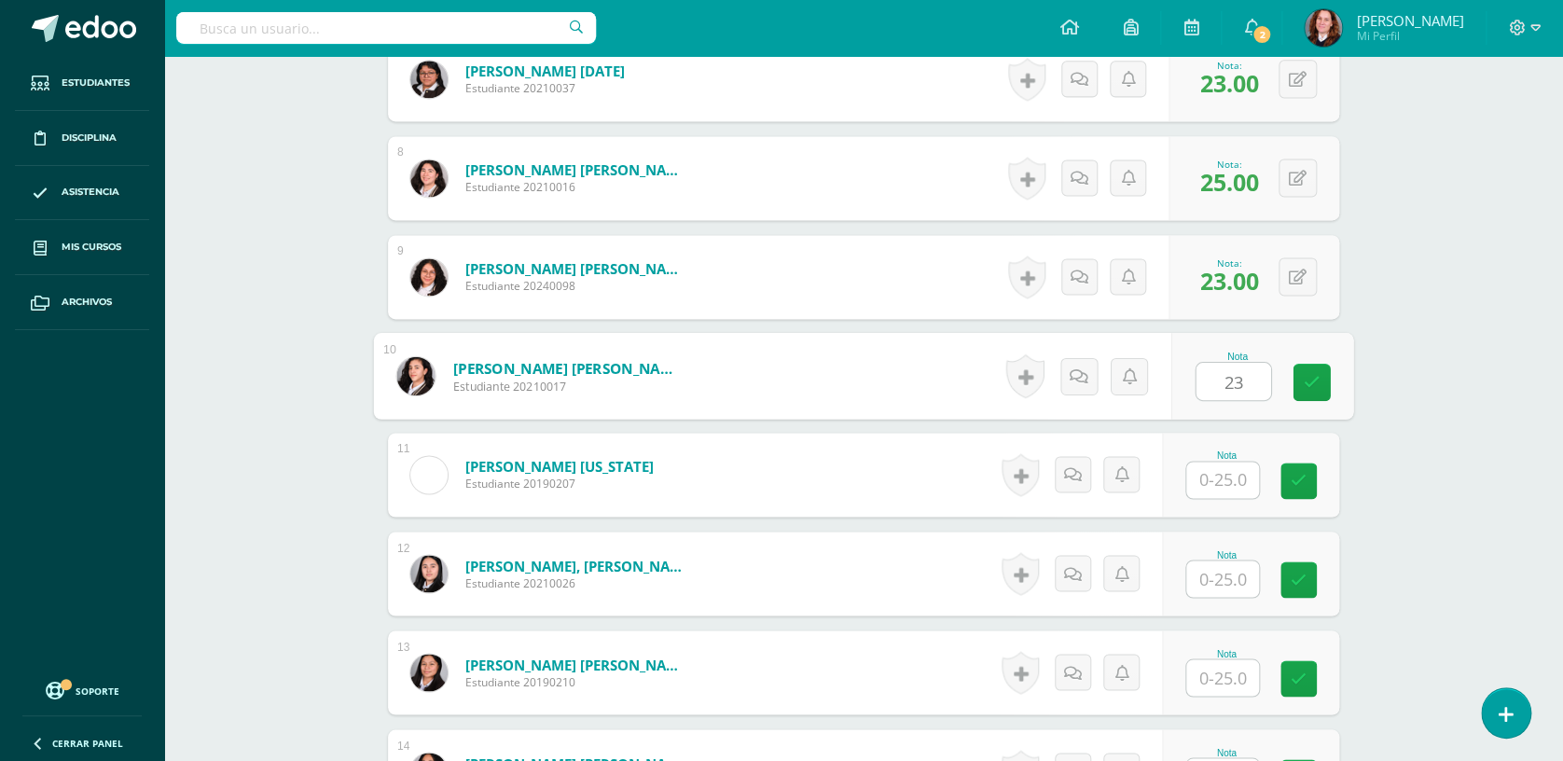
type input "23"
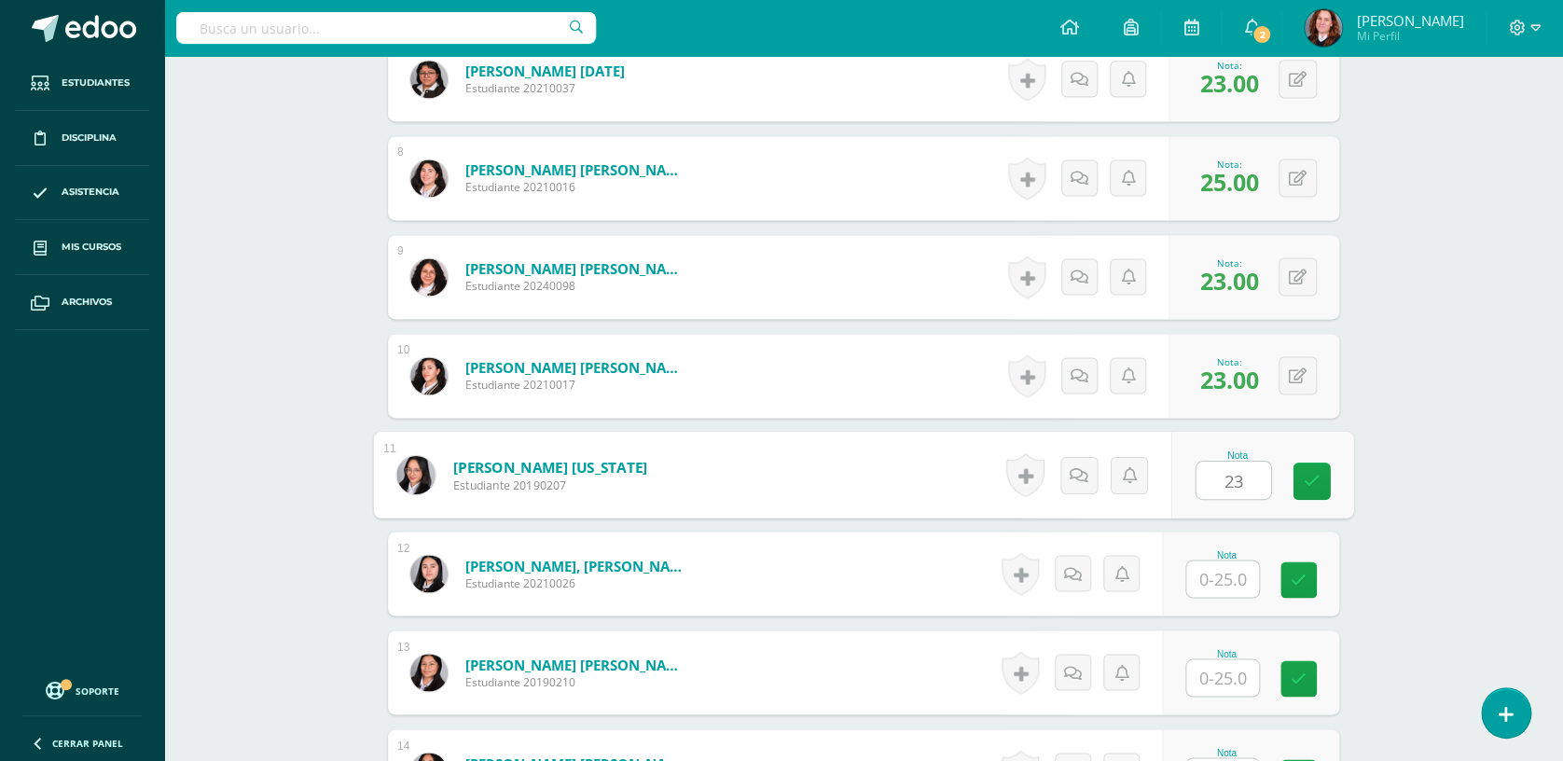
type input "23"
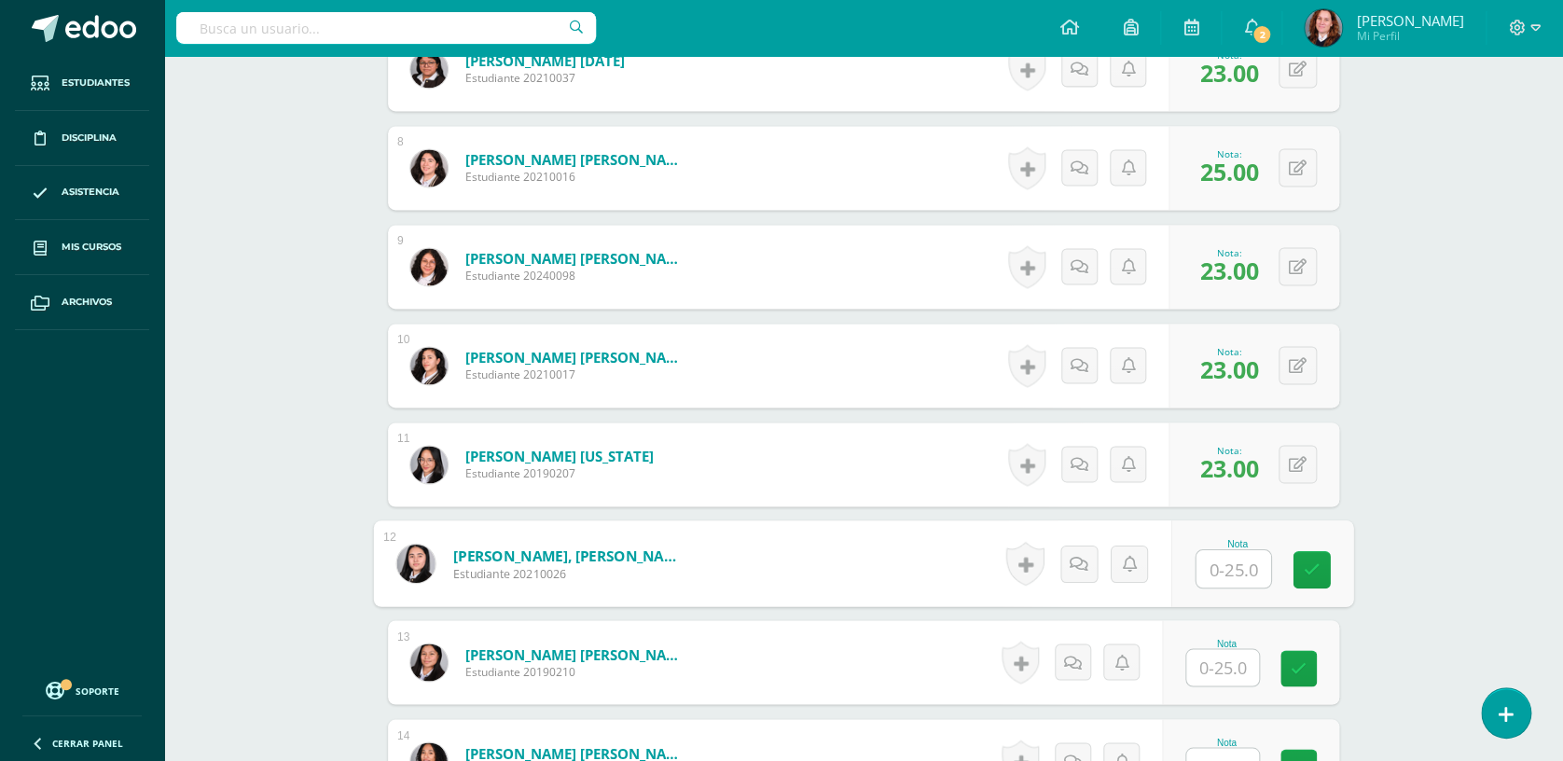
scroll to position [1233, 0]
type input "24"
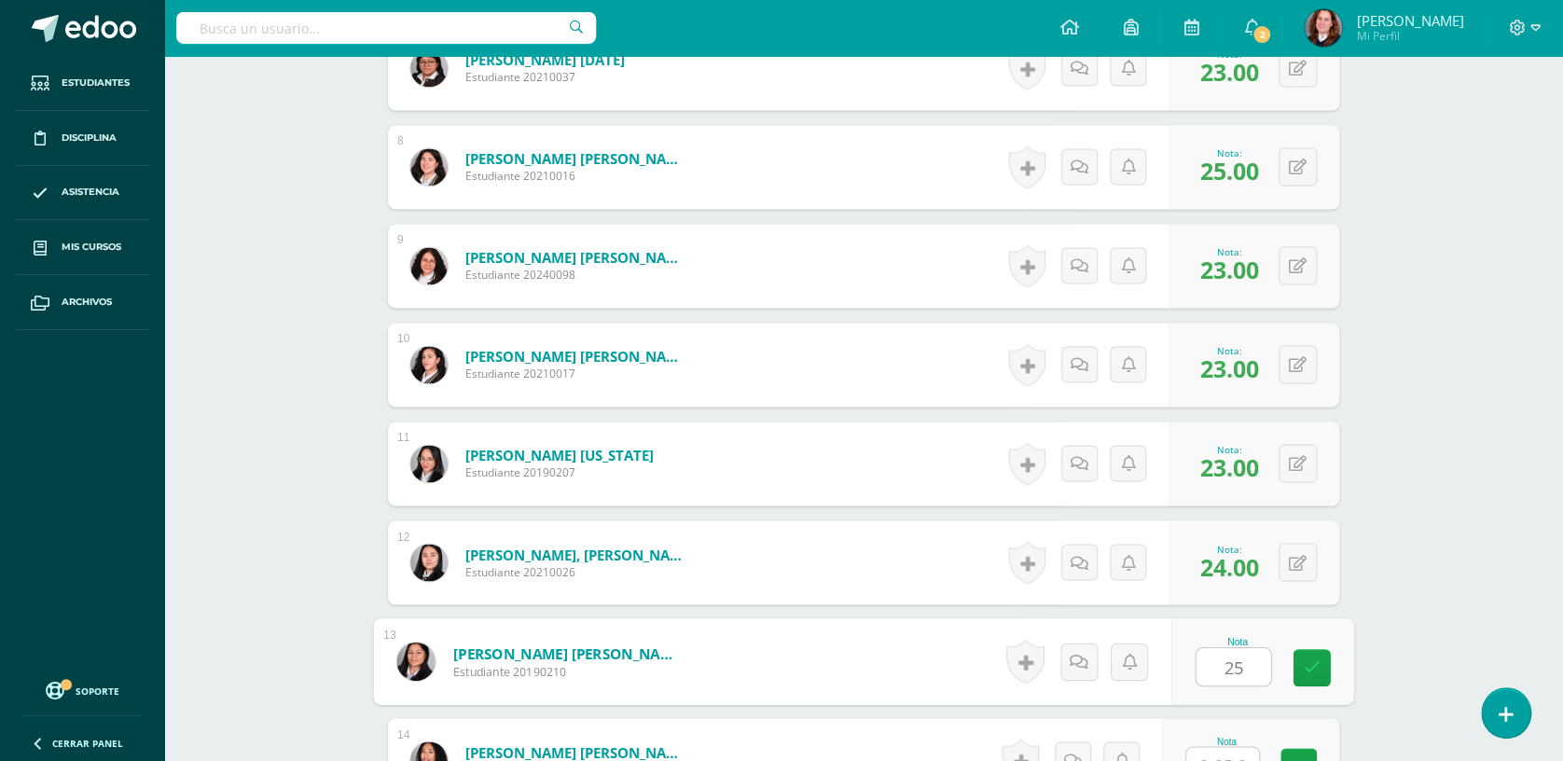
type input "25"
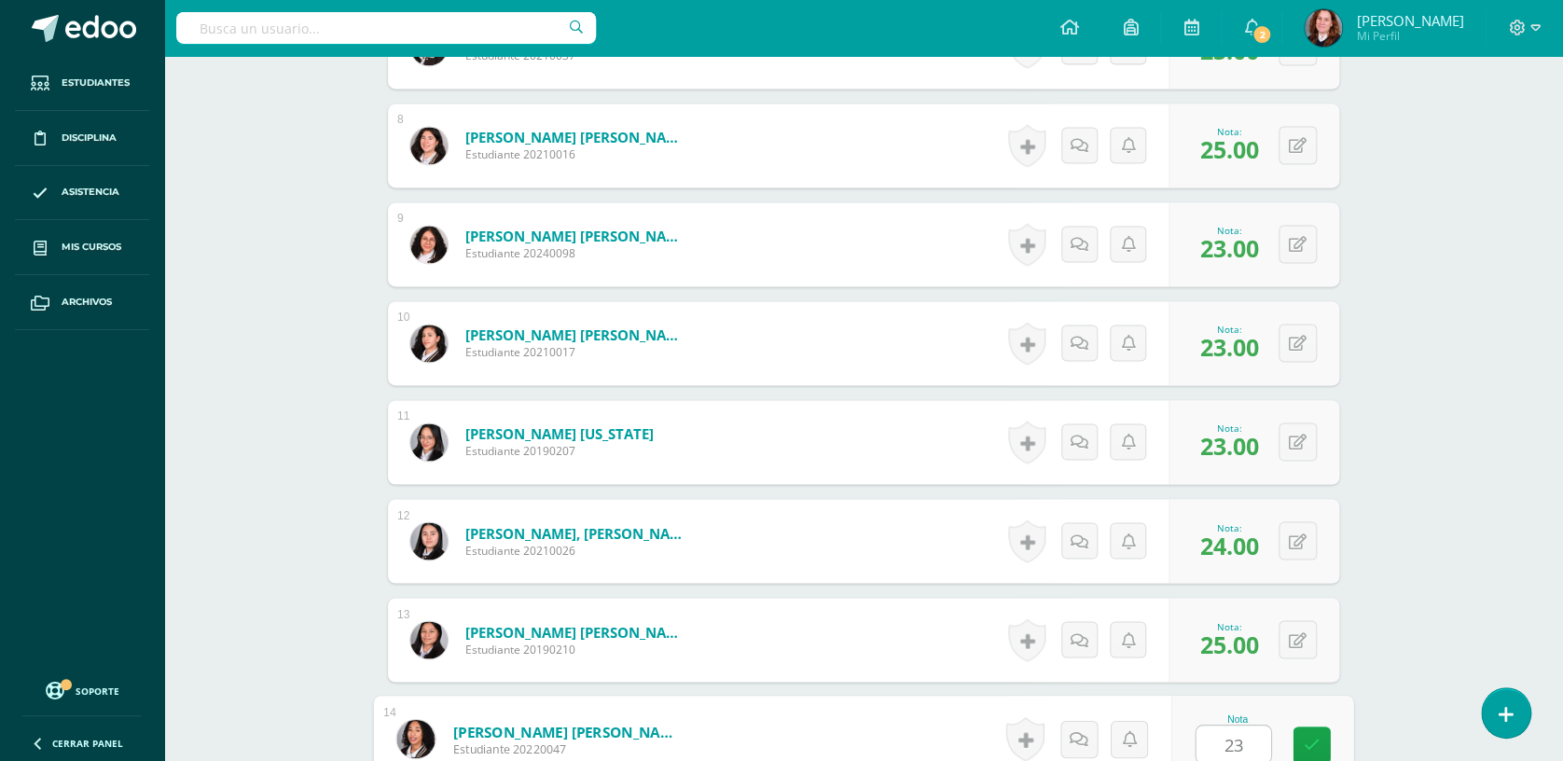
type input "23"
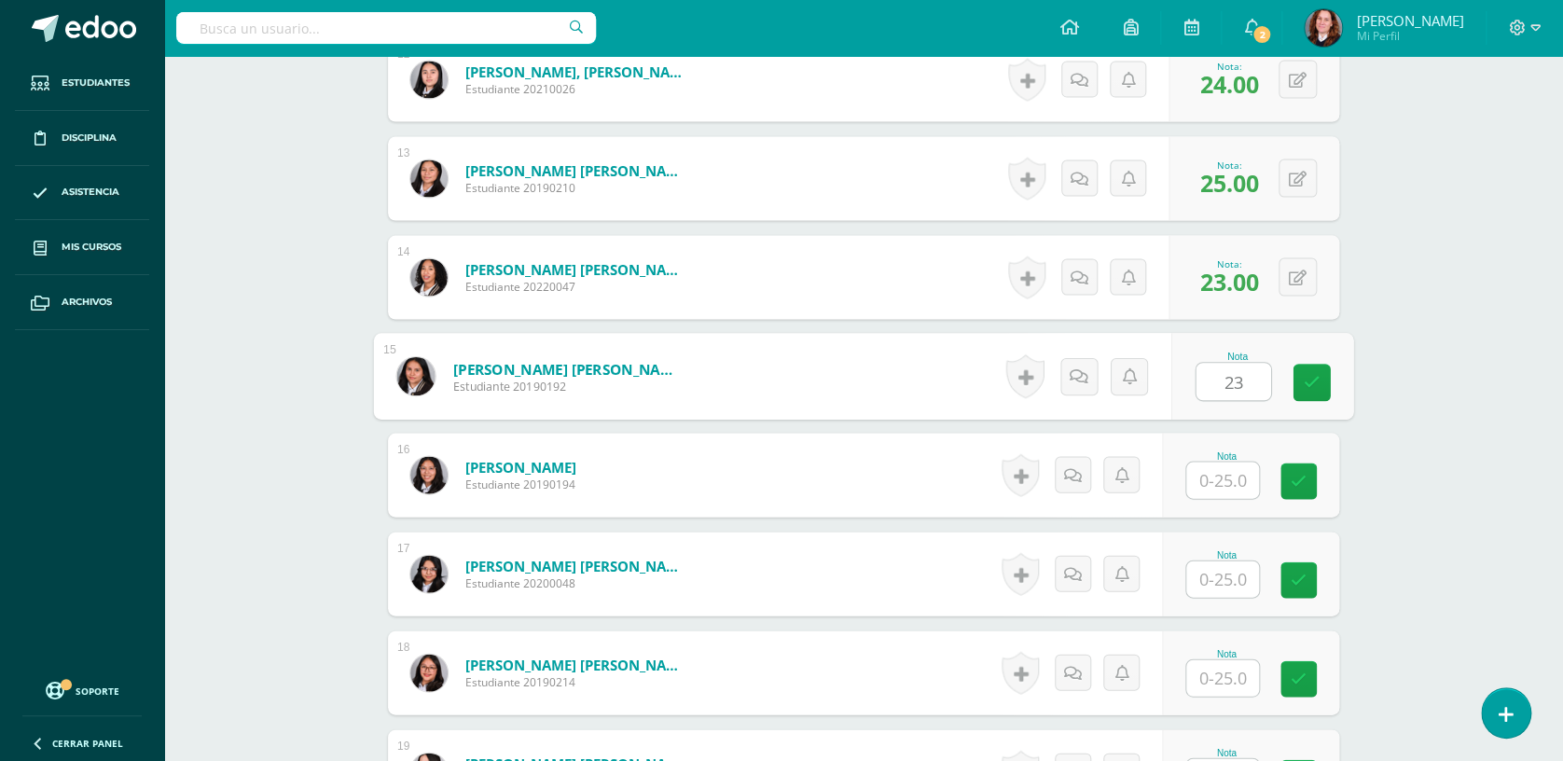
type input "23"
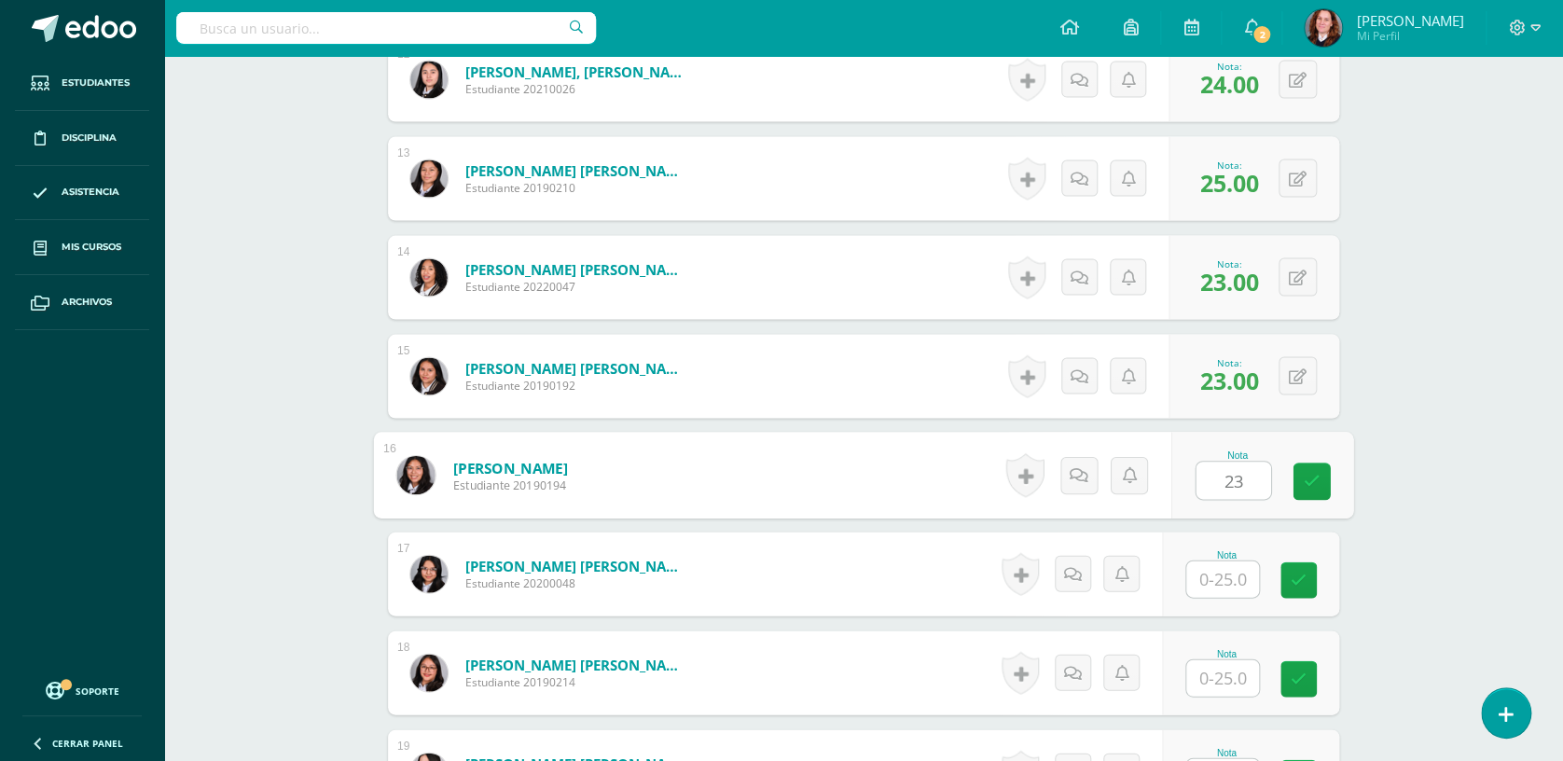
type input "23"
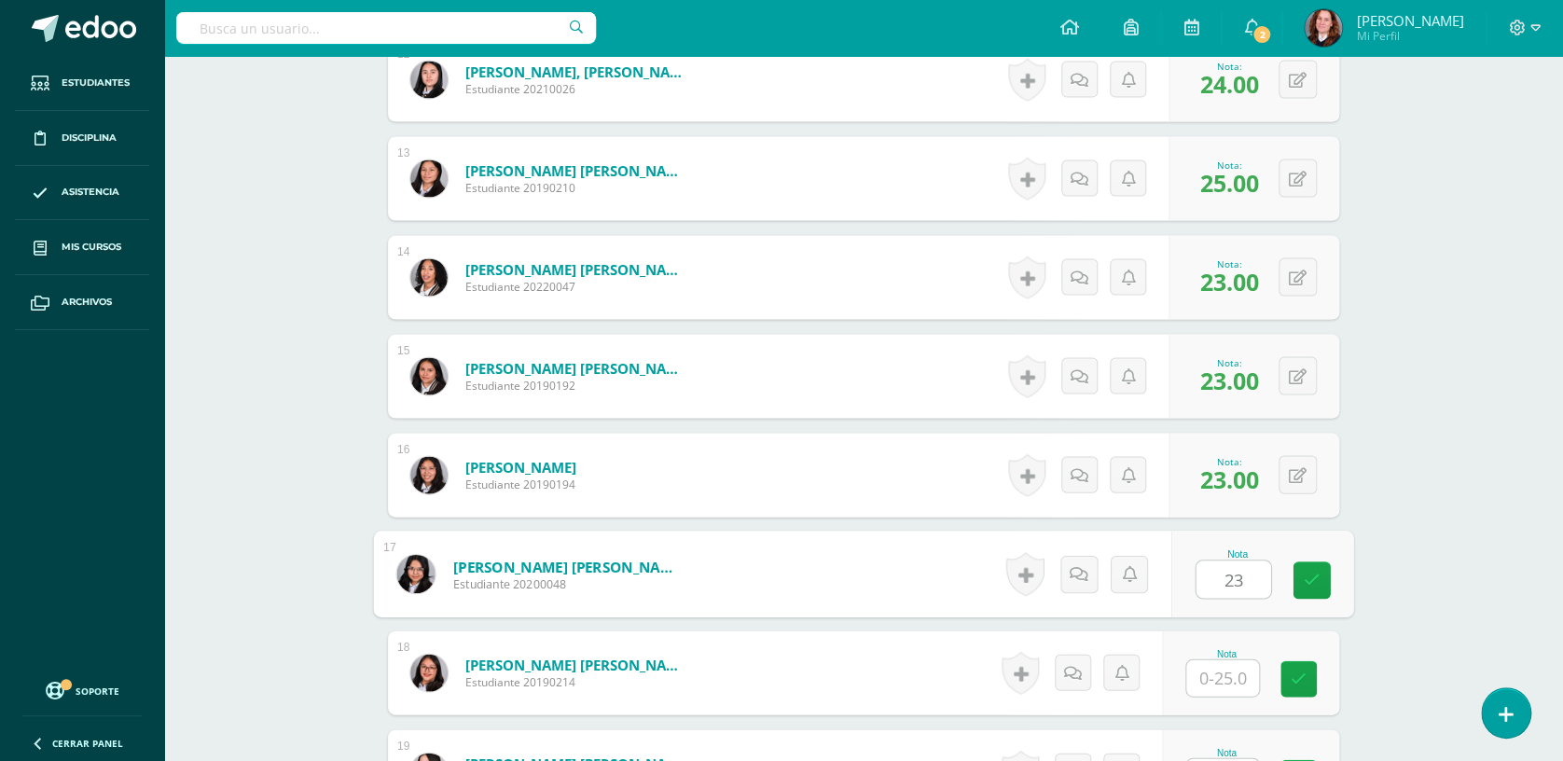
type input "23"
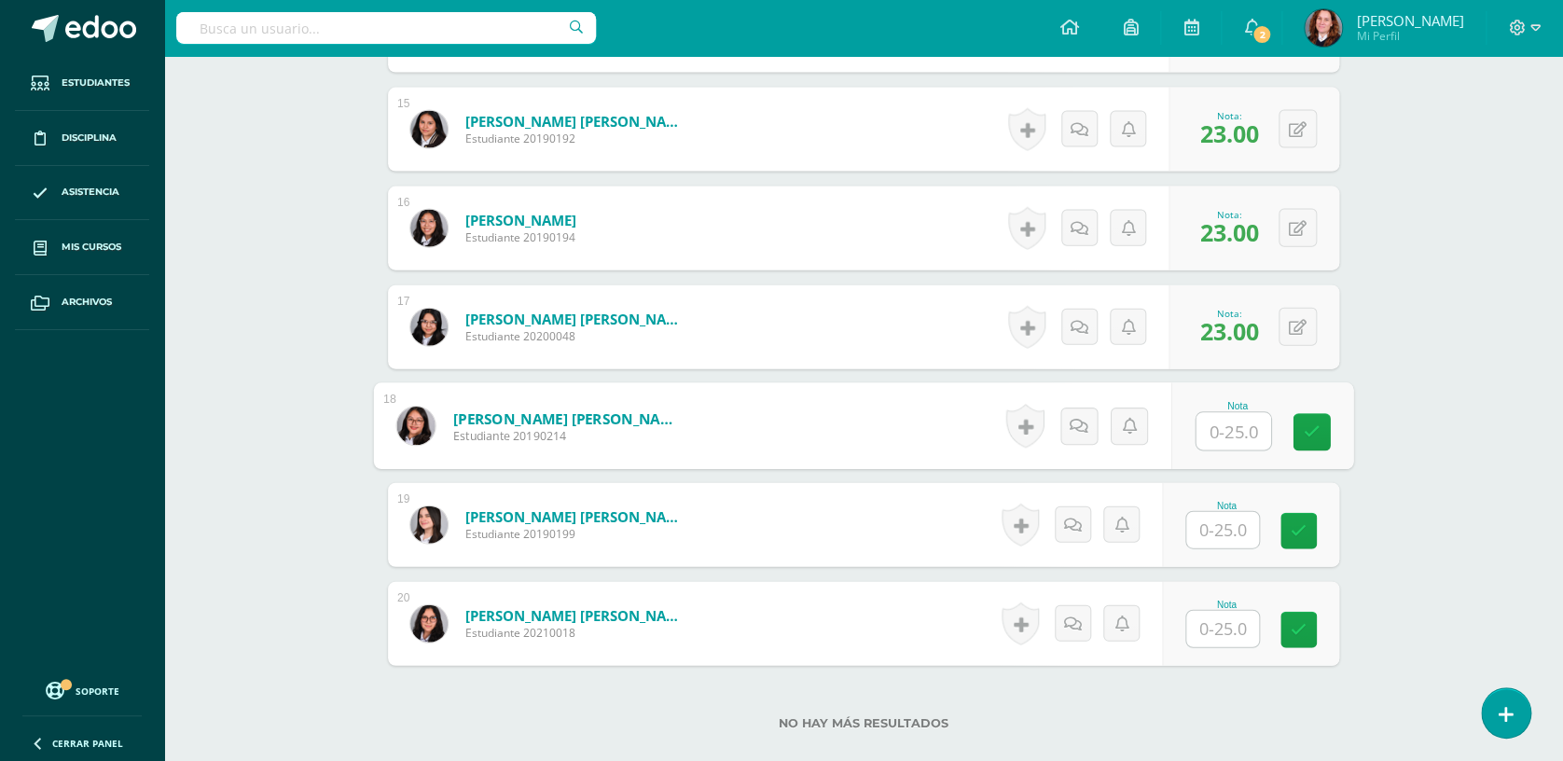
scroll to position [1963, 0]
type input "23"
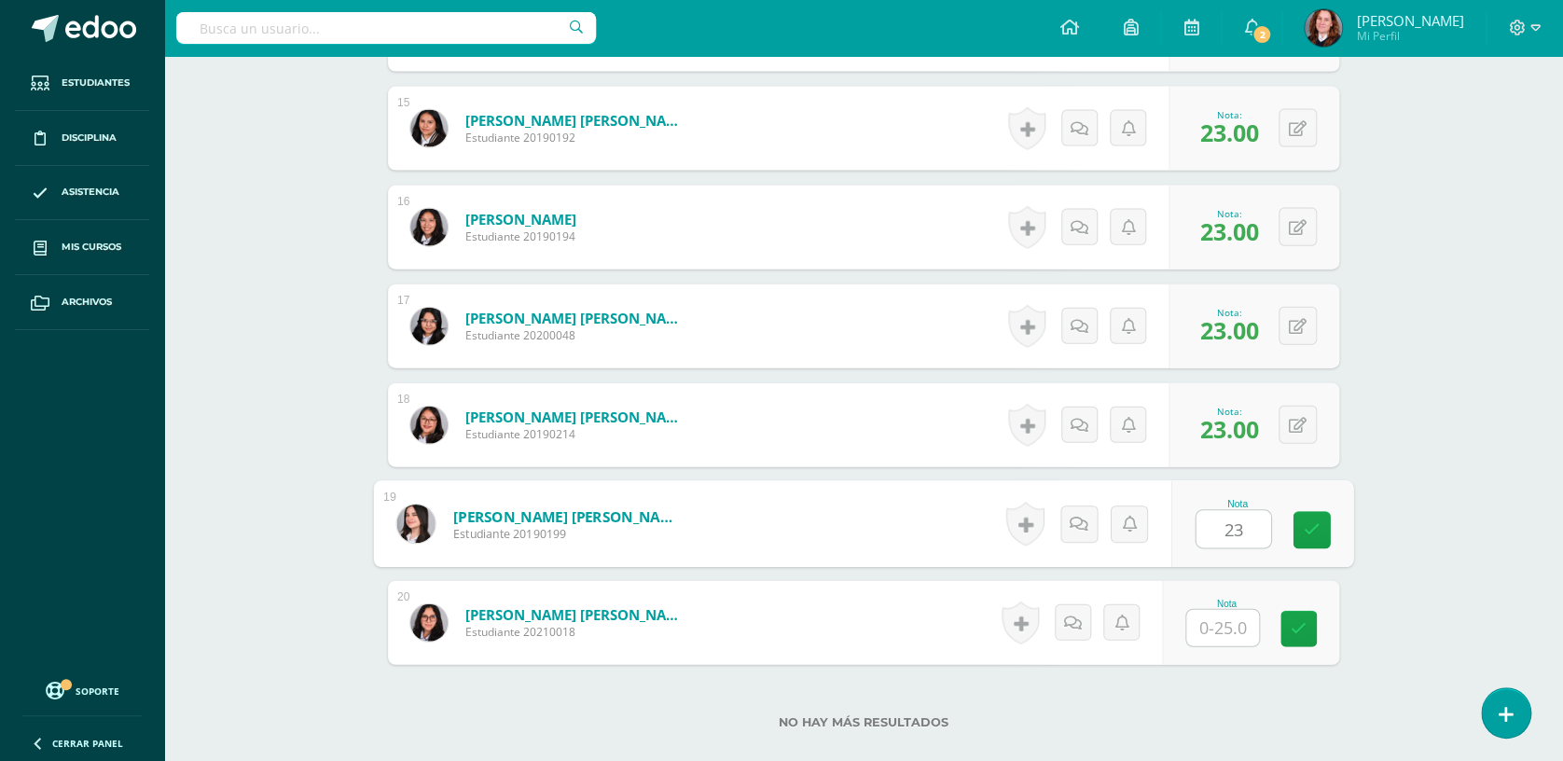
type input "23"
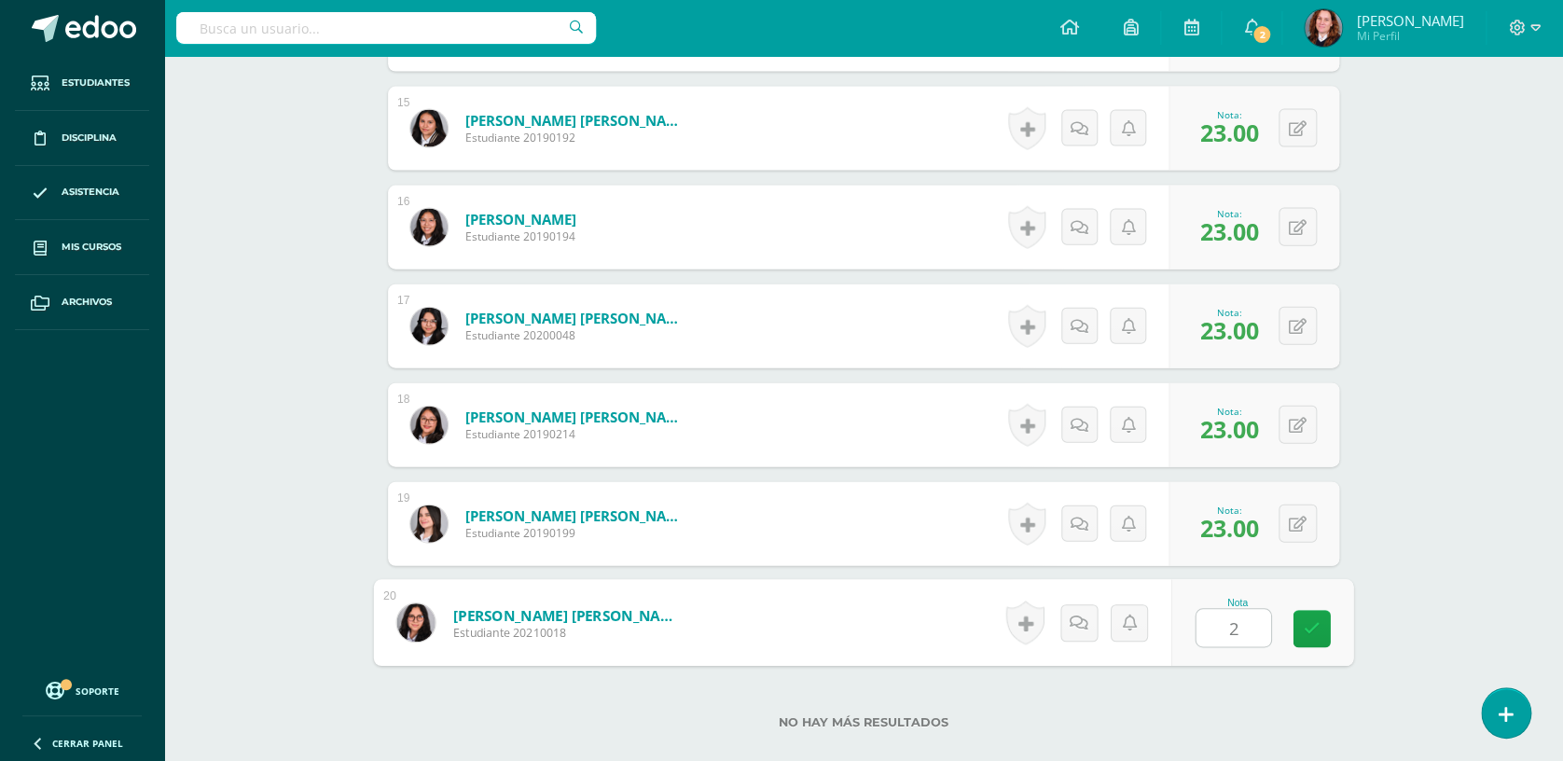
type input "23"
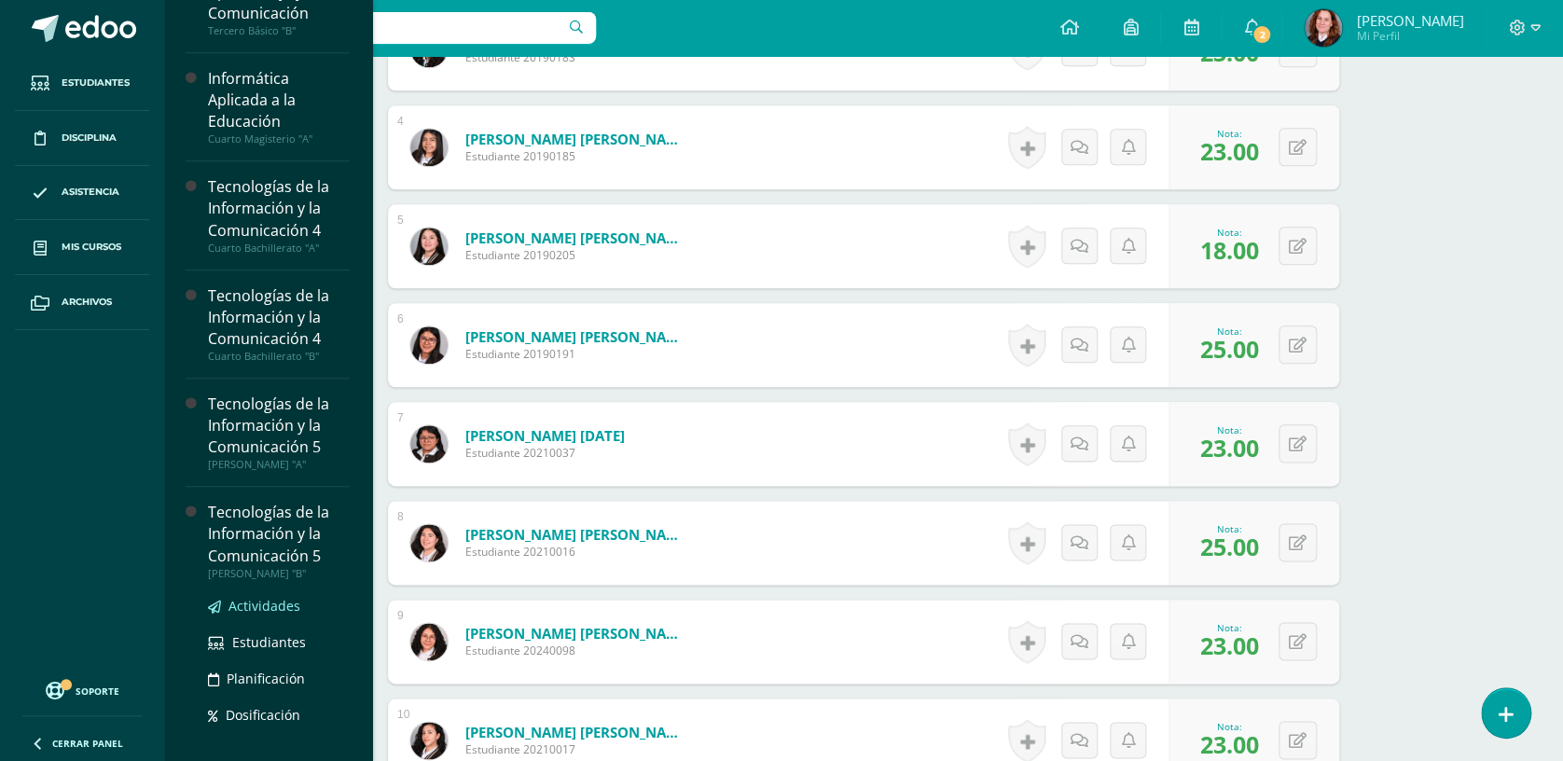
scroll to position [619, 0]
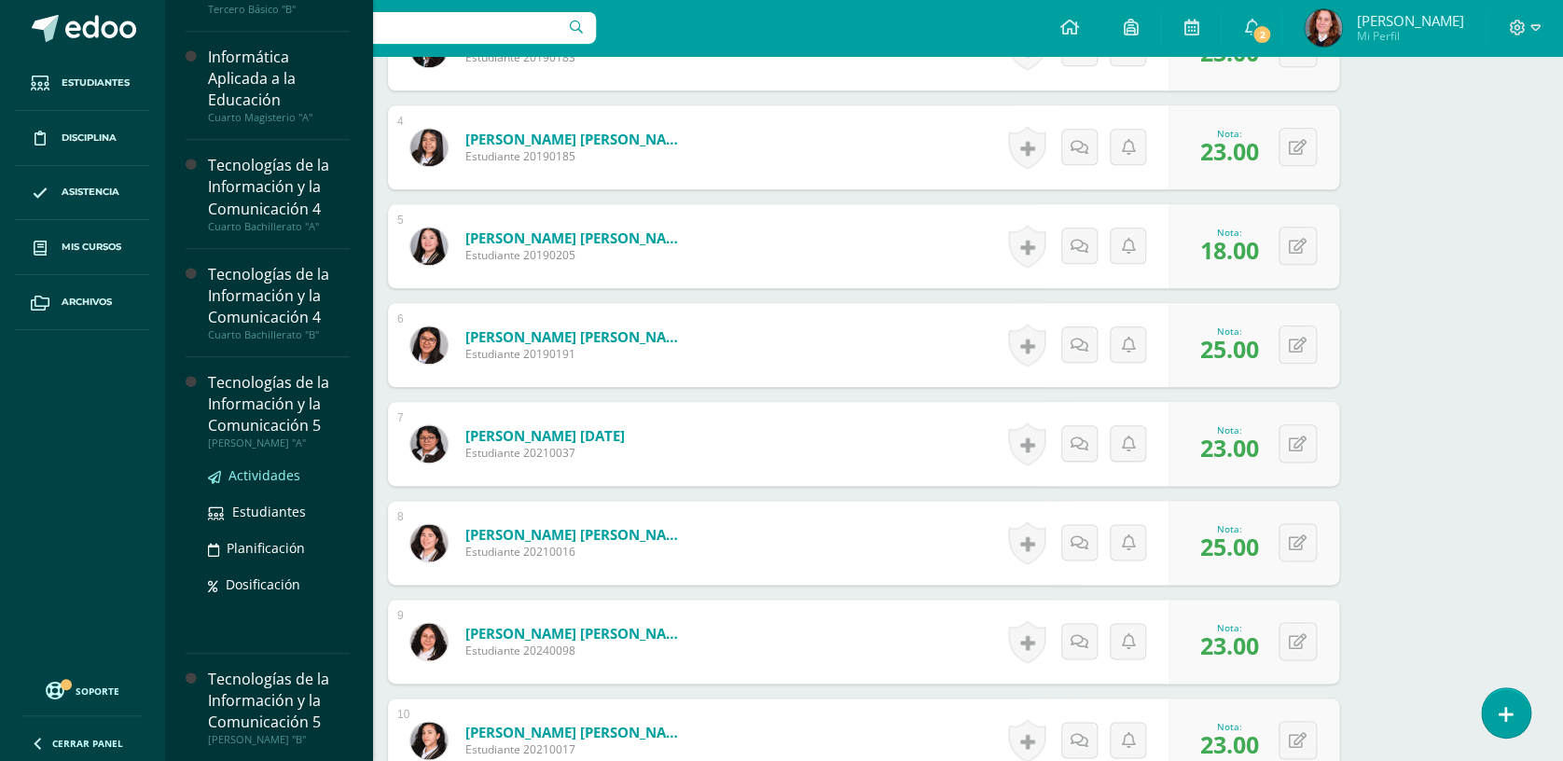
click at [286, 475] on span "Actividades" at bounding box center [264, 475] width 72 height 18
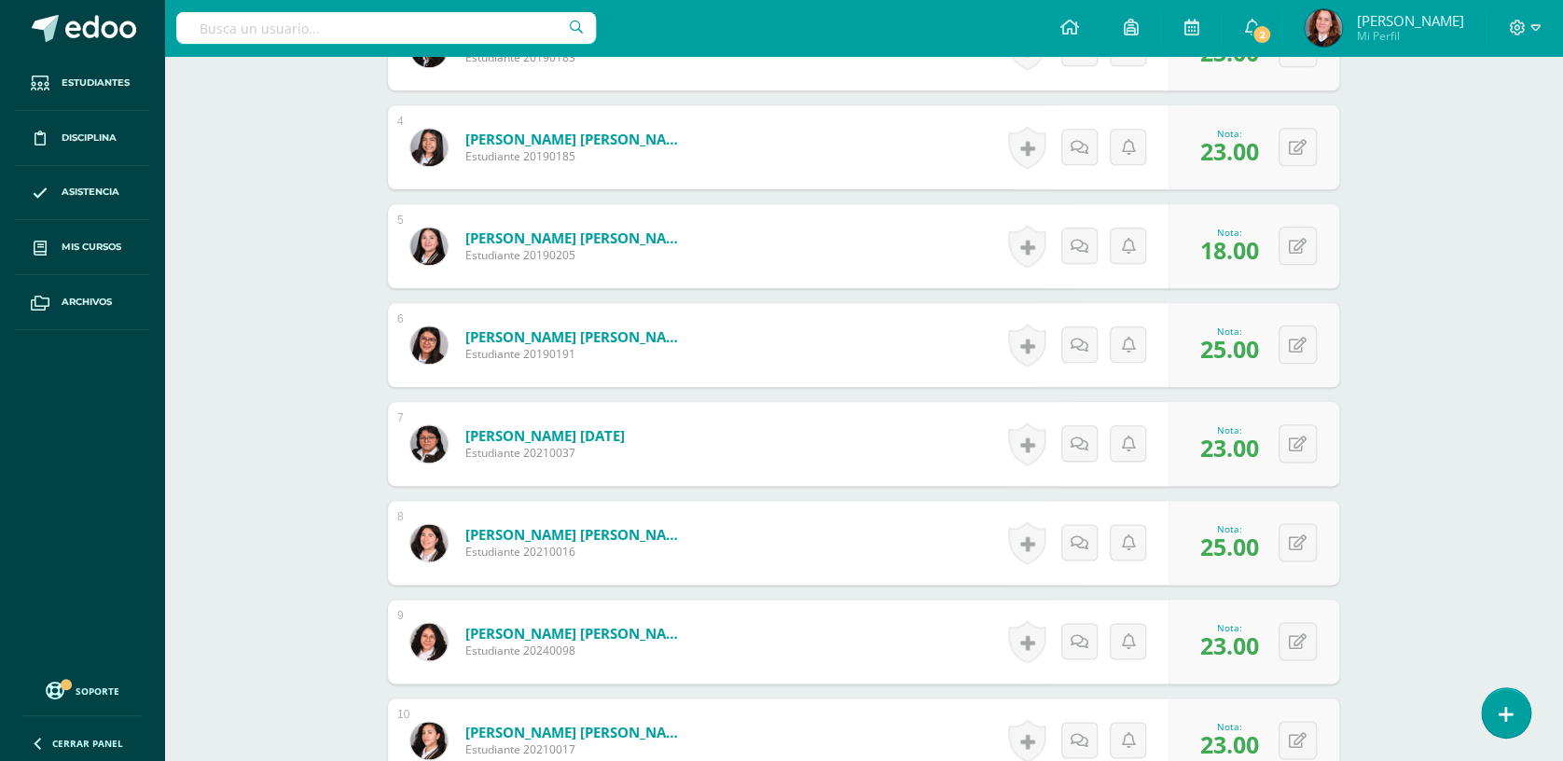
scroll to position [431, 0]
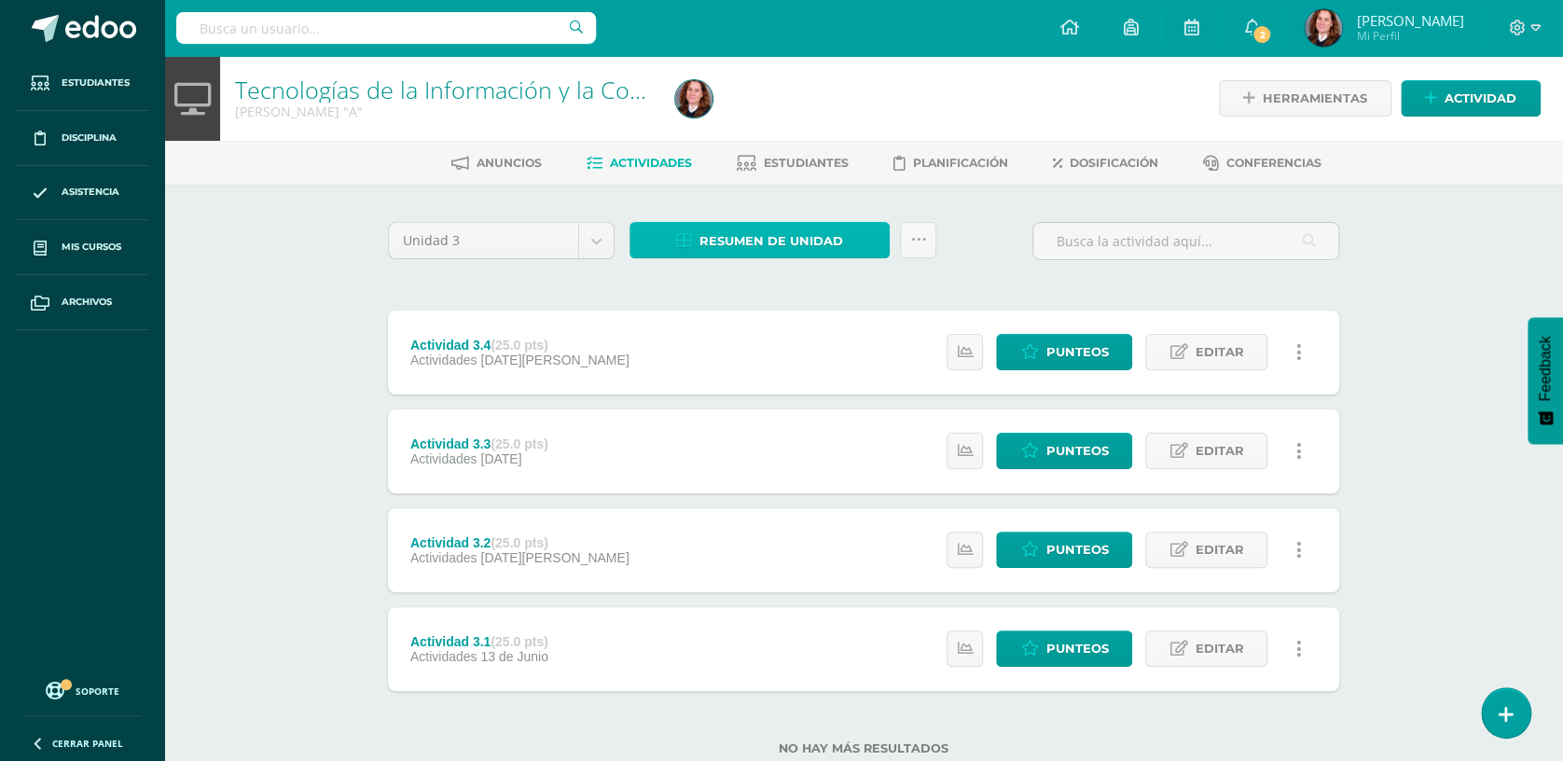
click at [761, 241] on span "Resumen de unidad" at bounding box center [771, 241] width 144 height 34
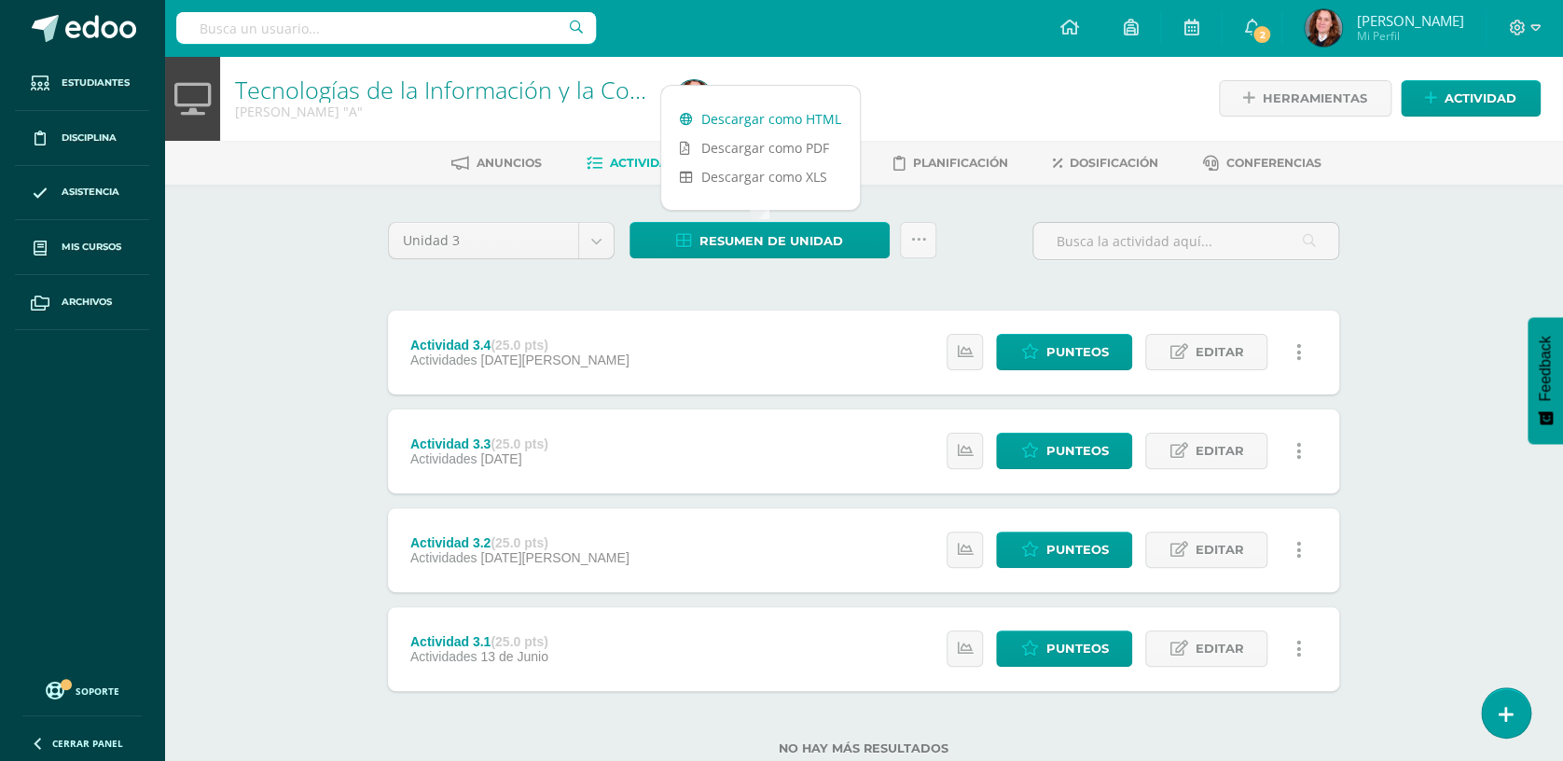
click at [753, 113] on link "Descargar como HTML" at bounding box center [760, 118] width 199 height 29
